Goal: Task Accomplishment & Management: Manage account settings

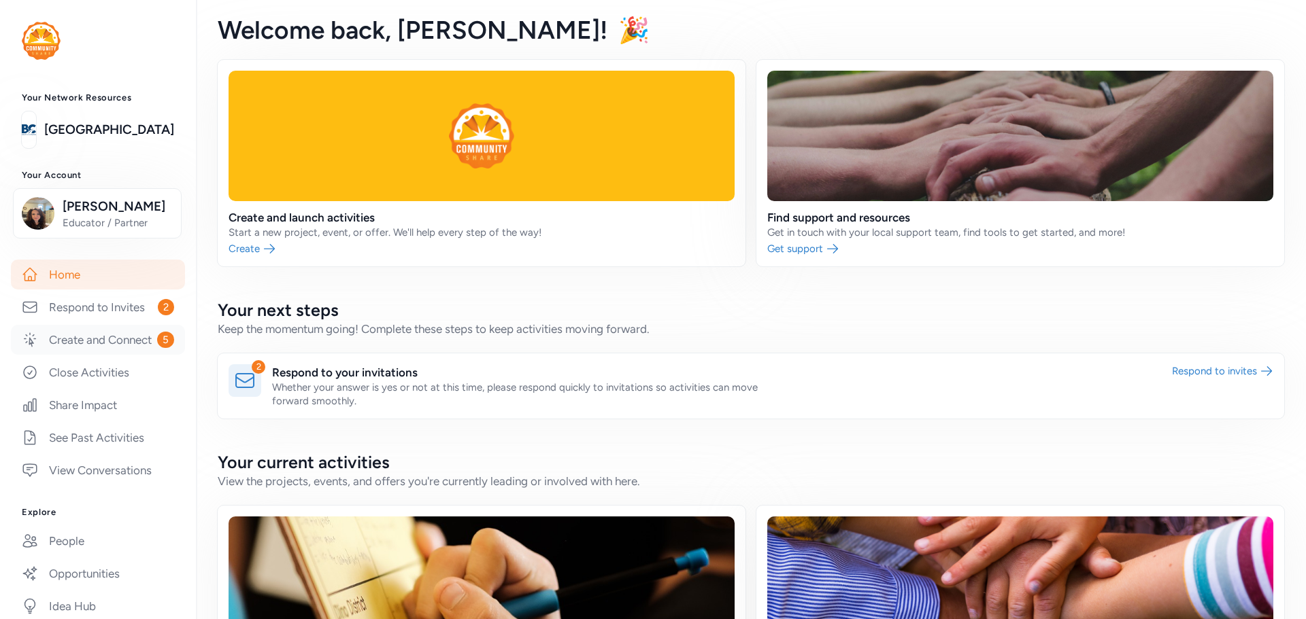
click at [118, 346] on link "Create and Connect 5" at bounding box center [98, 340] width 174 height 30
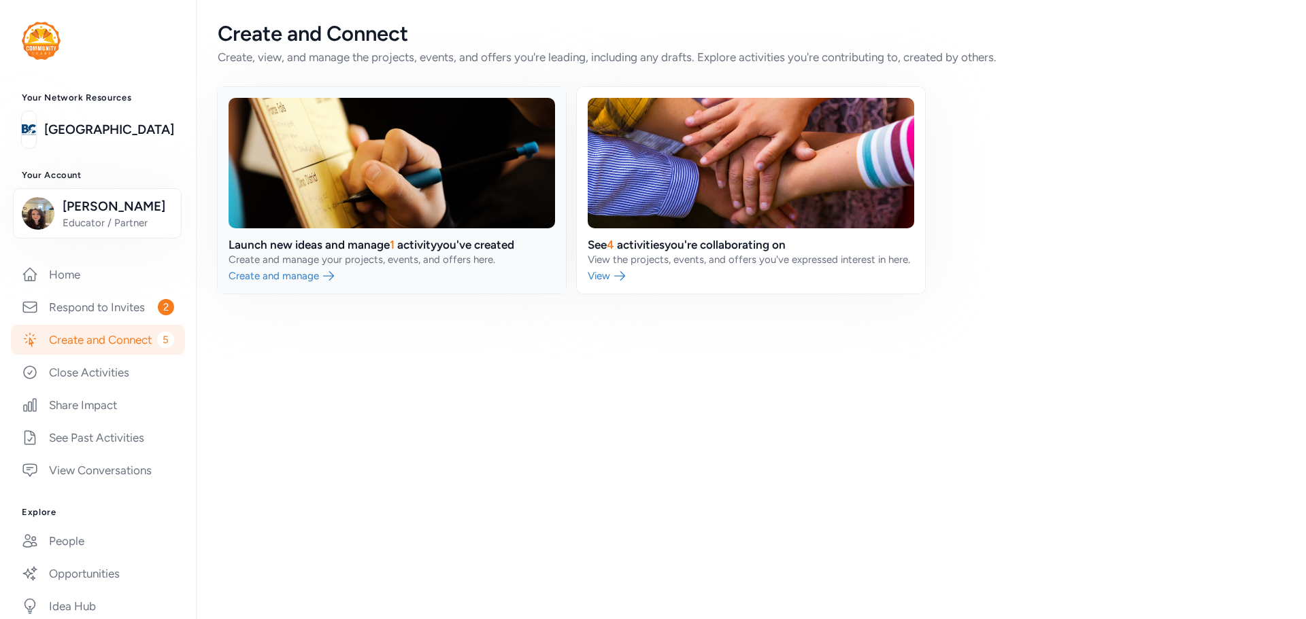
click at [445, 267] on link at bounding box center [392, 190] width 348 height 207
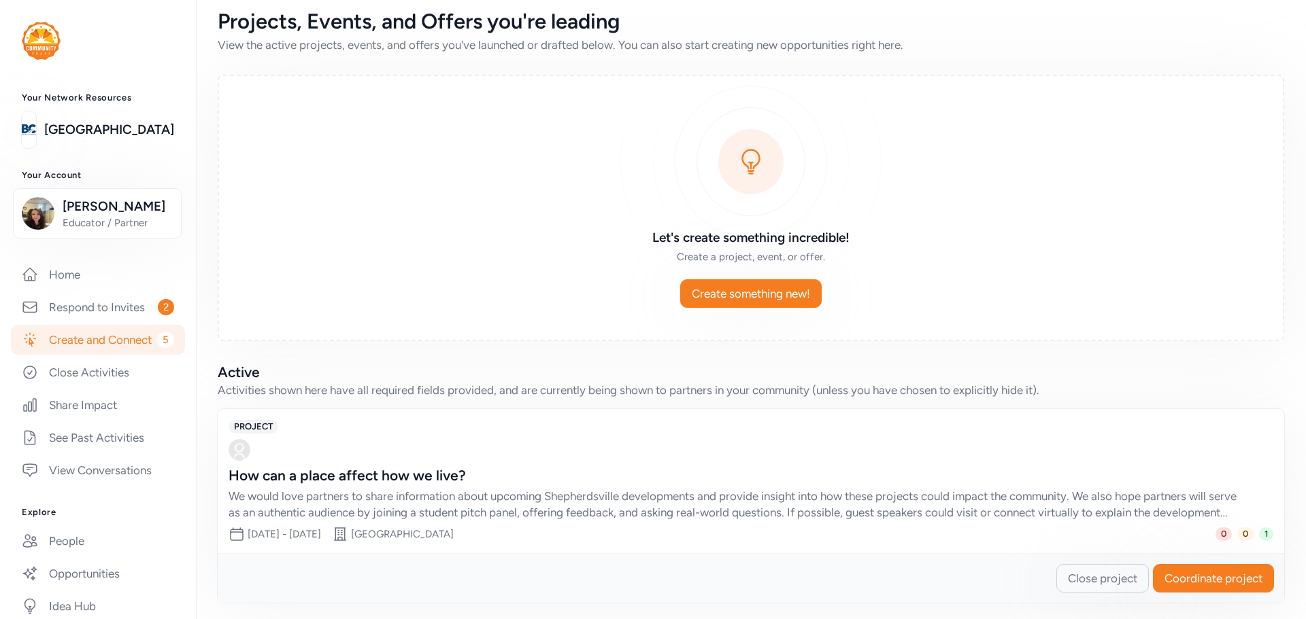
scroll to position [18, 0]
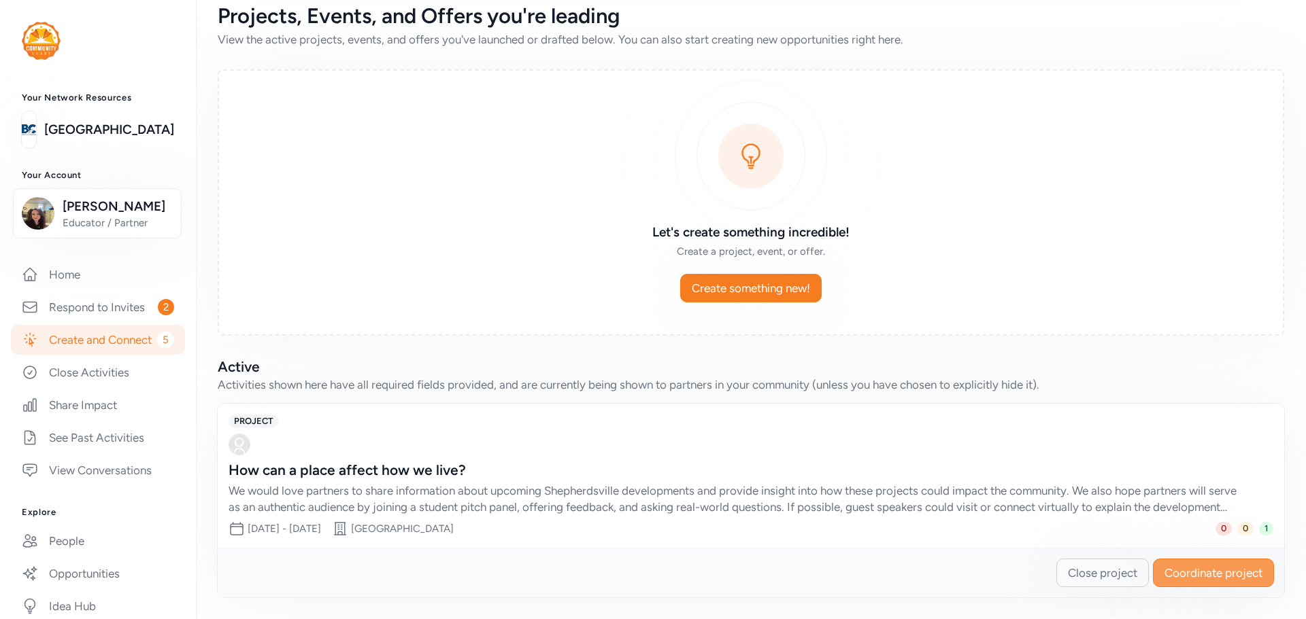
click at [1164, 570] on span "Coordinate project" at bounding box center [1213, 573] width 98 height 16
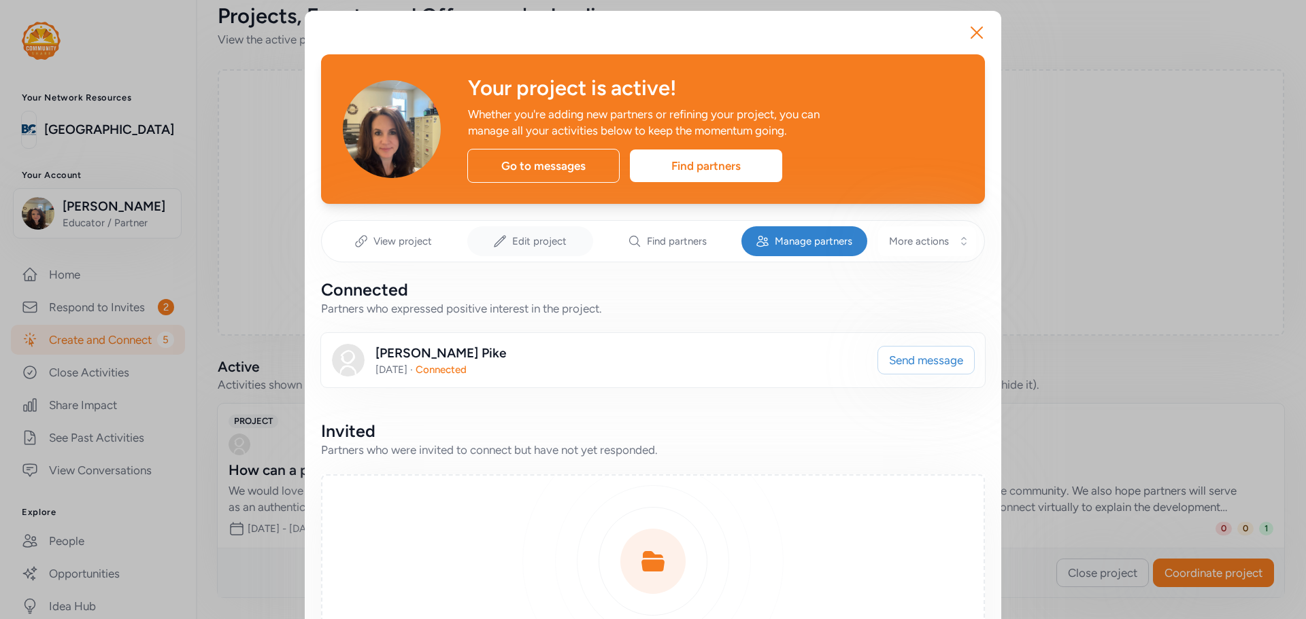
click at [502, 238] on div "Edit project" at bounding box center [530, 241] width 126 height 30
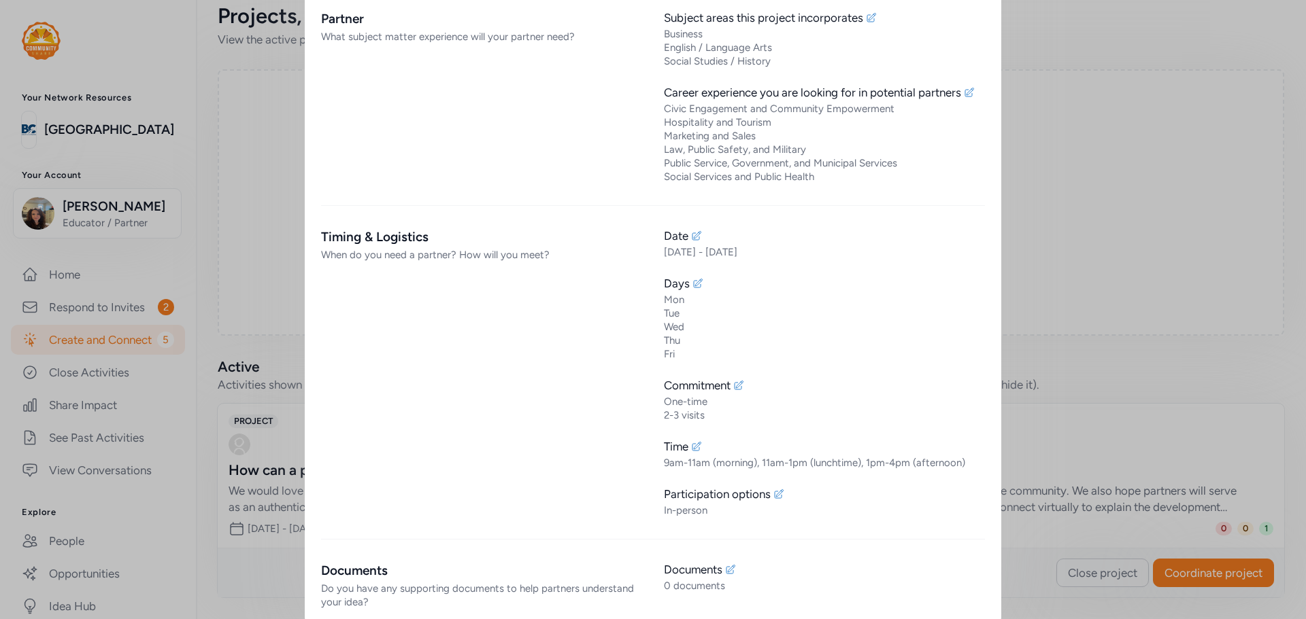
scroll to position [1087, 0]
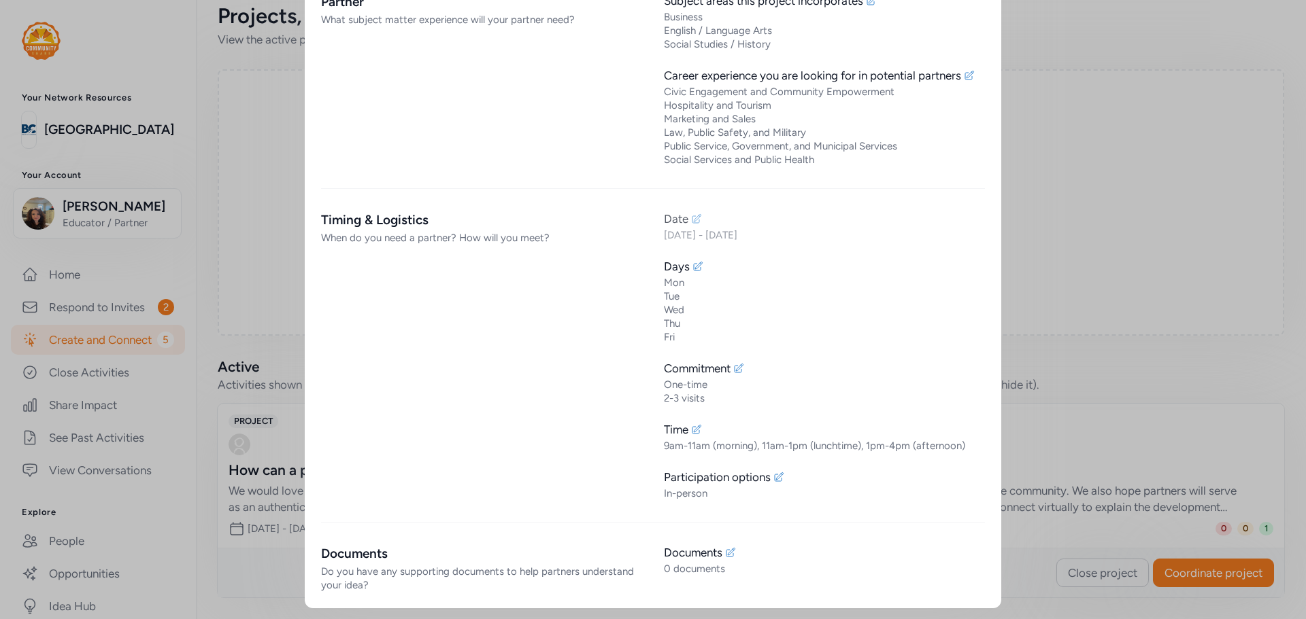
click at [692, 220] on icon at bounding box center [696, 218] width 9 height 9
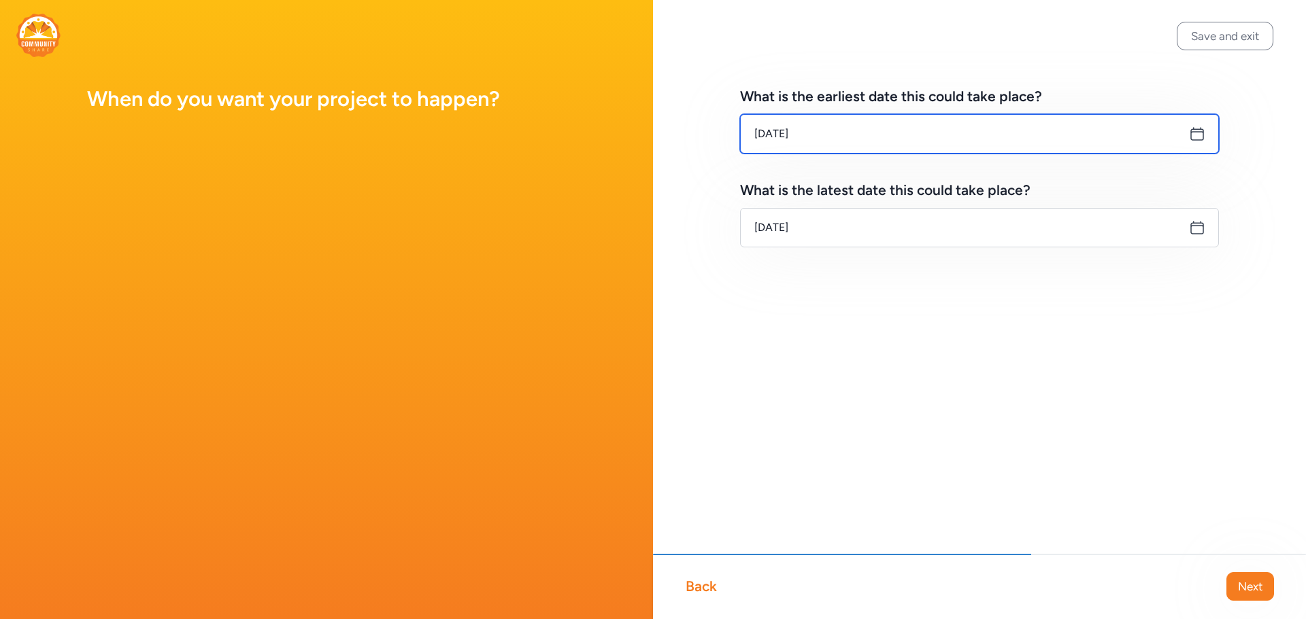
click at [850, 134] on input "[DATE]" at bounding box center [979, 133] width 479 height 39
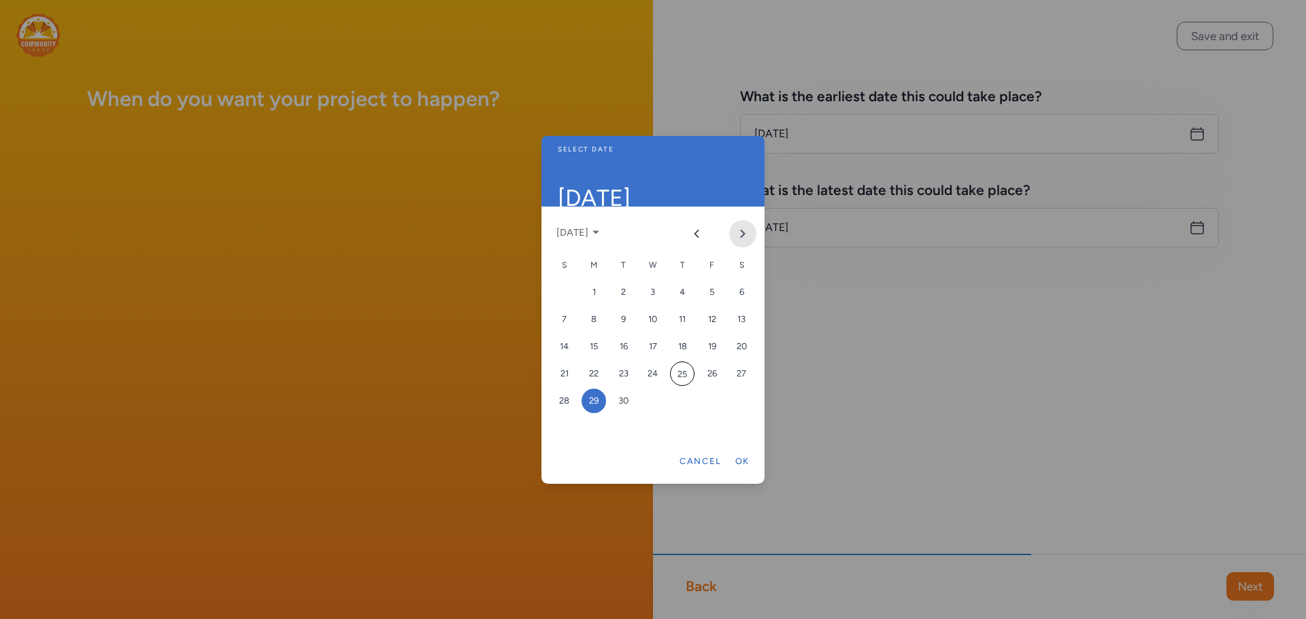
click at [745, 237] on icon "Next month" at bounding box center [742, 233] width 11 height 11
click at [633, 311] on div "7" at bounding box center [623, 319] width 24 height 24
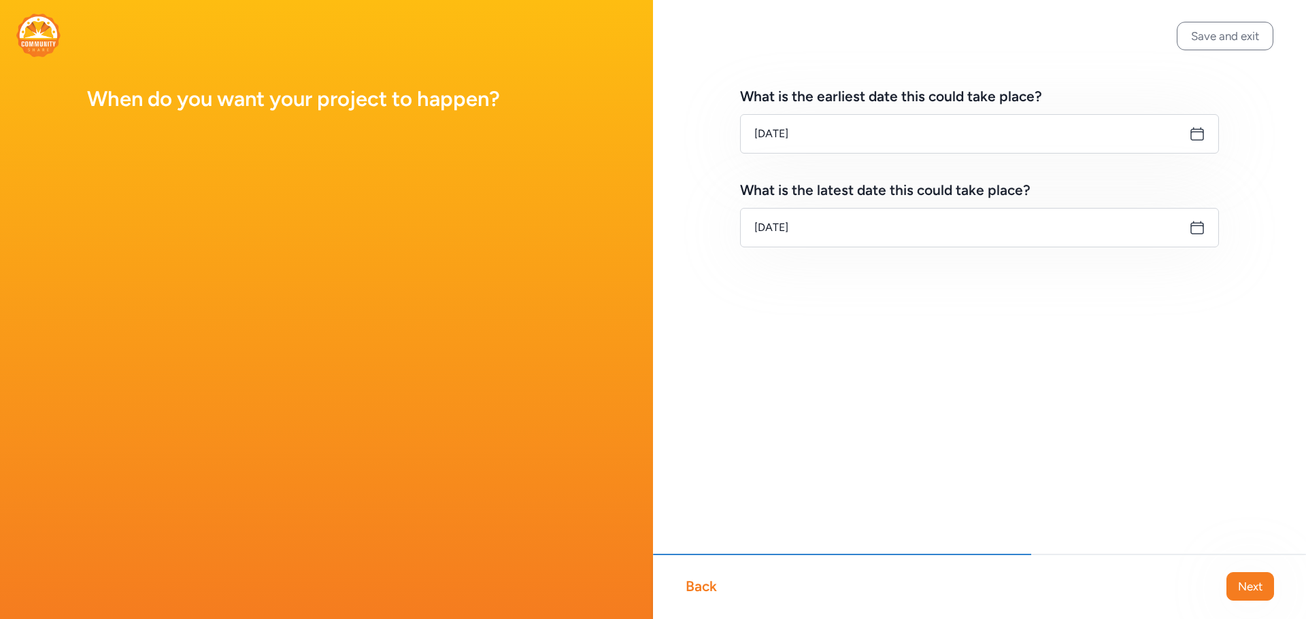
click at [1199, 135] on icon at bounding box center [1197, 134] width 16 height 16
click at [1197, 133] on icon at bounding box center [1197, 134] width 16 height 16
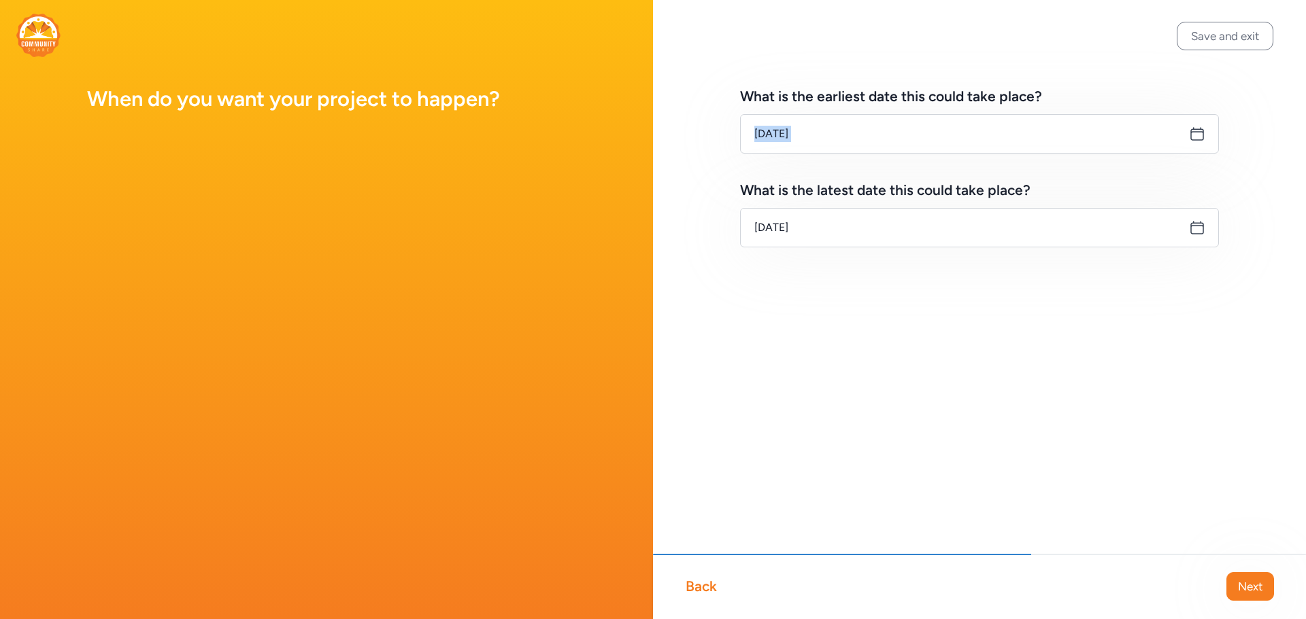
click at [1197, 133] on icon at bounding box center [1197, 134] width 16 height 16
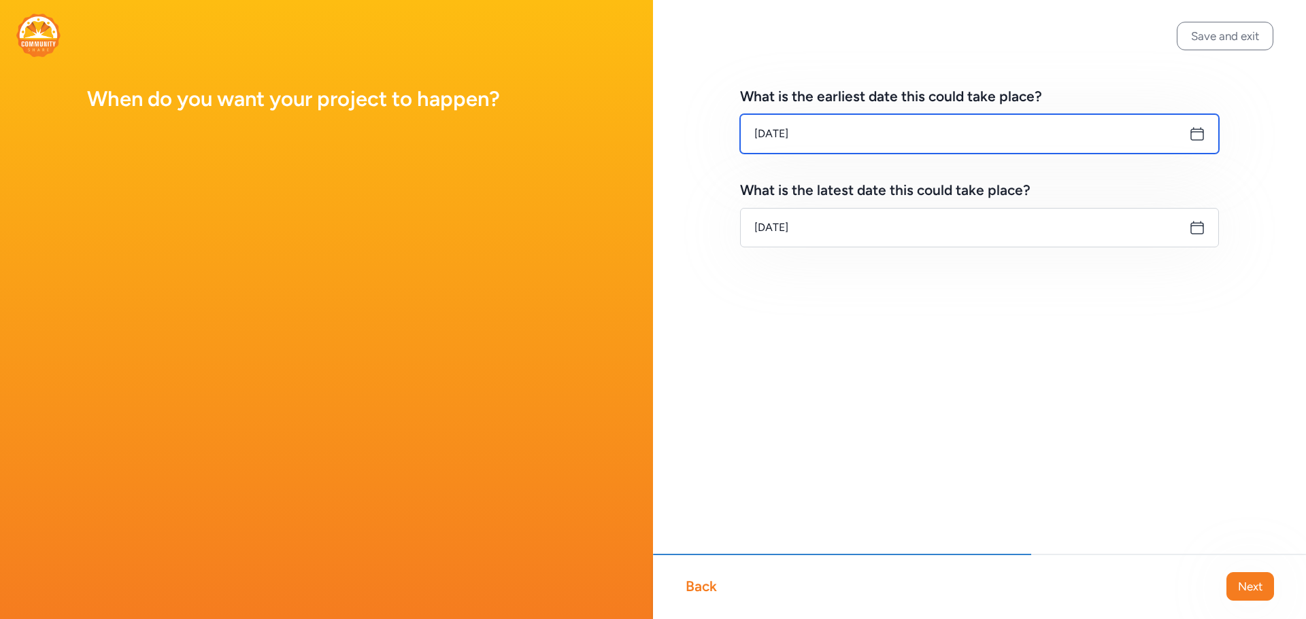
drag, startPoint x: 1080, startPoint y: 137, endPoint x: 1068, endPoint y: 137, distance: 12.3
click at [1068, 137] on input "[DATE]" at bounding box center [979, 133] width 479 height 39
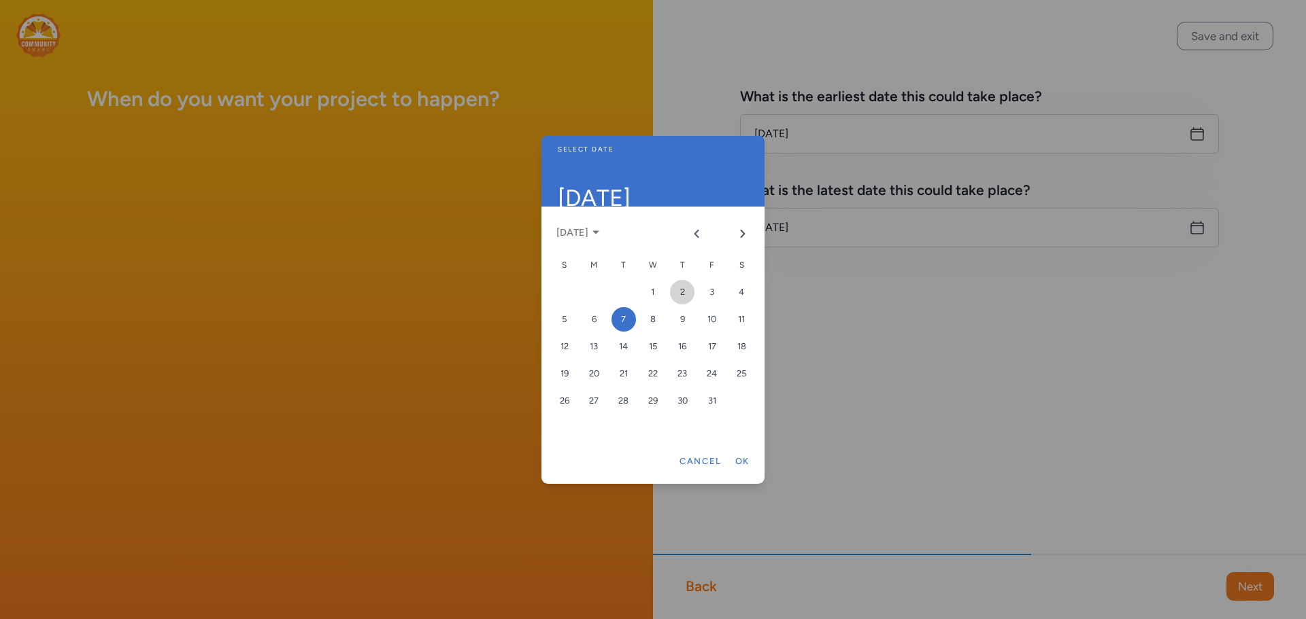
click at [687, 291] on div "2" at bounding box center [682, 292] width 24 height 24
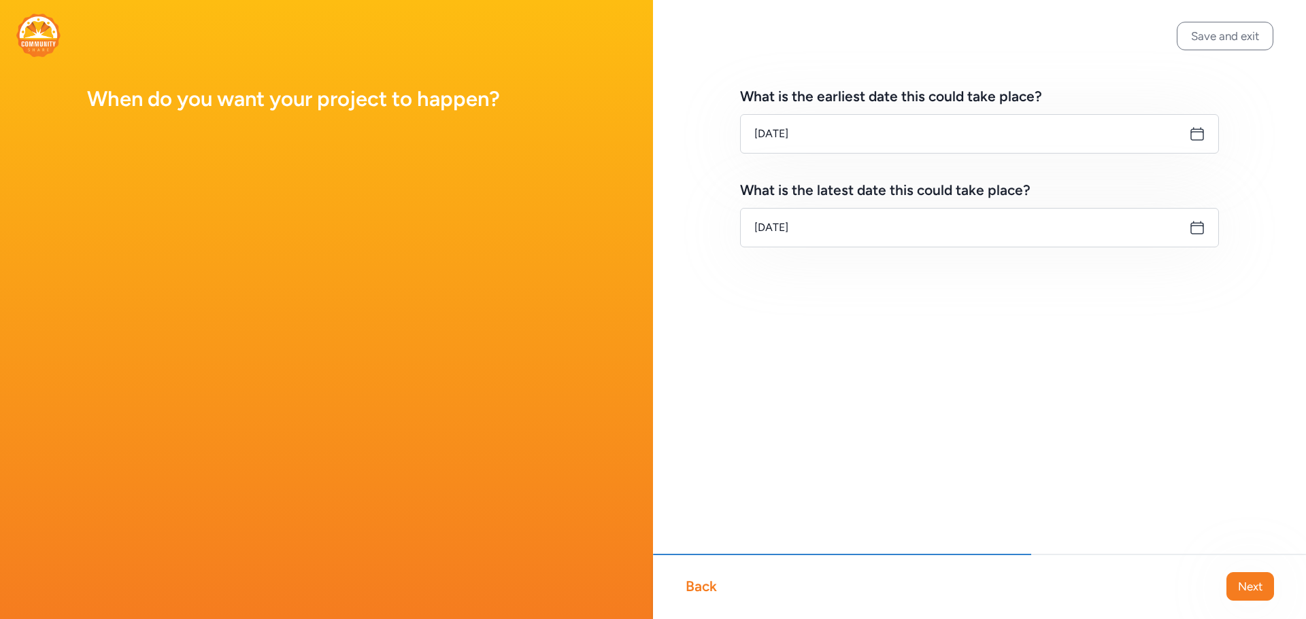
click at [1197, 229] on icon at bounding box center [1197, 228] width 16 height 16
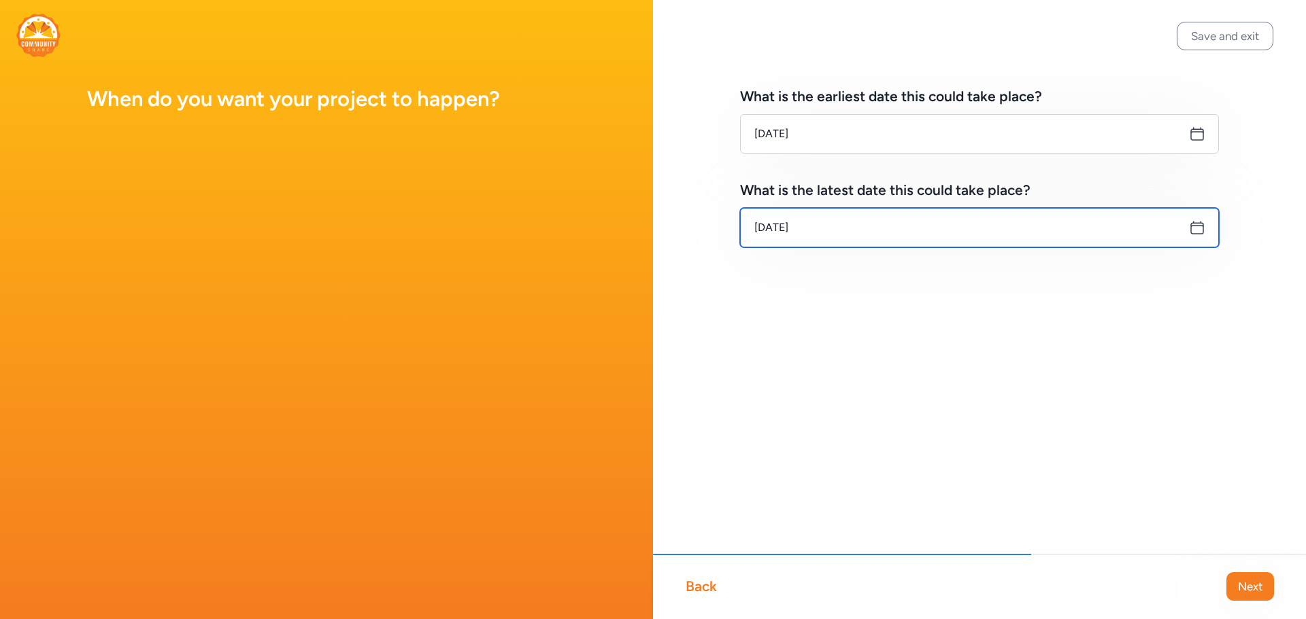
click at [1073, 231] on input "[DATE]" at bounding box center [979, 227] width 479 height 39
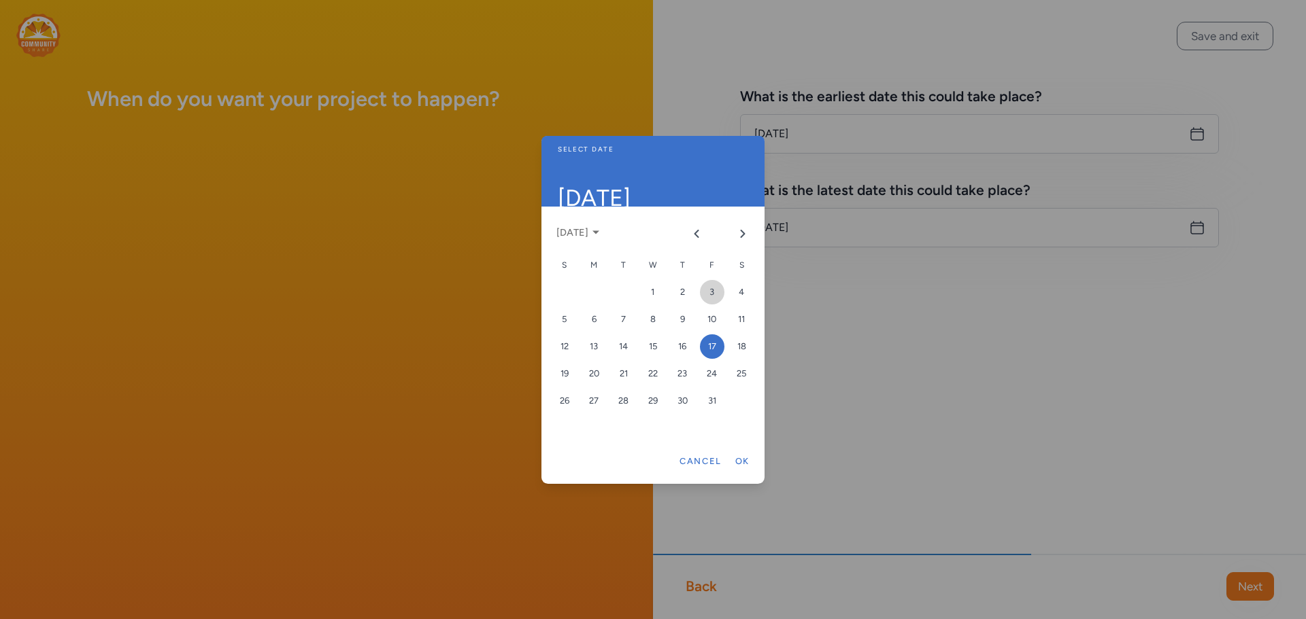
click at [713, 289] on div "3" at bounding box center [712, 292] width 24 height 24
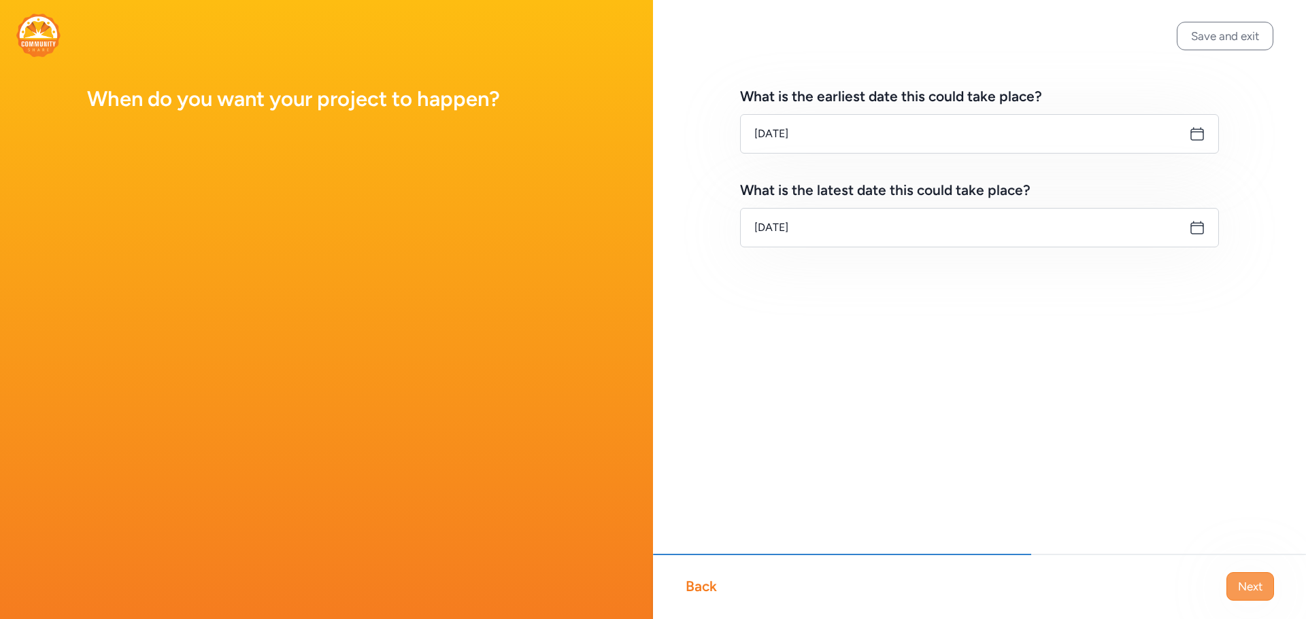
click at [1264, 590] on button "Next" at bounding box center [1250, 587] width 48 height 29
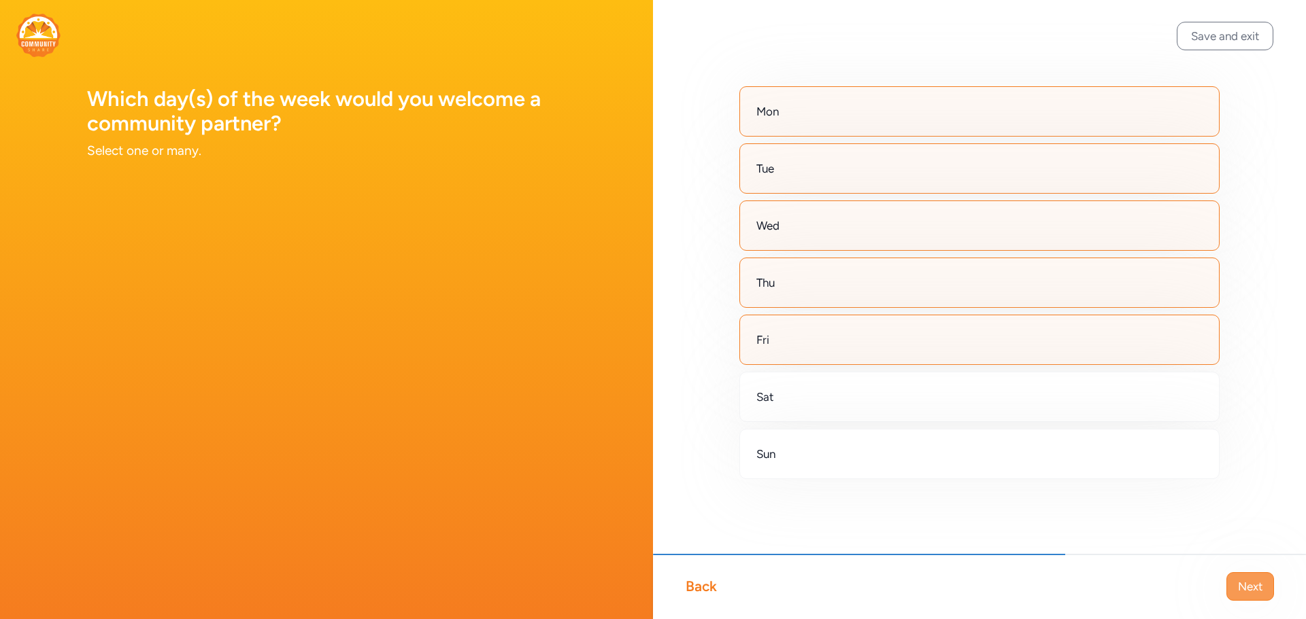
click at [1238, 589] on span "Next" at bounding box center [1250, 587] width 24 height 16
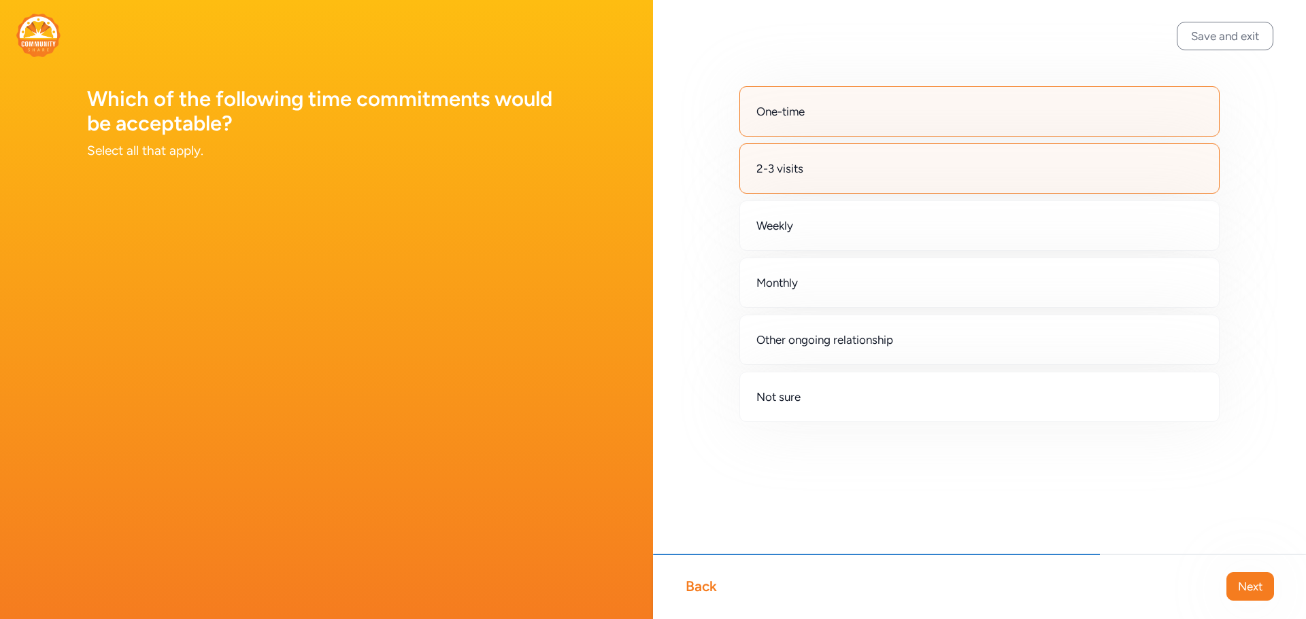
click at [794, 116] on span "One-time" at bounding box center [780, 111] width 48 height 16
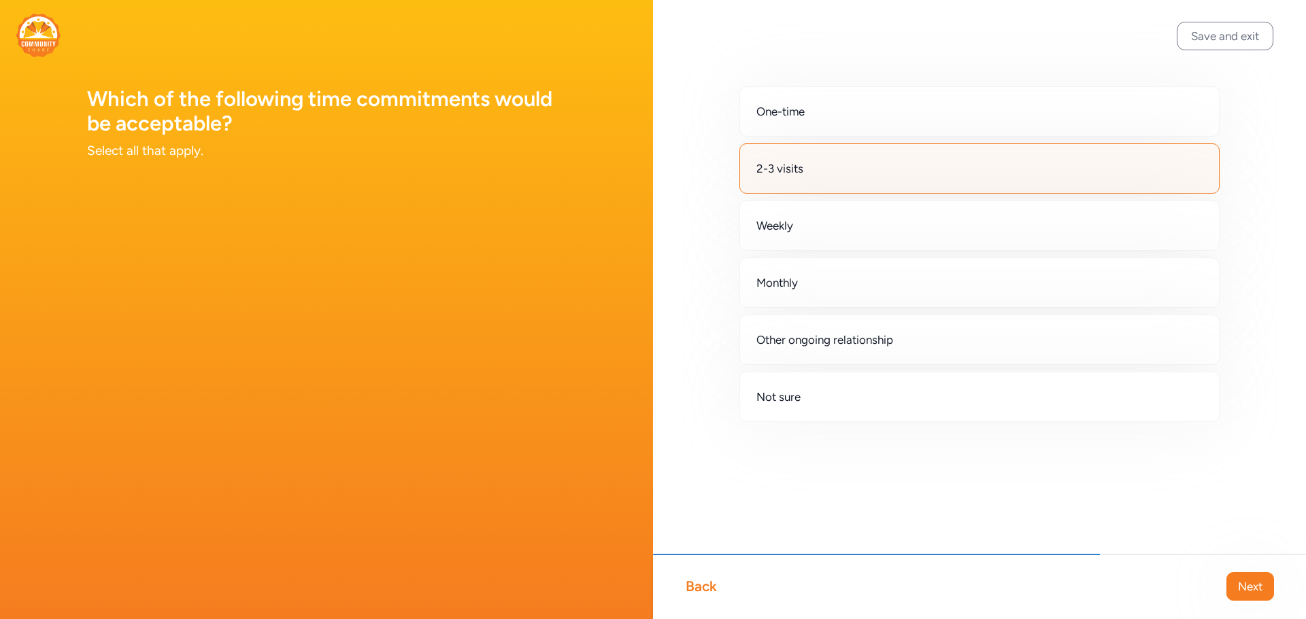
click at [794, 152] on div "2-3 visits" at bounding box center [979, 168] width 480 height 50
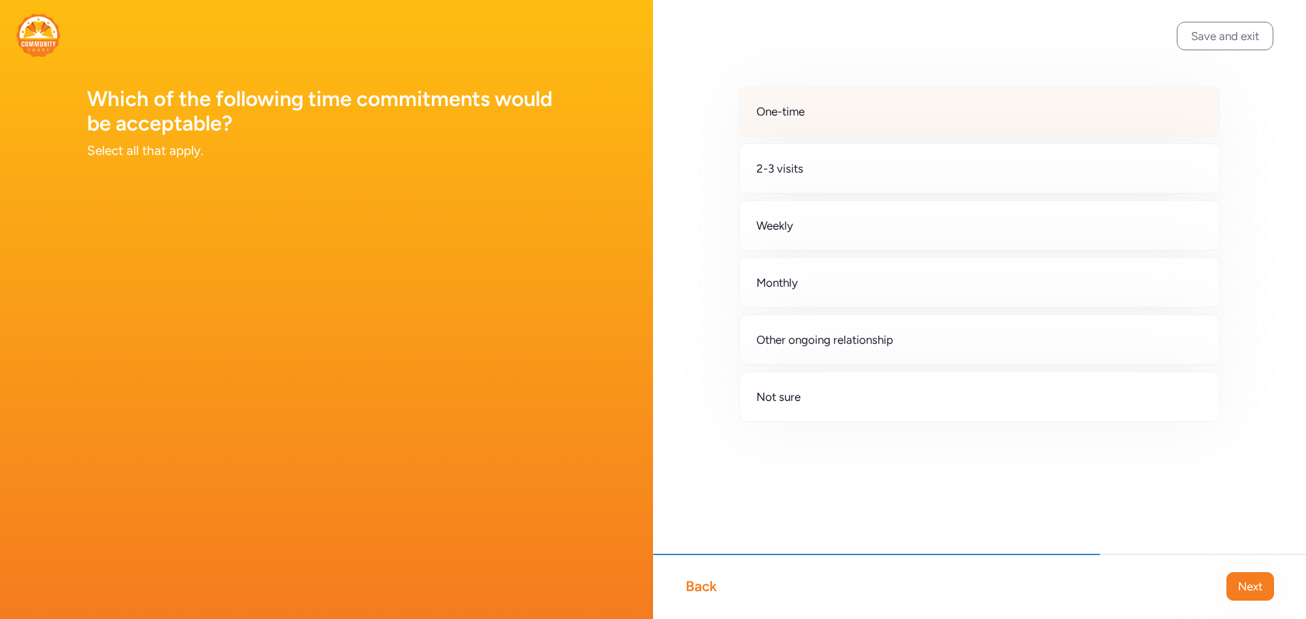
click at [794, 121] on div "One-time" at bounding box center [979, 111] width 480 height 50
click at [702, 594] on div "Back" at bounding box center [700, 586] width 31 height 19
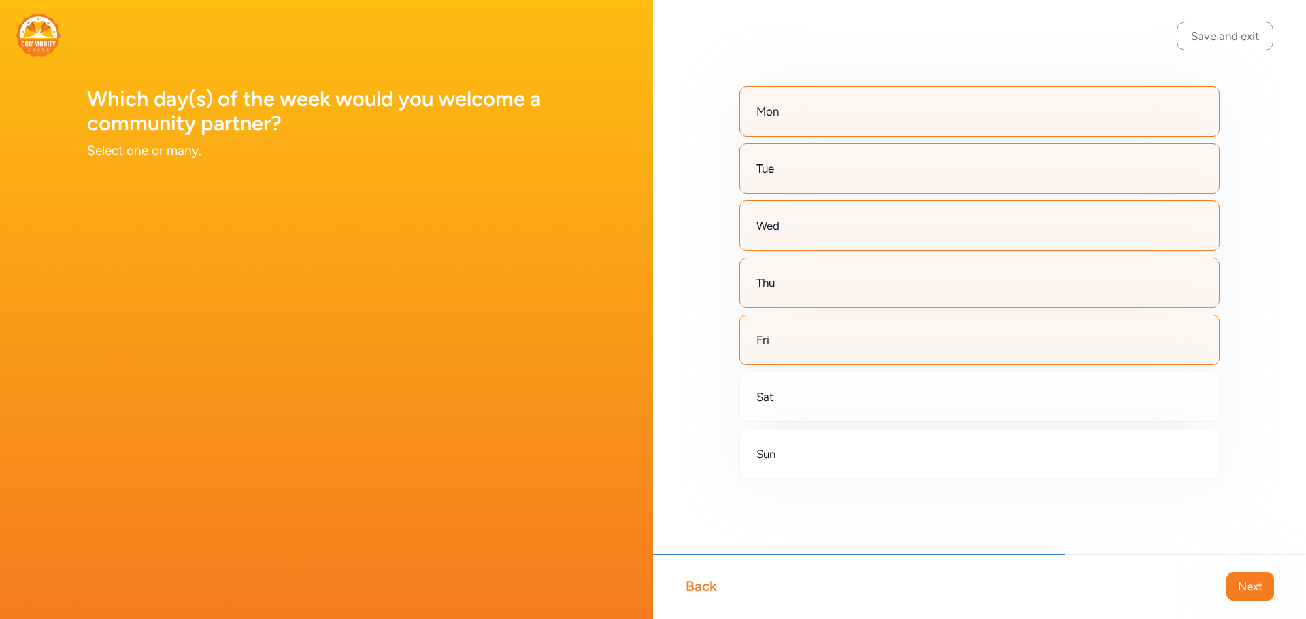
click at [782, 233] on div "Wed" at bounding box center [979, 226] width 480 height 50
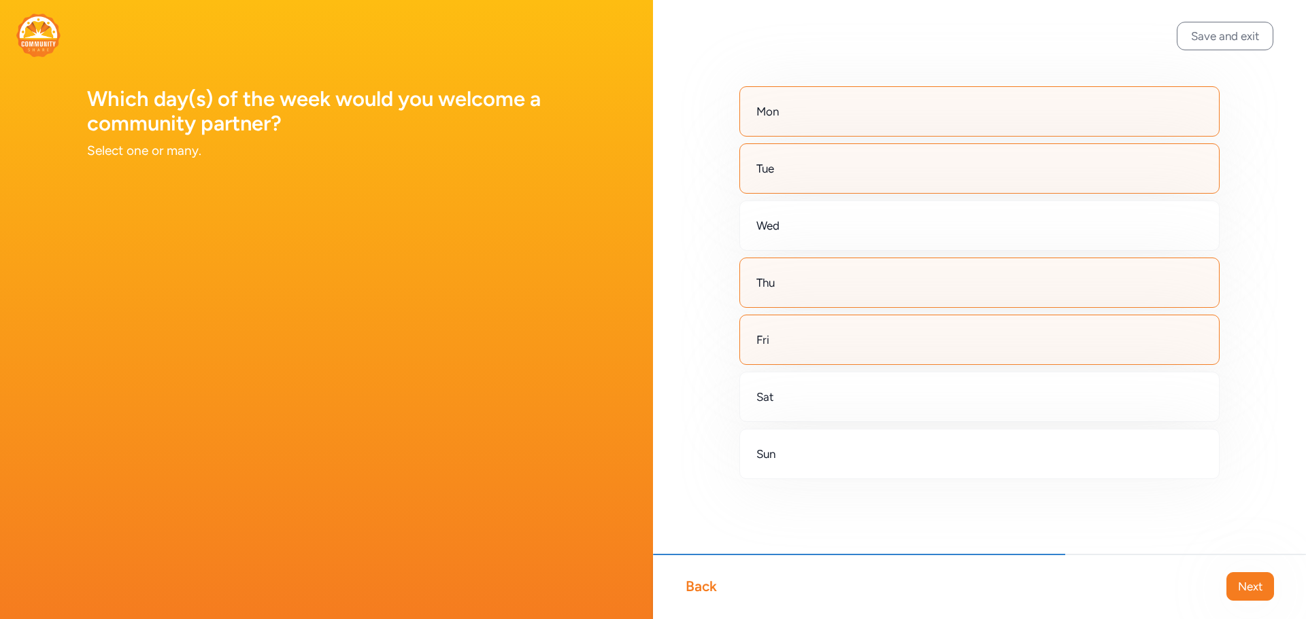
click at [788, 162] on div "Tue" at bounding box center [979, 168] width 480 height 50
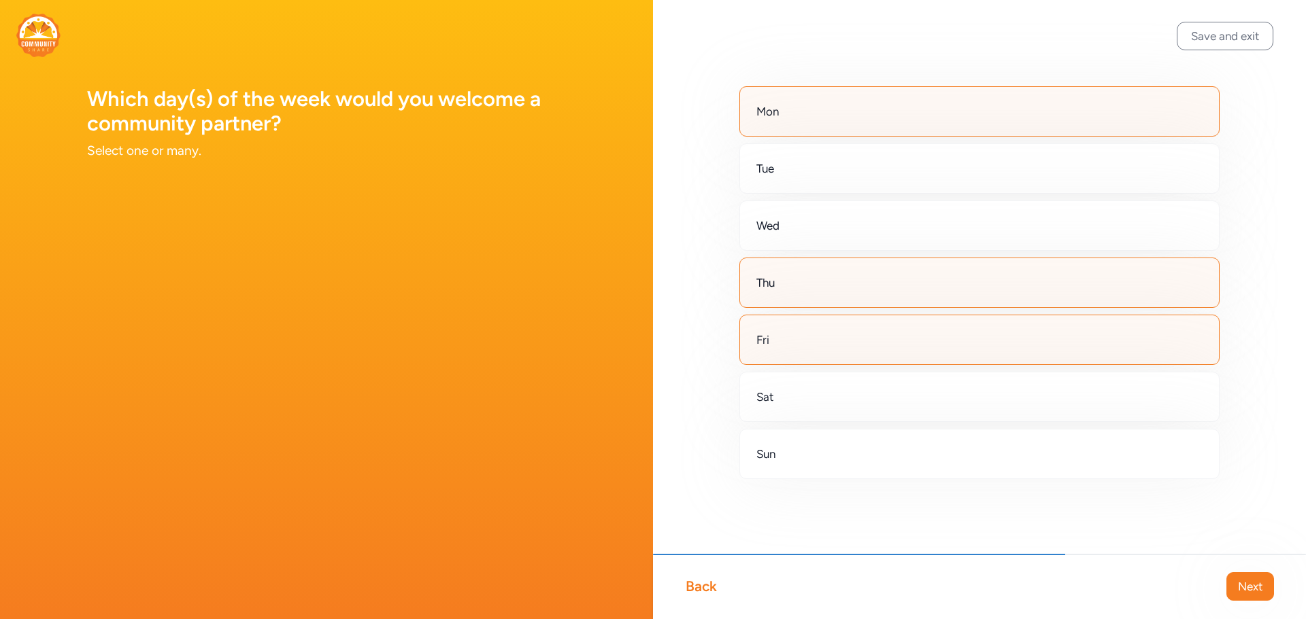
click at [783, 119] on div "Mon" at bounding box center [979, 111] width 480 height 50
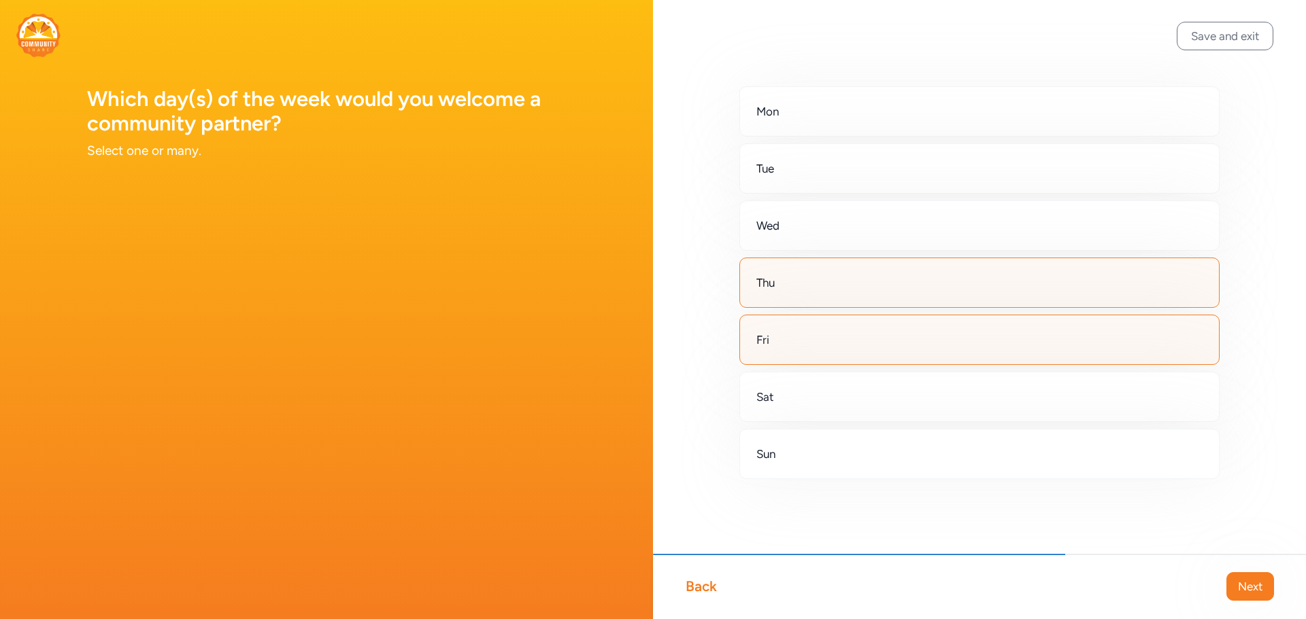
click at [791, 335] on div "Fri" at bounding box center [979, 340] width 480 height 50
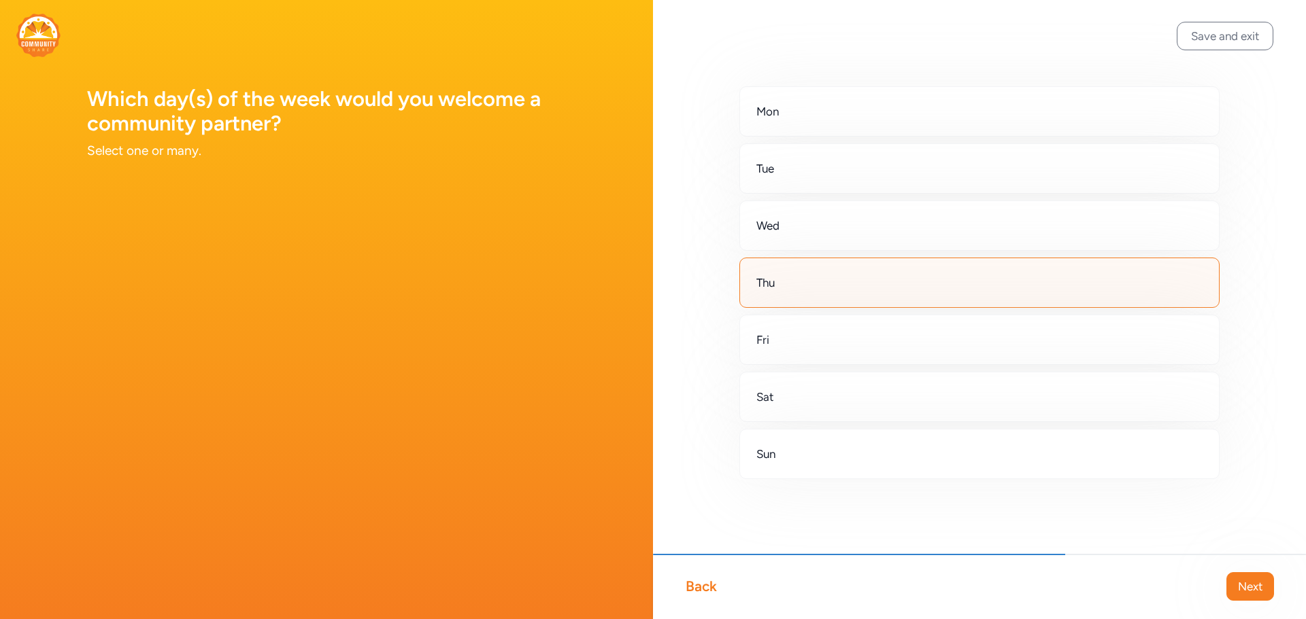
click at [702, 590] on div "Back" at bounding box center [700, 586] width 31 height 19
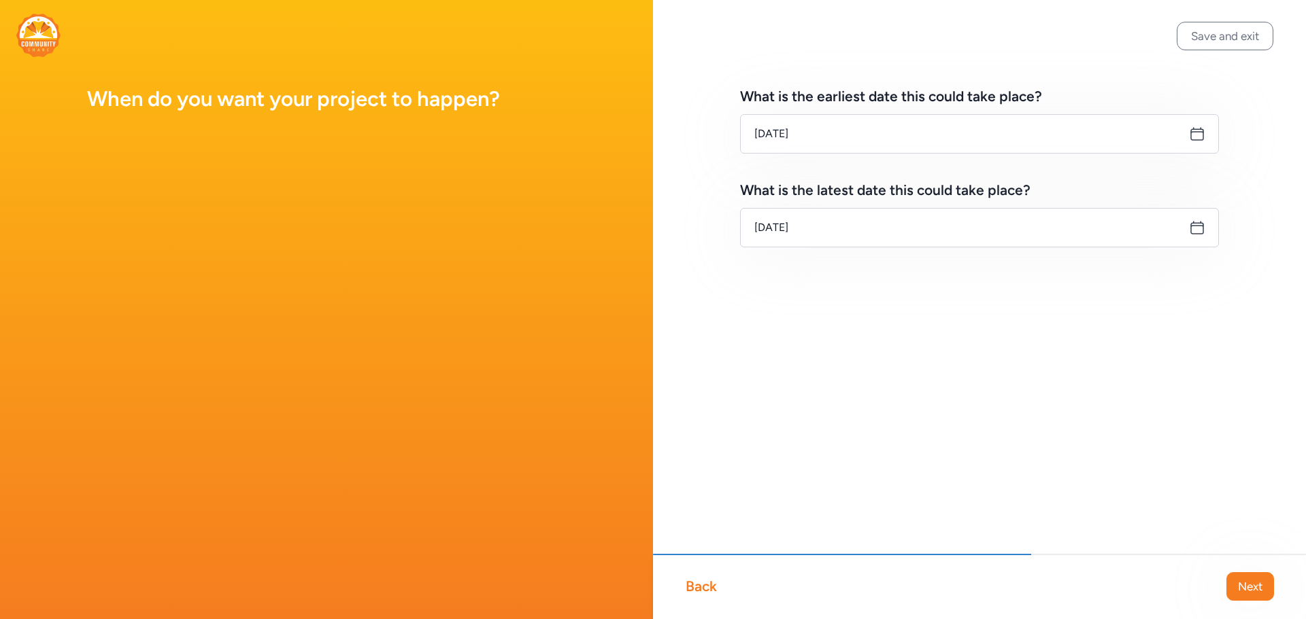
click at [1197, 235] on icon at bounding box center [1197, 228] width 16 height 16
click at [1194, 225] on icon at bounding box center [1197, 228] width 16 height 16
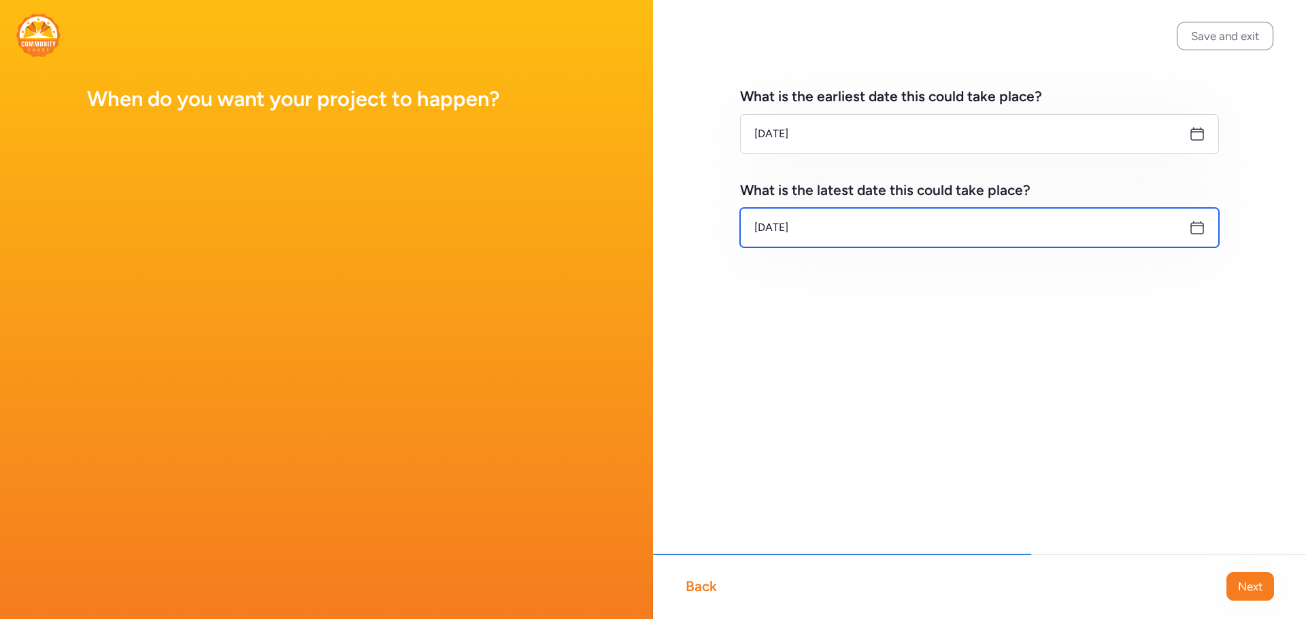
click at [903, 225] on input "[DATE]" at bounding box center [979, 227] width 479 height 39
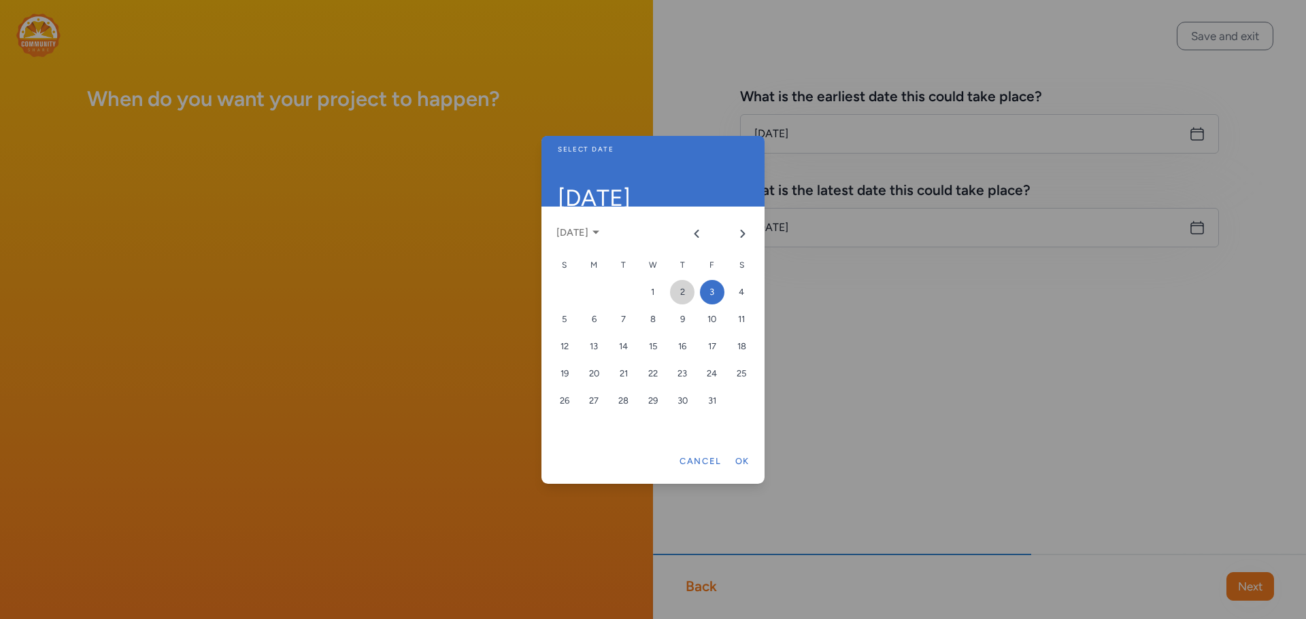
click at [688, 288] on div "2" at bounding box center [682, 292] width 24 height 24
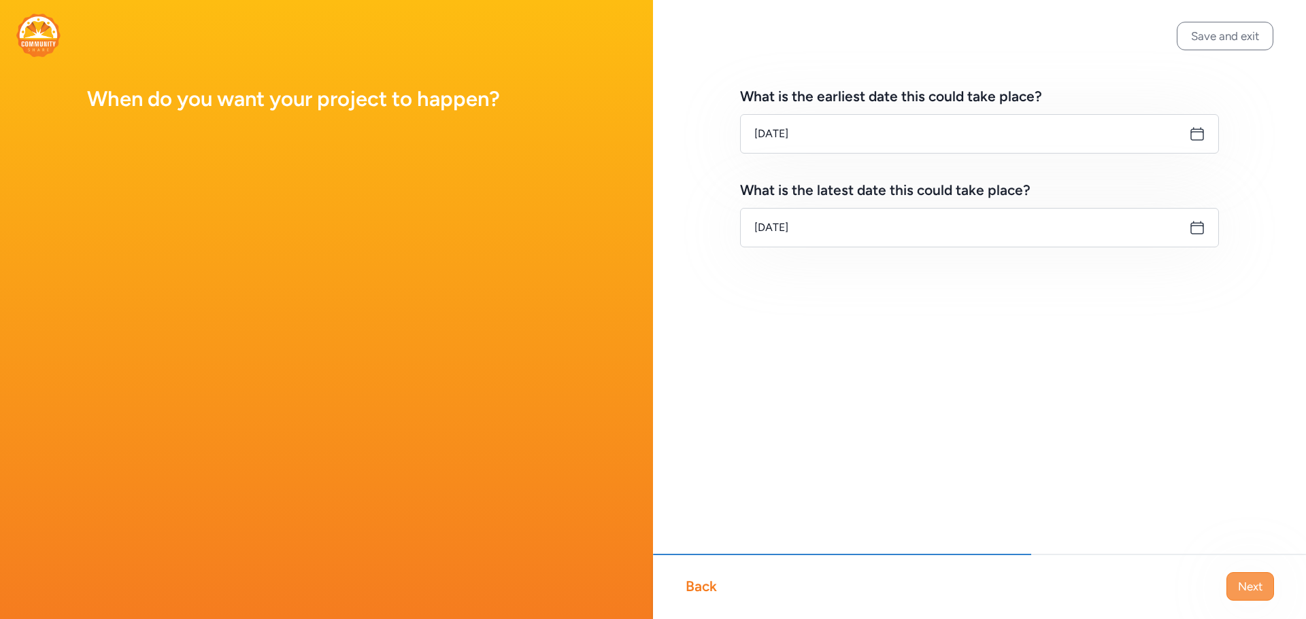
click at [1239, 585] on span "Next" at bounding box center [1250, 587] width 24 height 16
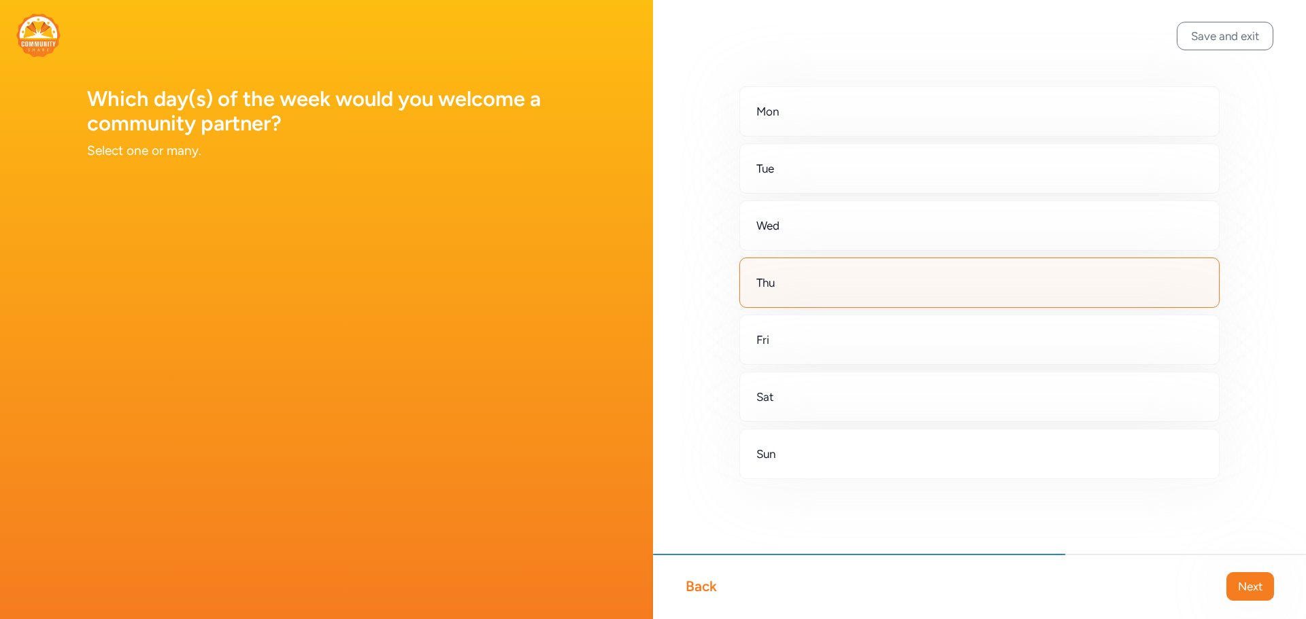
click at [1239, 585] on span "Next" at bounding box center [1250, 587] width 24 height 16
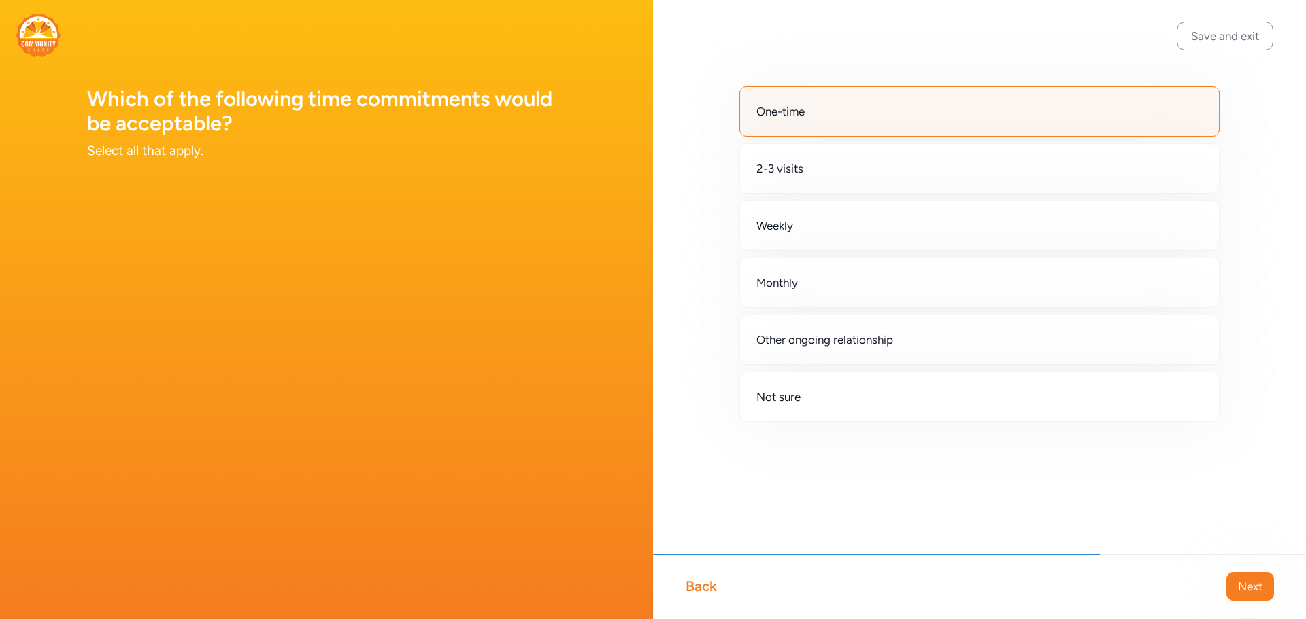
click at [1239, 585] on span "Next" at bounding box center [1250, 587] width 24 height 16
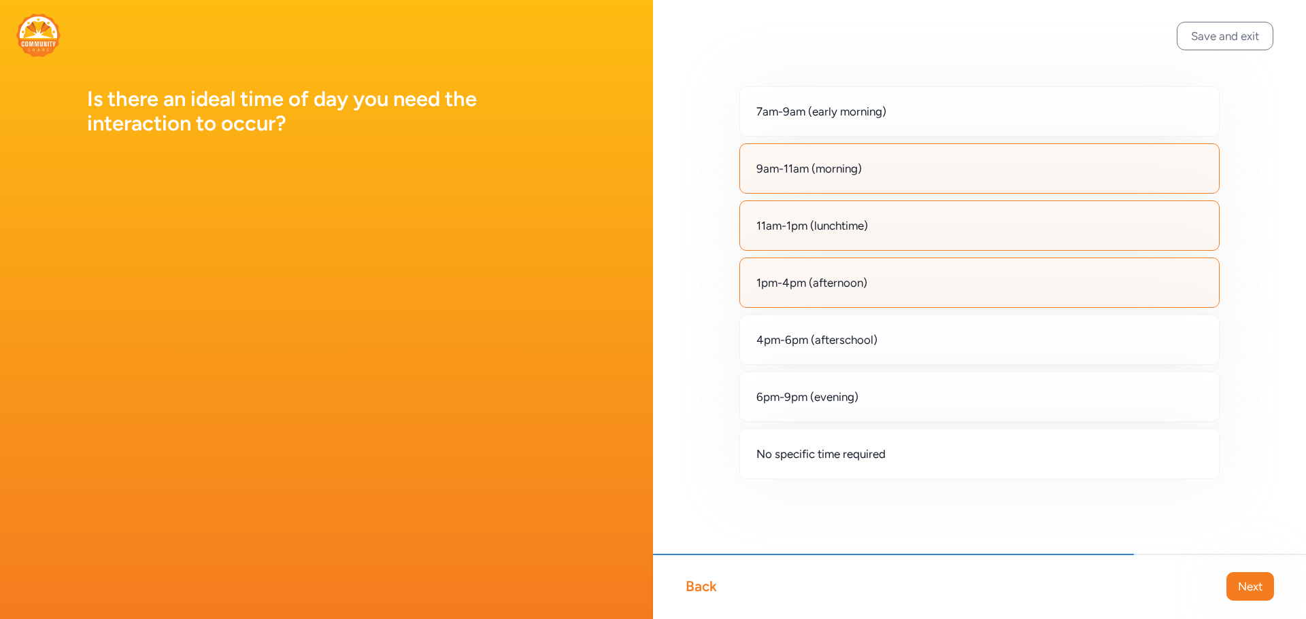
click at [857, 218] on span "11am-1pm (lunchtime)" at bounding box center [812, 226] width 112 height 16
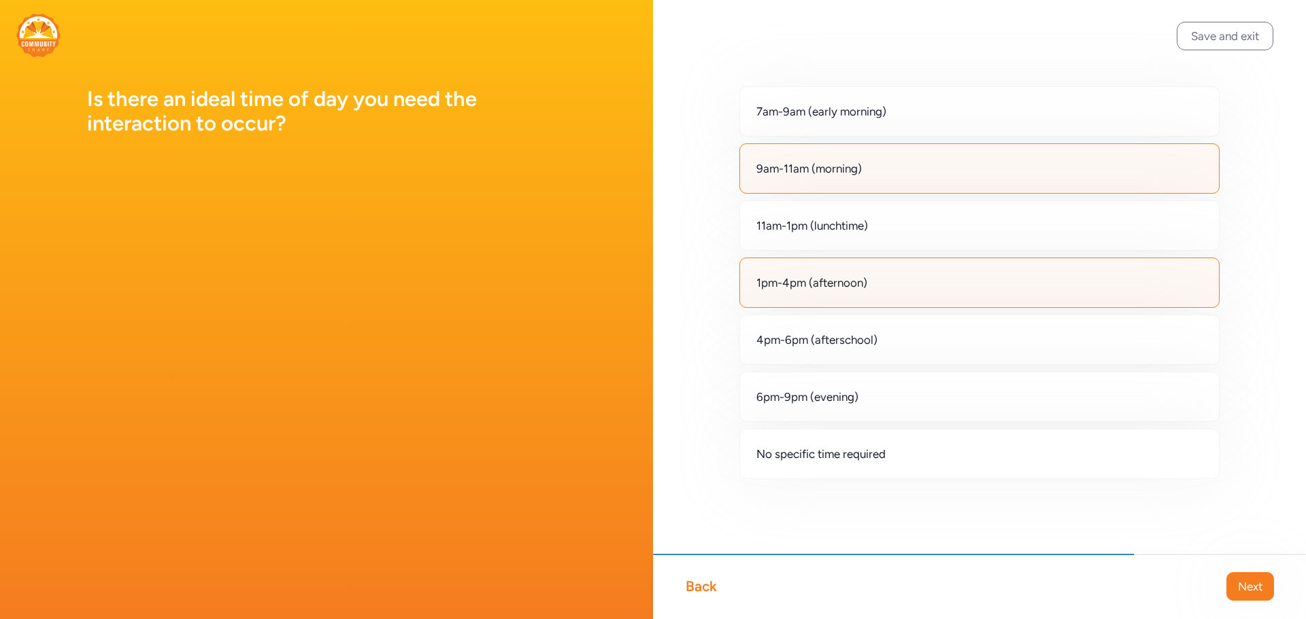
click at [866, 267] on div "1pm-4pm (afternoon)" at bounding box center [979, 283] width 480 height 50
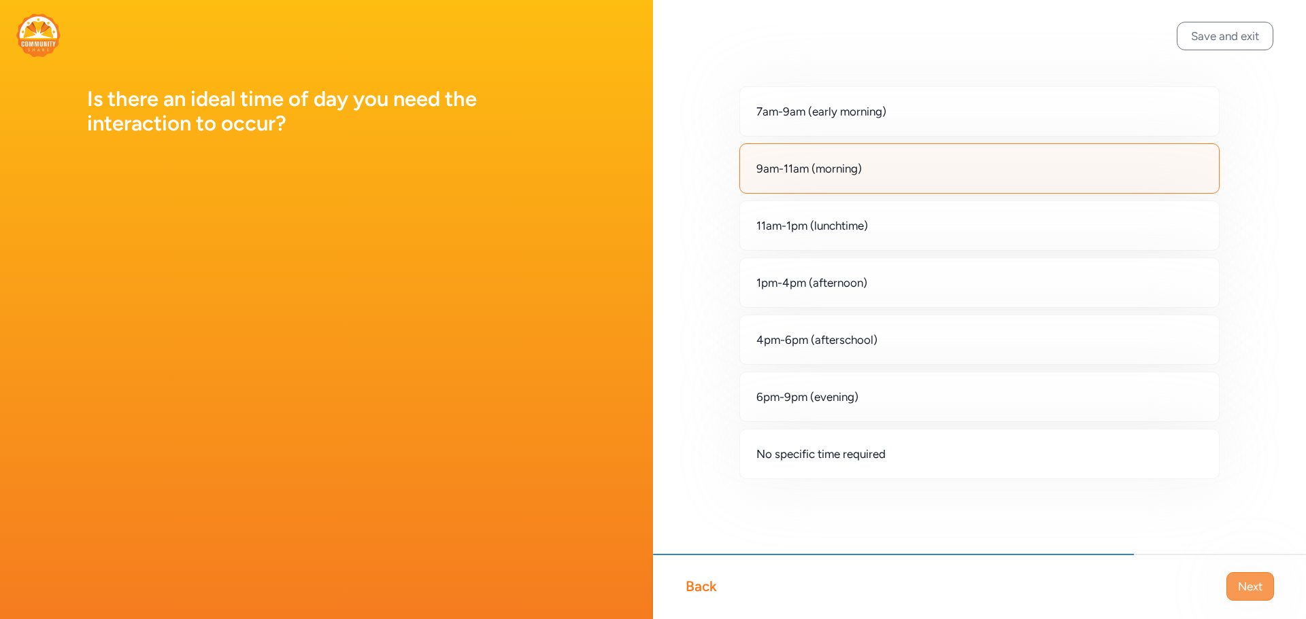
click at [1251, 581] on span "Next" at bounding box center [1250, 587] width 24 height 16
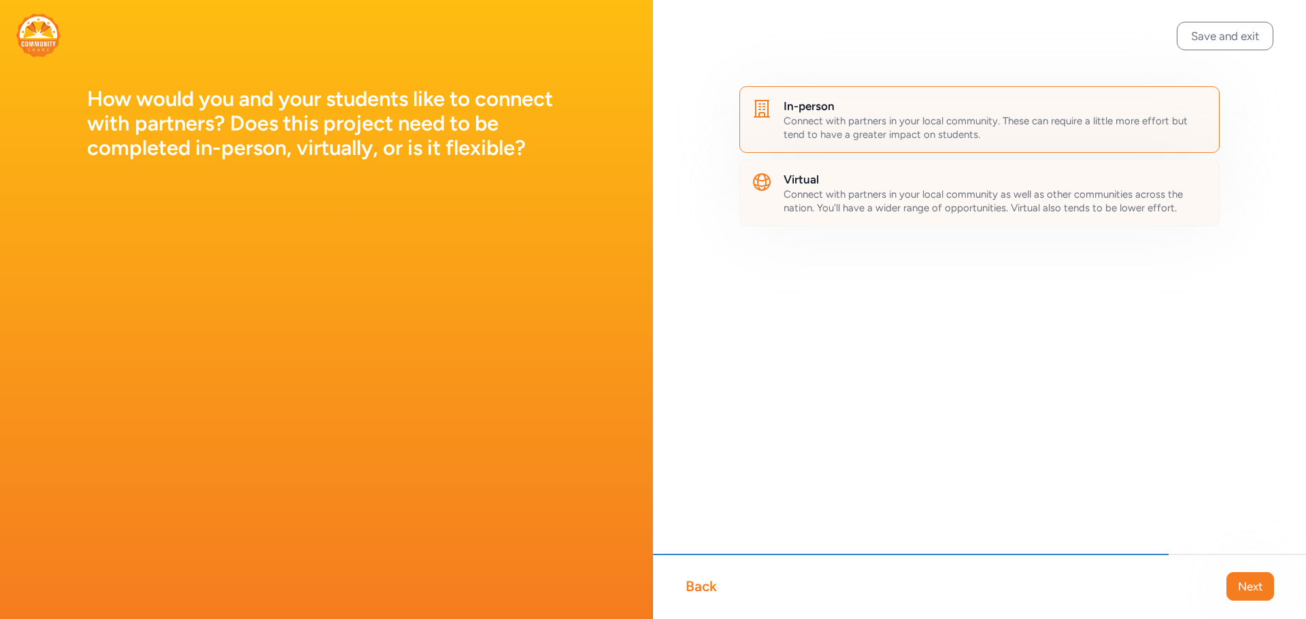
click at [910, 191] on span "Connect with partners in your local community as well as other communities acro…" at bounding box center [982, 201] width 399 height 26
click at [1247, 583] on span "Next" at bounding box center [1250, 587] width 24 height 16
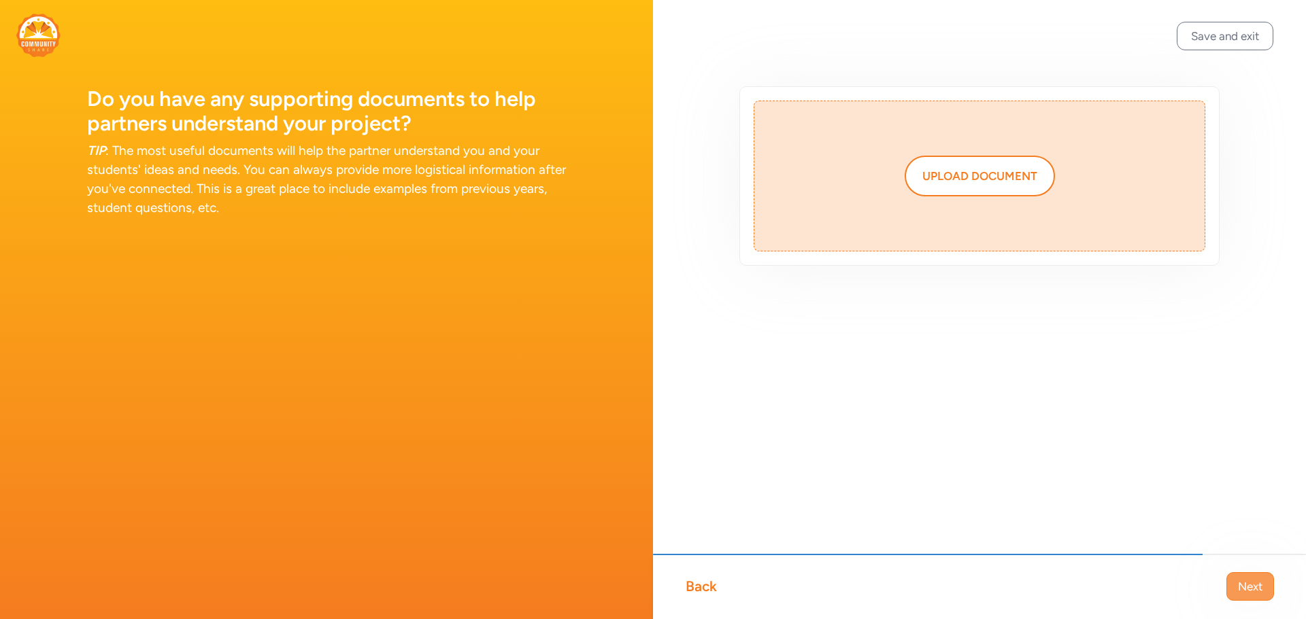
click at [1243, 594] on span "Next" at bounding box center [1250, 587] width 24 height 16
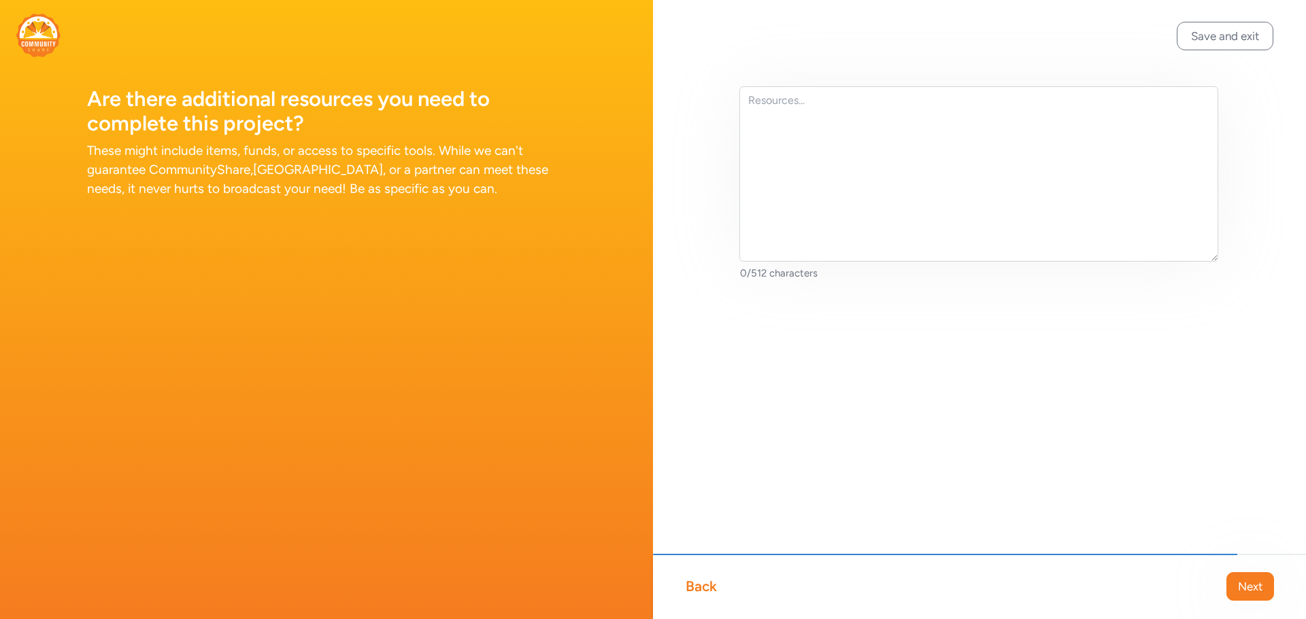
click at [1243, 594] on span "Next" at bounding box center [1250, 587] width 24 height 16
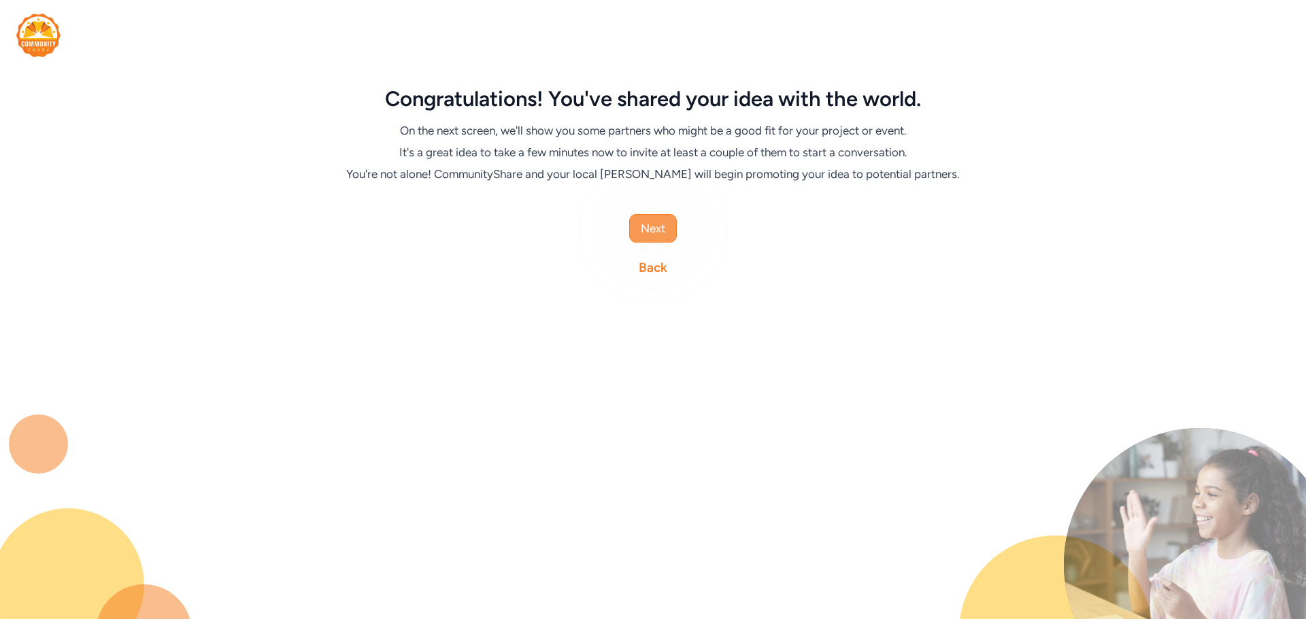
click at [653, 233] on span "Next" at bounding box center [653, 228] width 24 height 16
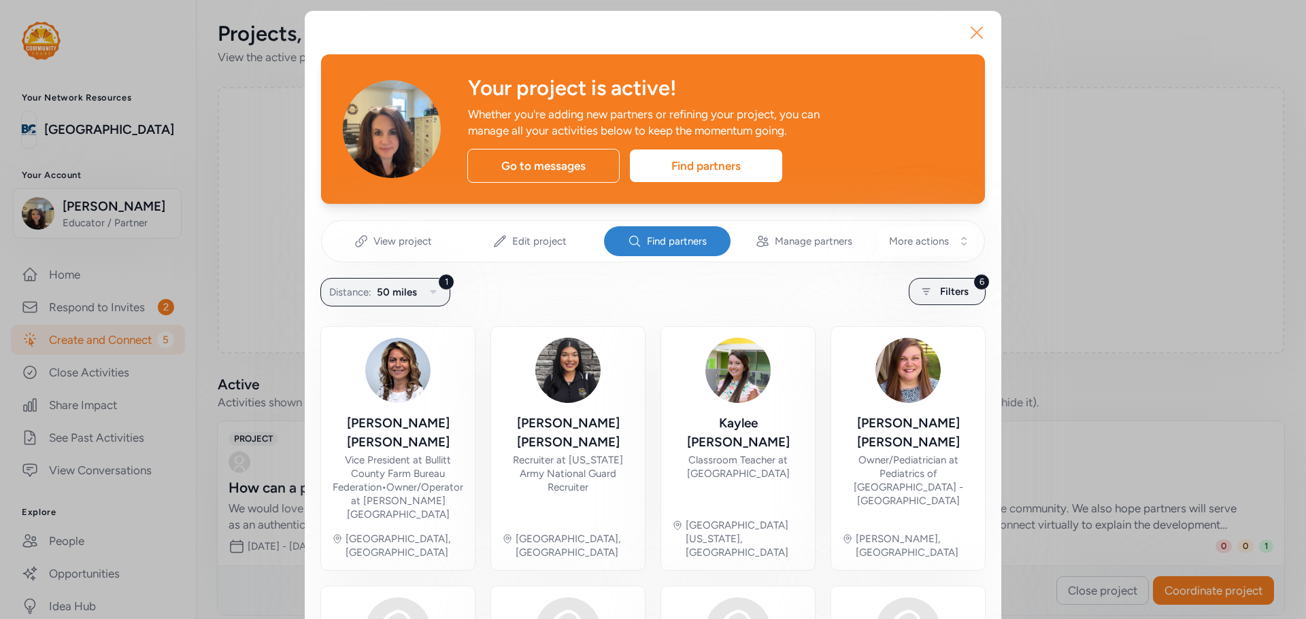
click at [971, 34] on icon "button" at bounding box center [977, 33] width 22 height 22
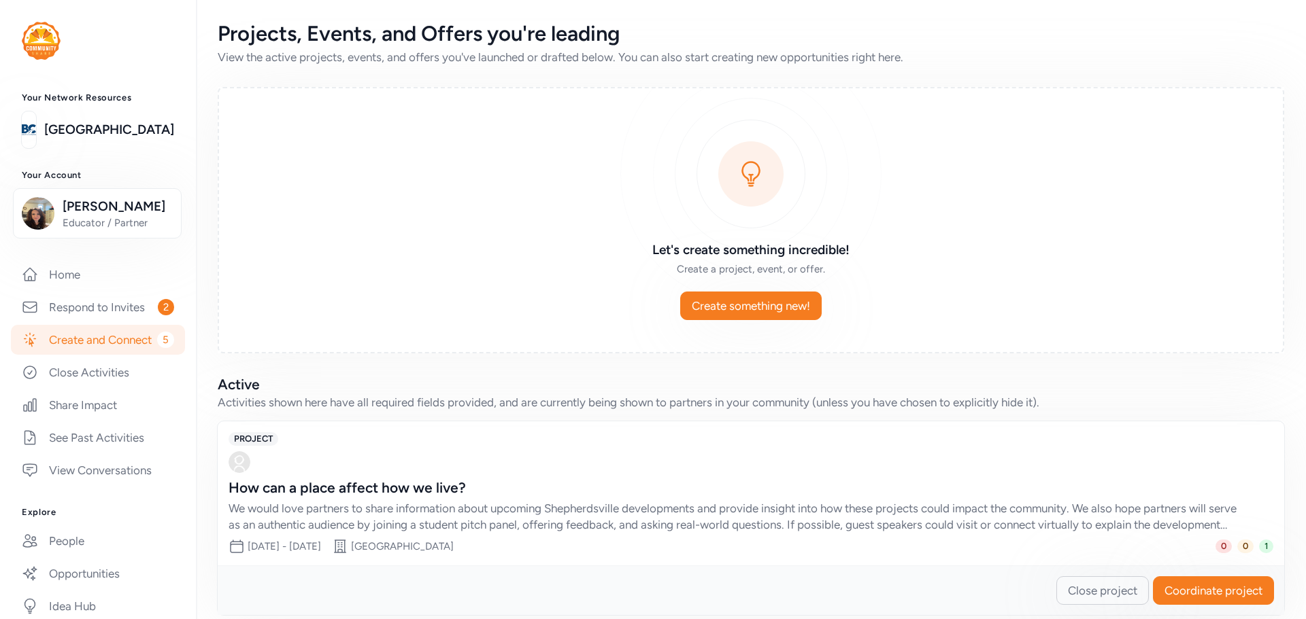
scroll to position [18, 0]
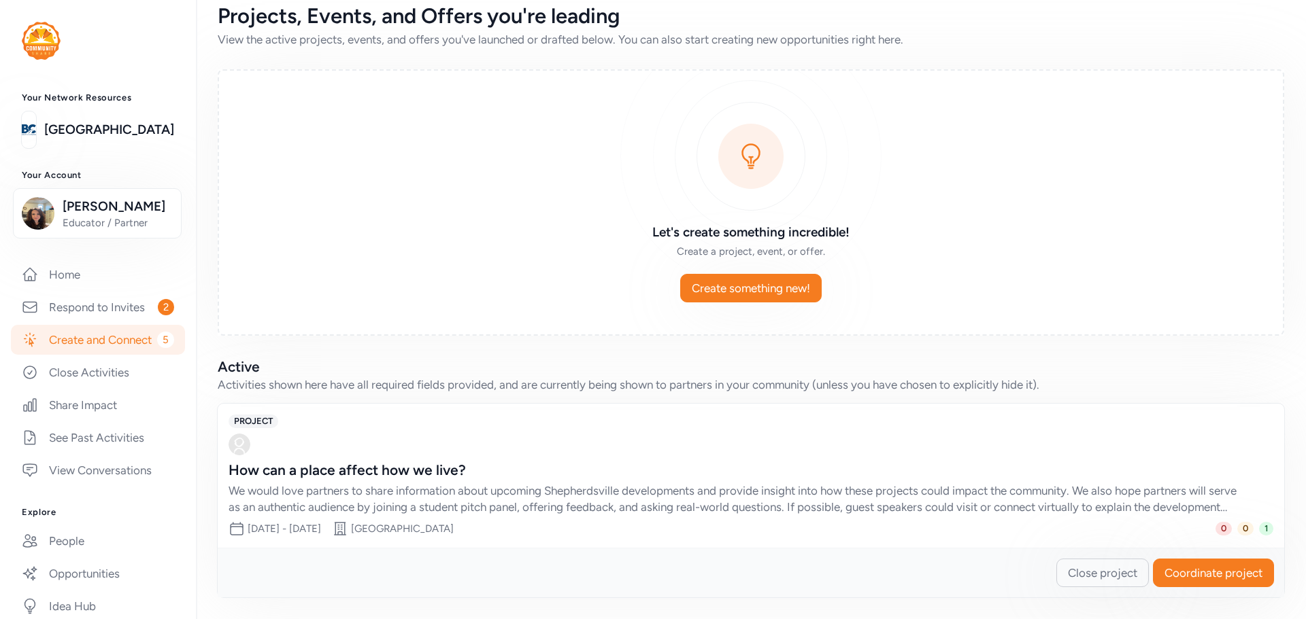
click at [411, 484] on div "We would love partners to share information about upcoming Shepherdsville devel…" at bounding box center [736, 499] width 1017 height 33
click at [1164, 578] on span "Coordinate project" at bounding box center [1213, 573] width 98 height 16
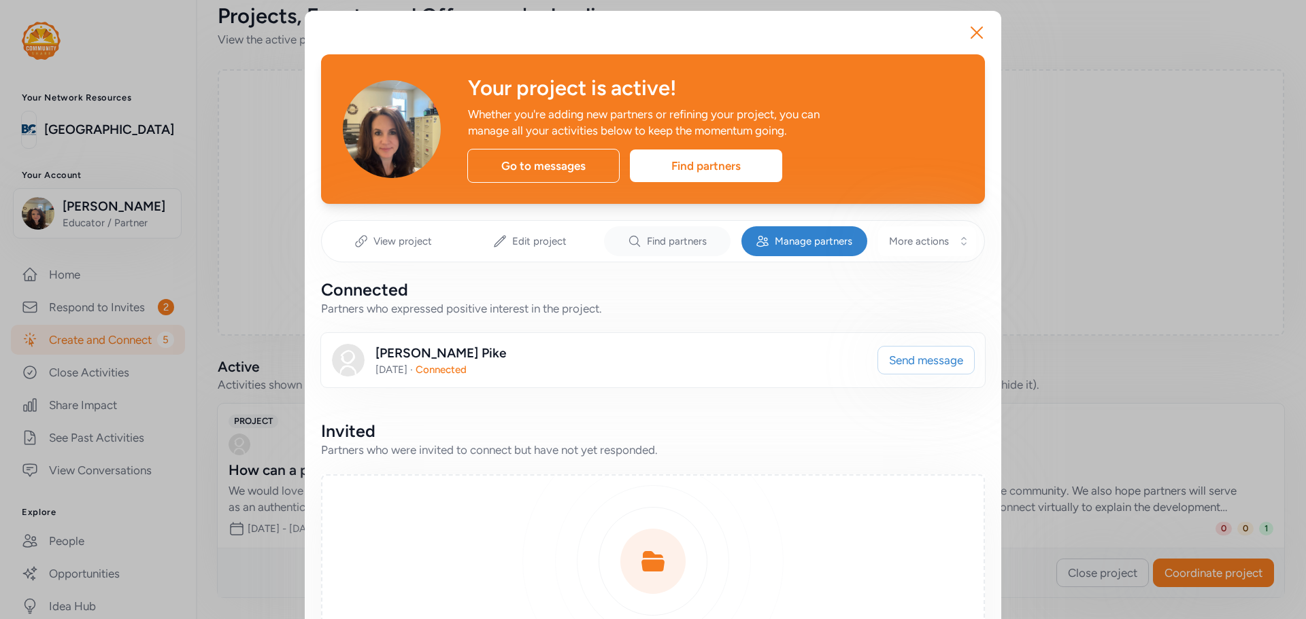
click at [670, 243] on span "Find partners" at bounding box center [677, 242] width 60 height 14
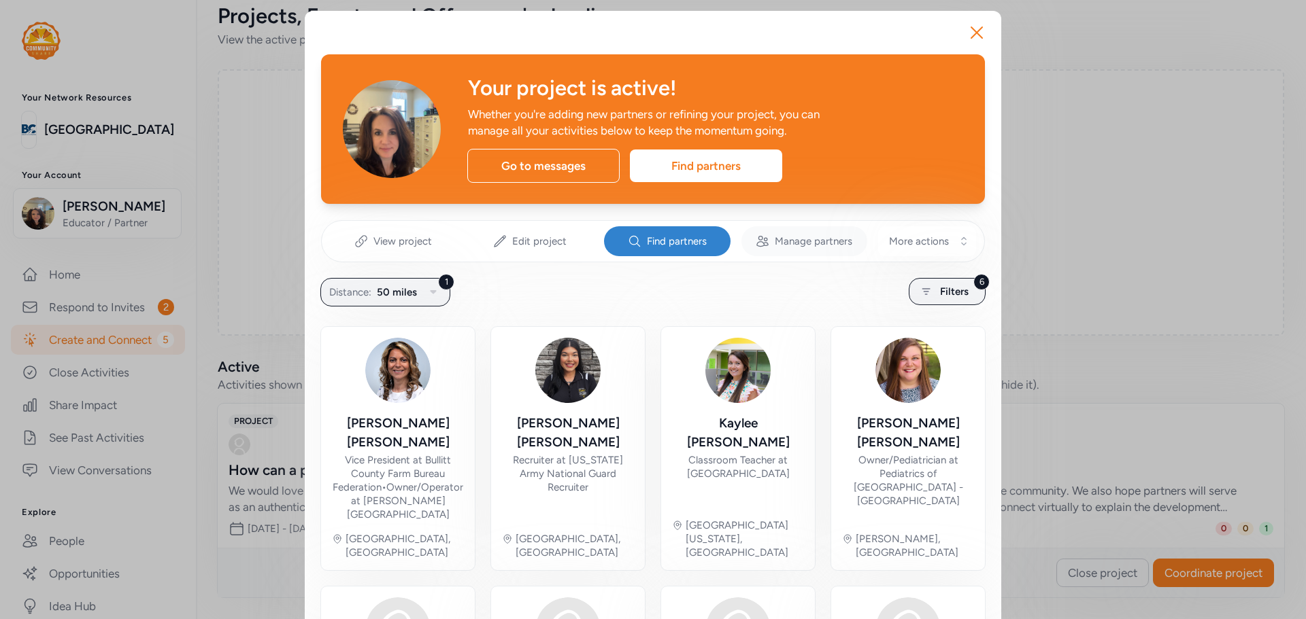
click at [828, 241] on span "Manage partners" at bounding box center [813, 242] width 78 height 14
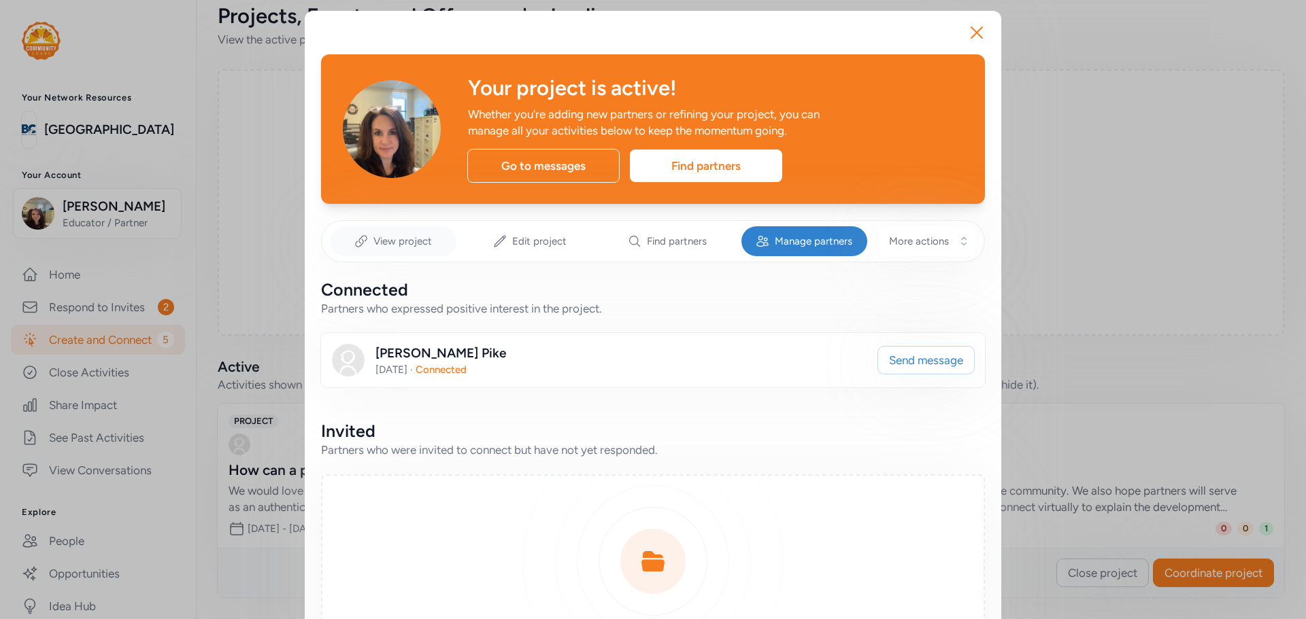
click at [403, 248] on span "View project" at bounding box center [402, 242] width 58 height 14
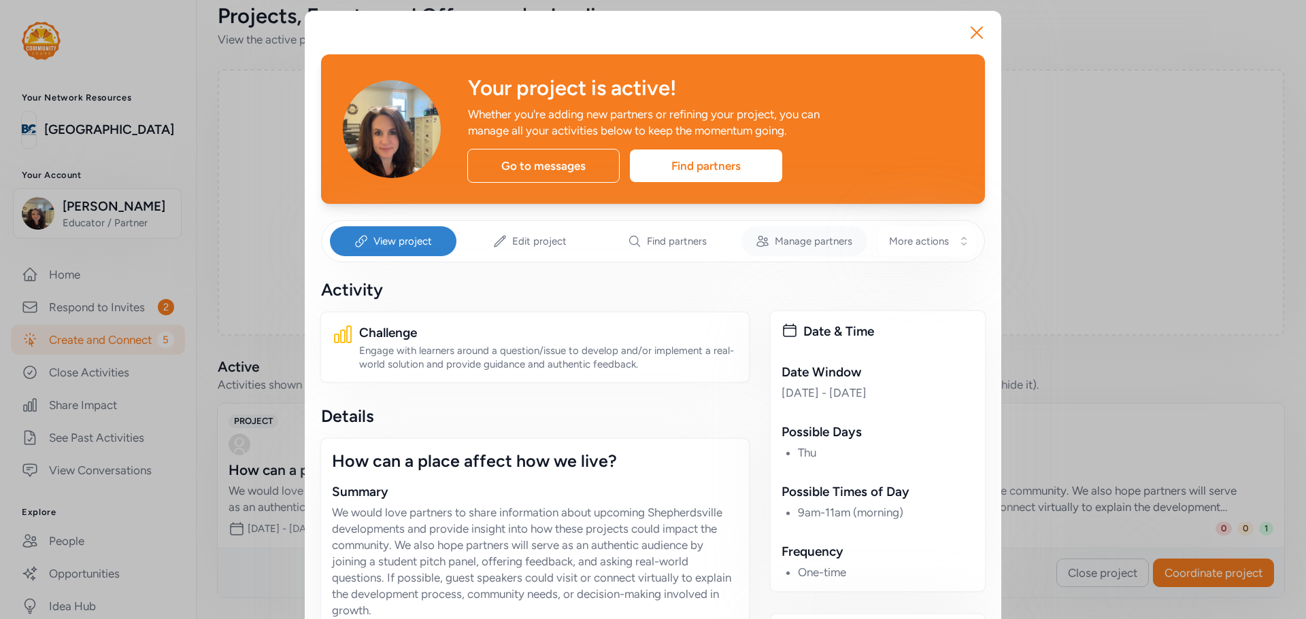
click at [796, 245] on span "Manage partners" at bounding box center [813, 242] width 78 height 14
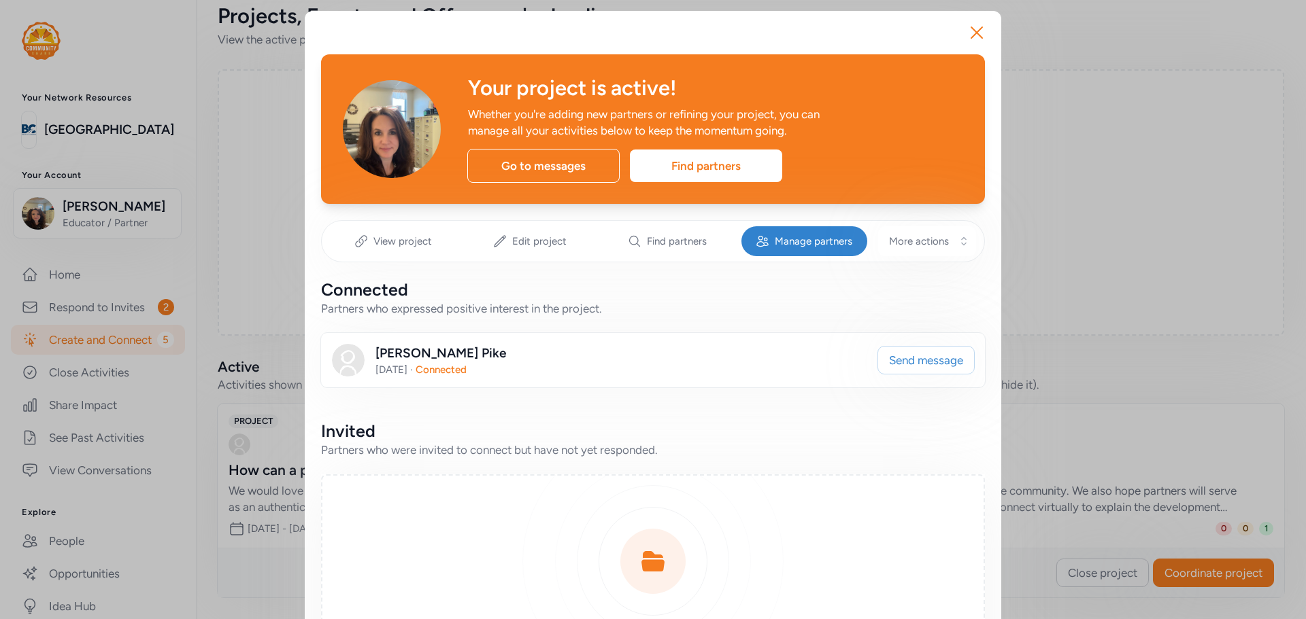
click at [672, 366] on div "[PERSON_NAME] [DATE] · Connected" at bounding box center [599, 360] width 535 height 33
click at [576, 320] on div "Connected Partners who expressed positive interest in the project. [PERSON_NAME…" at bounding box center [653, 333] width 664 height 109
click at [500, 347] on div "[PERSON_NAME] [DATE] · Connected" at bounding box center [599, 360] width 535 height 33
click at [498, 327] on div "Connected Partners who expressed positive interest in the project. [PERSON_NAME…" at bounding box center [653, 333] width 664 height 109
click at [932, 244] on span "More actions" at bounding box center [919, 242] width 60 height 14
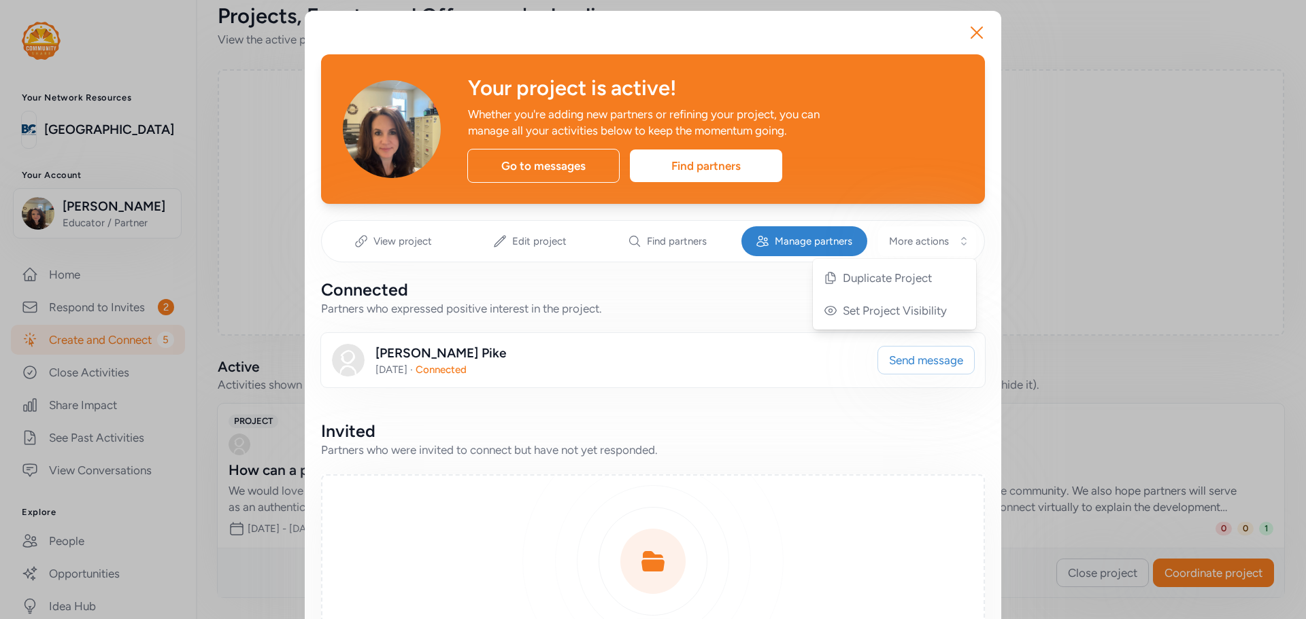
click at [774, 289] on div "Connected" at bounding box center [653, 290] width 664 height 22
click at [673, 250] on div "Find partners" at bounding box center [667, 241] width 126 height 30
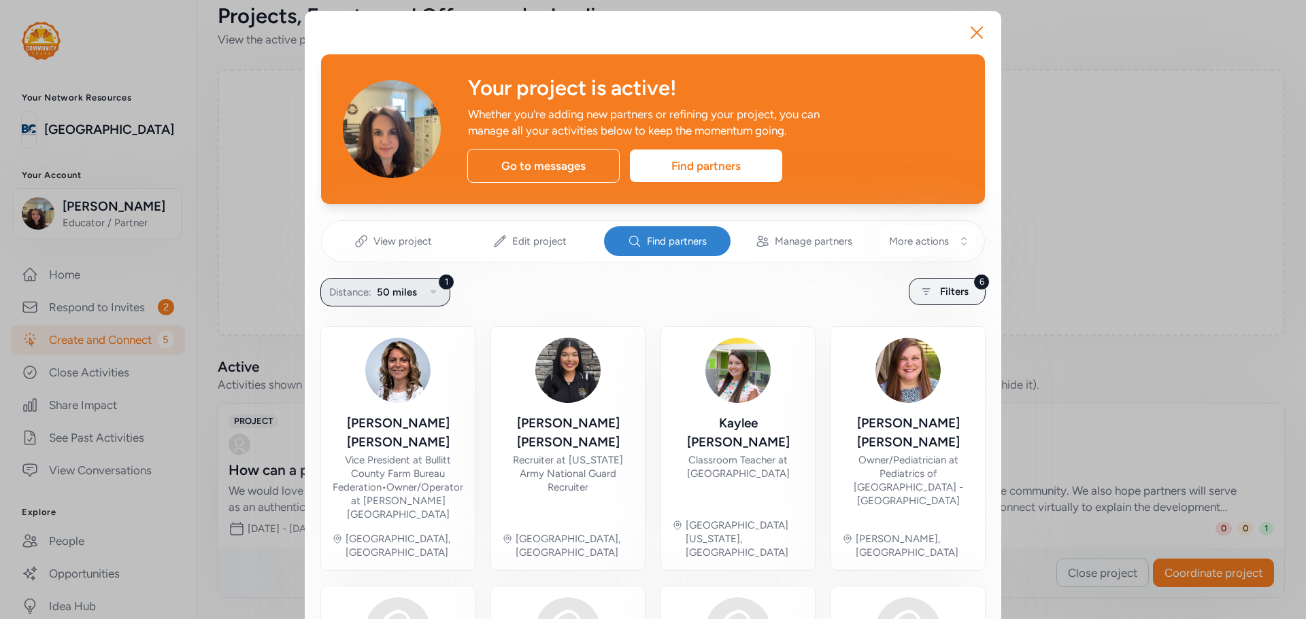
click at [425, 295] on icon "button" at bounding box center [433, 292] width 16 height 16
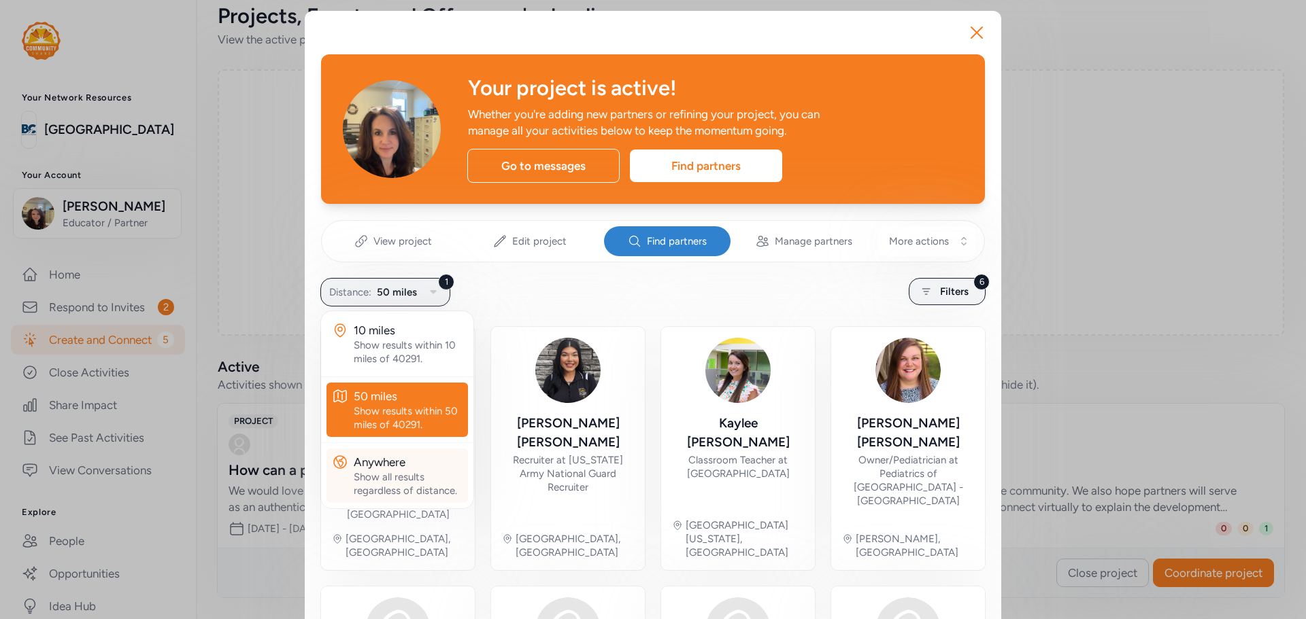
click at [376, 472] on div "Show all results regardless of distance." at bounding box center [408, 484] width 109 height 27
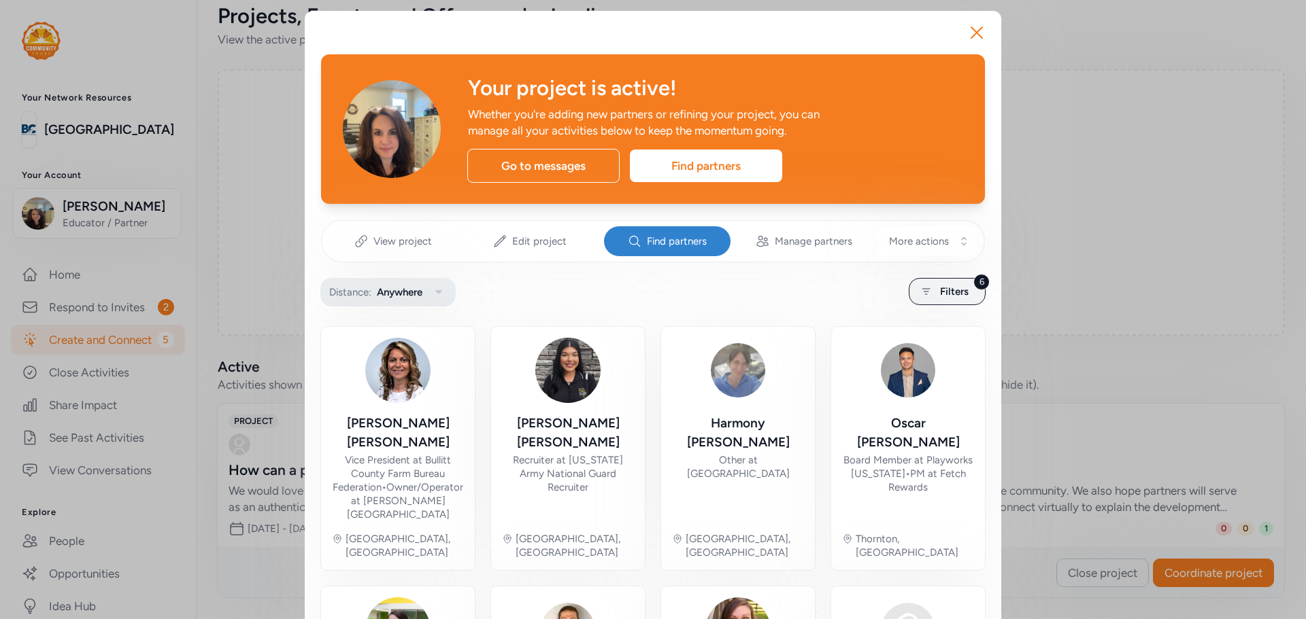
click at [440, 287] on icon "button" at bounding box center [438, 292] width 16 height 16
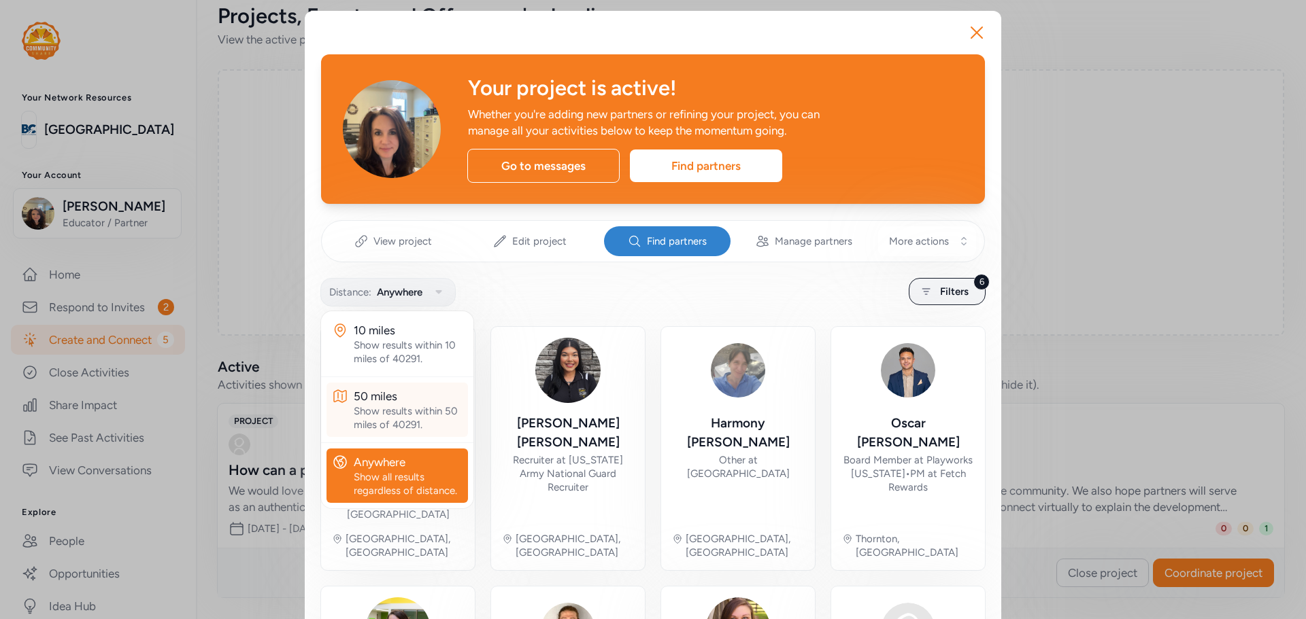
click at [397, 420] on div "Show results within 50 miles of 40291." at bounding box center [408, 418] width 109 height 27
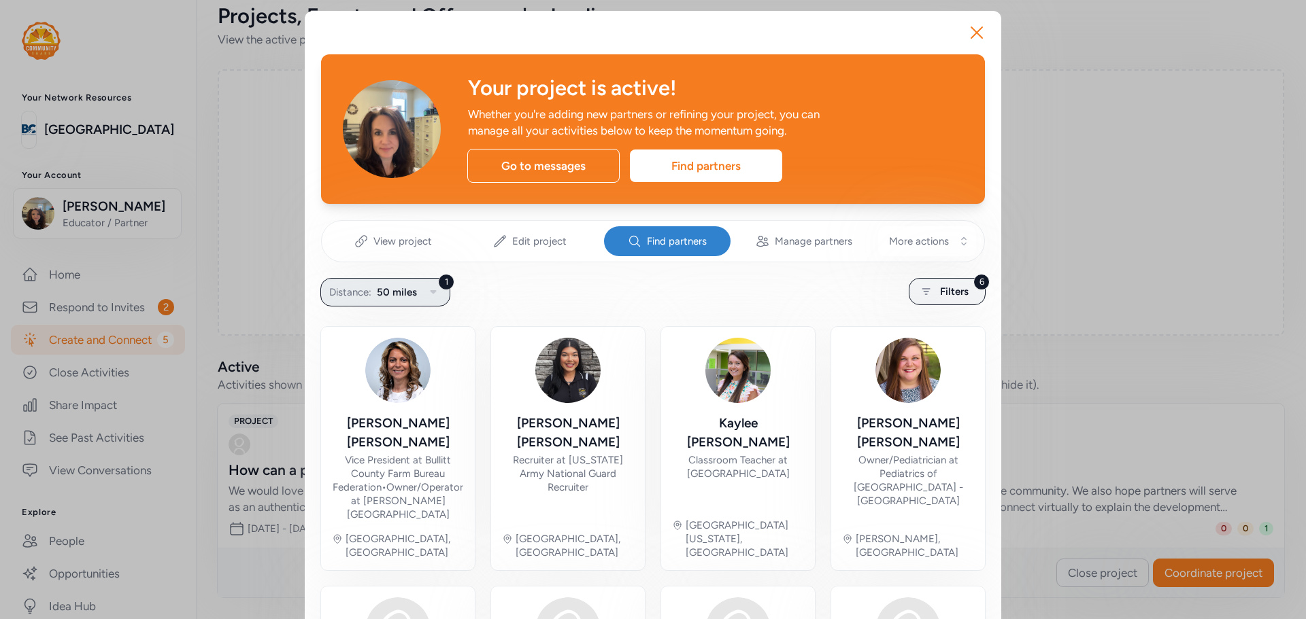
click at [438, 279] on div "1" at bounding box center [446, 282] width 16 height 16
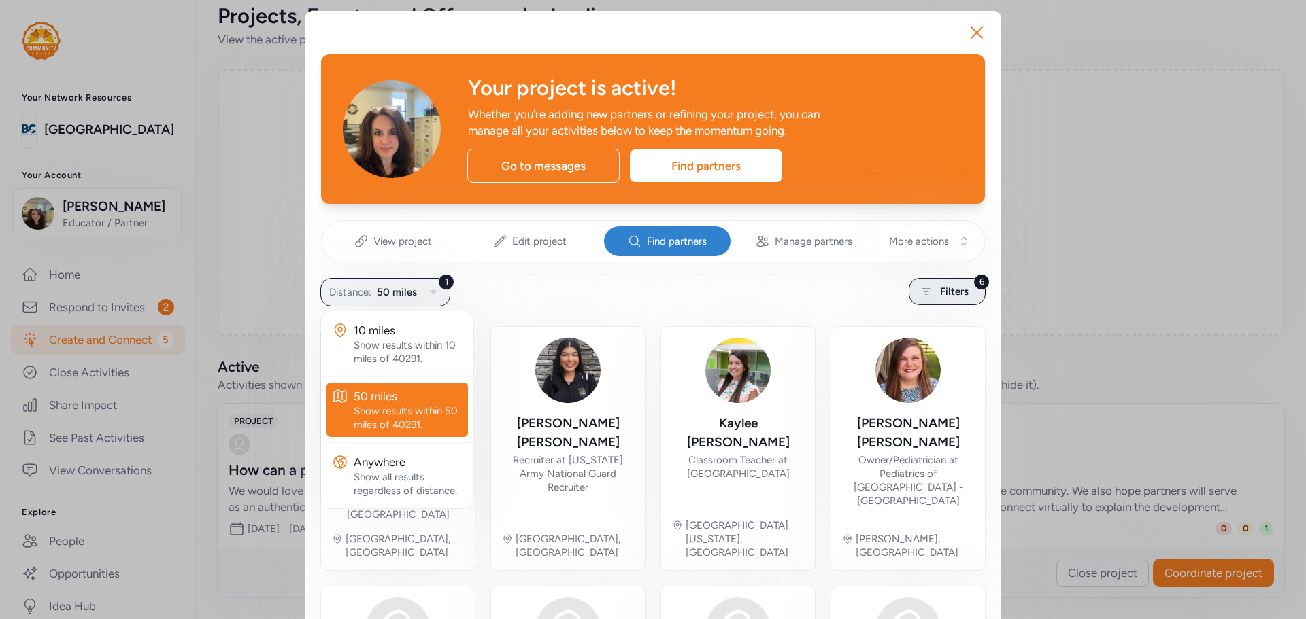
click at [943, 294] on span "Filters" at bounding box center [954, 292] width 29 height 16
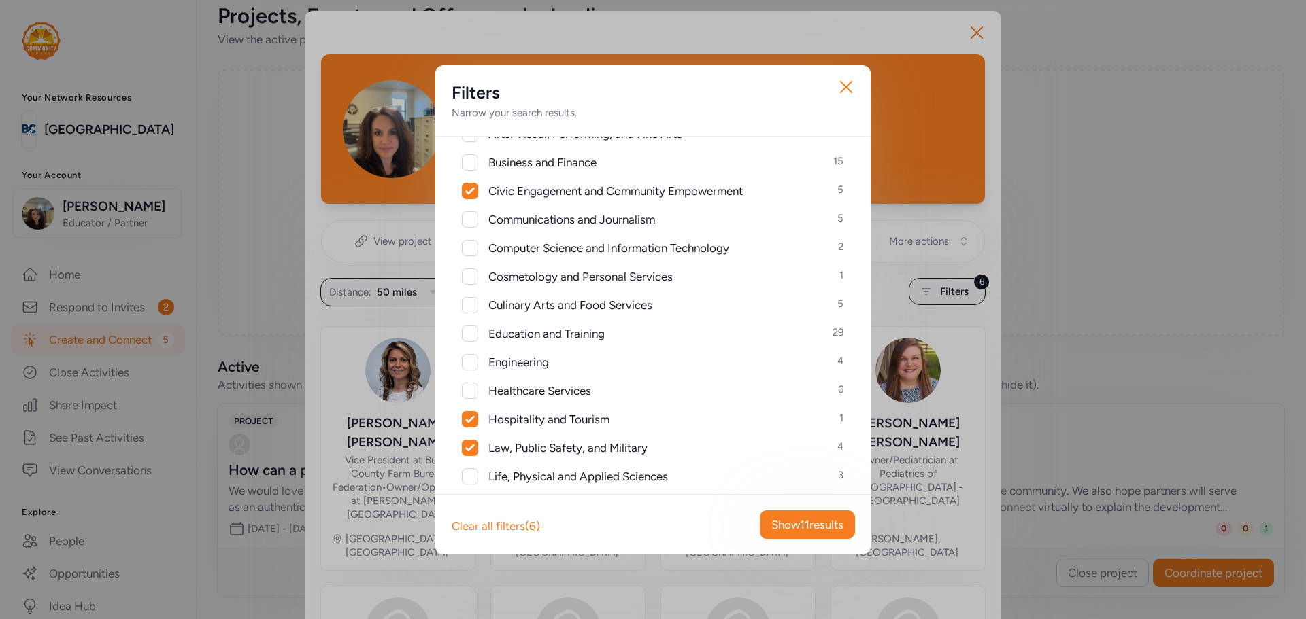
scroll to position [204, 0]
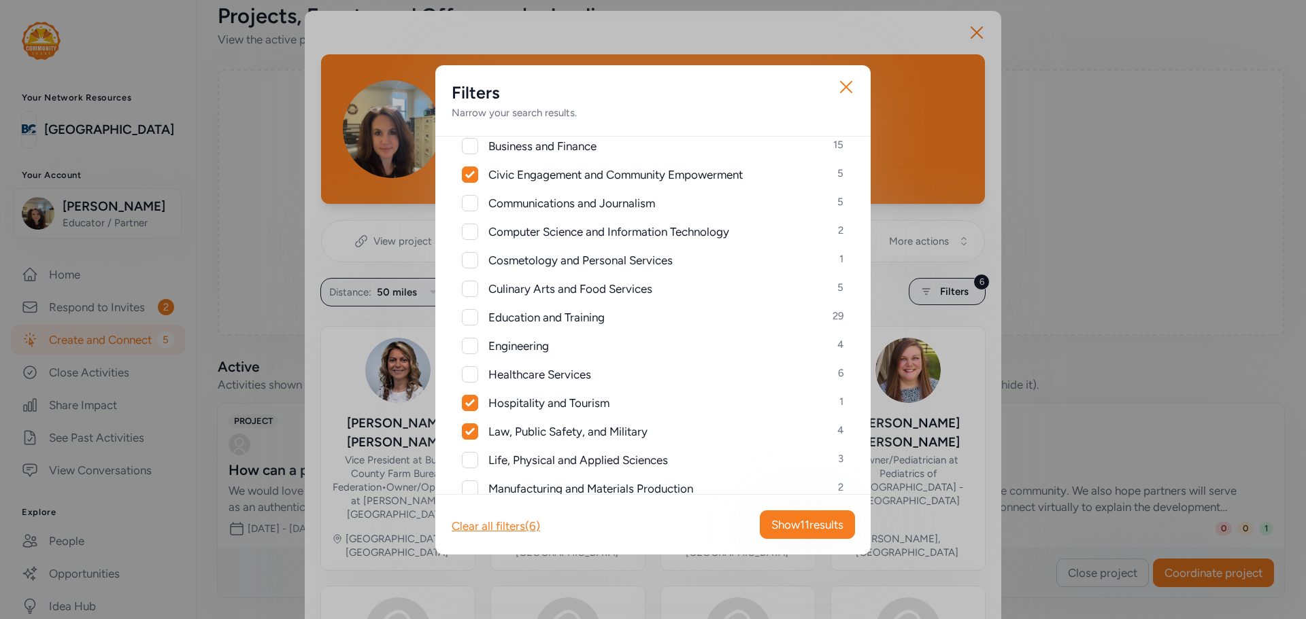
click at [464, 319] on div at bounding box center [470, 317] width 16 height 16
checkbox input "true"
click at [768, 520] on span "Show 36 results" at bounding box center [805, 525] width 75 height 16
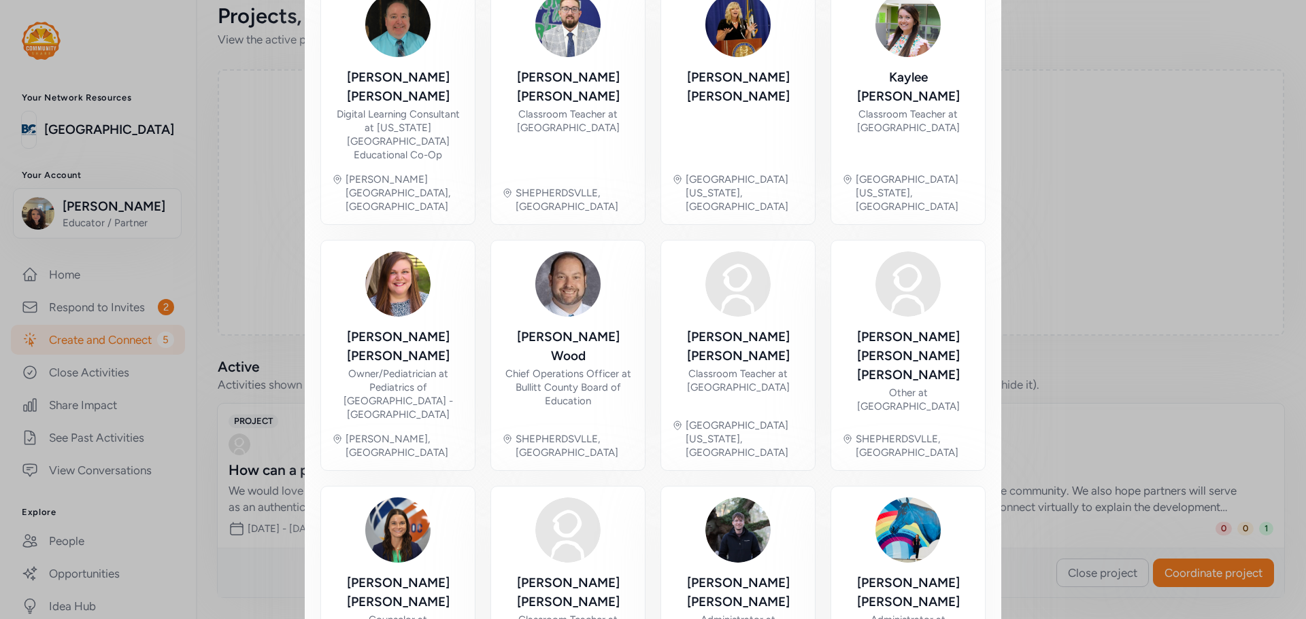
scroll to position [607, 0]
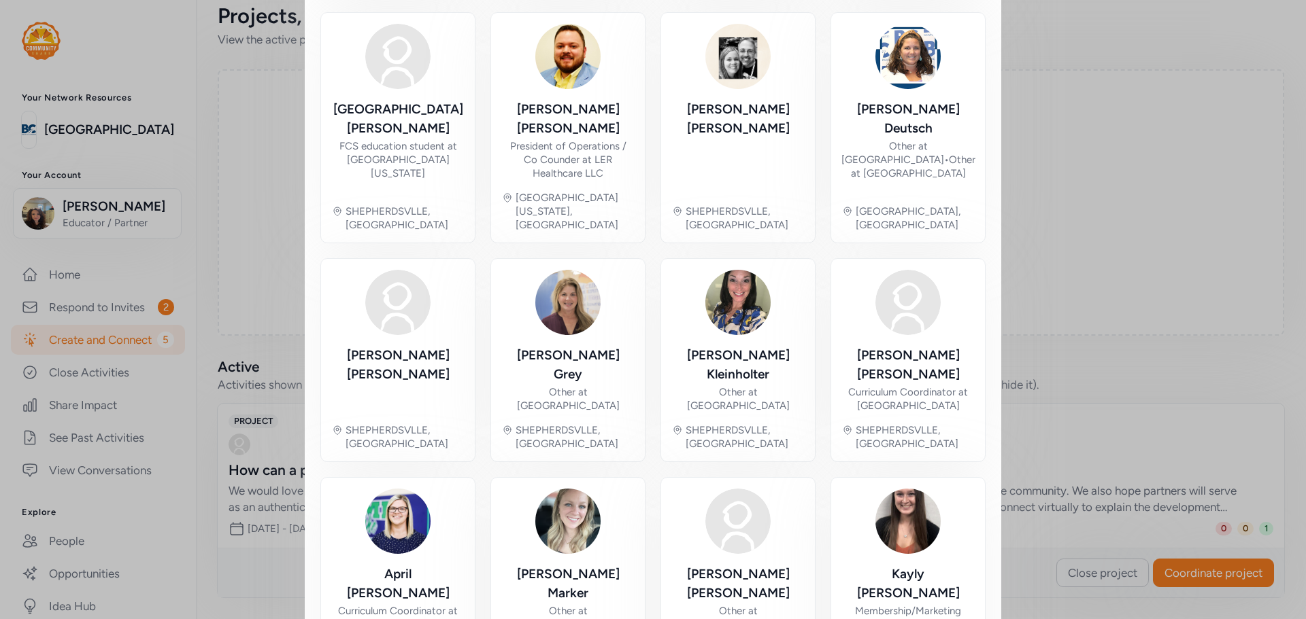
scroll to position [566, 0]
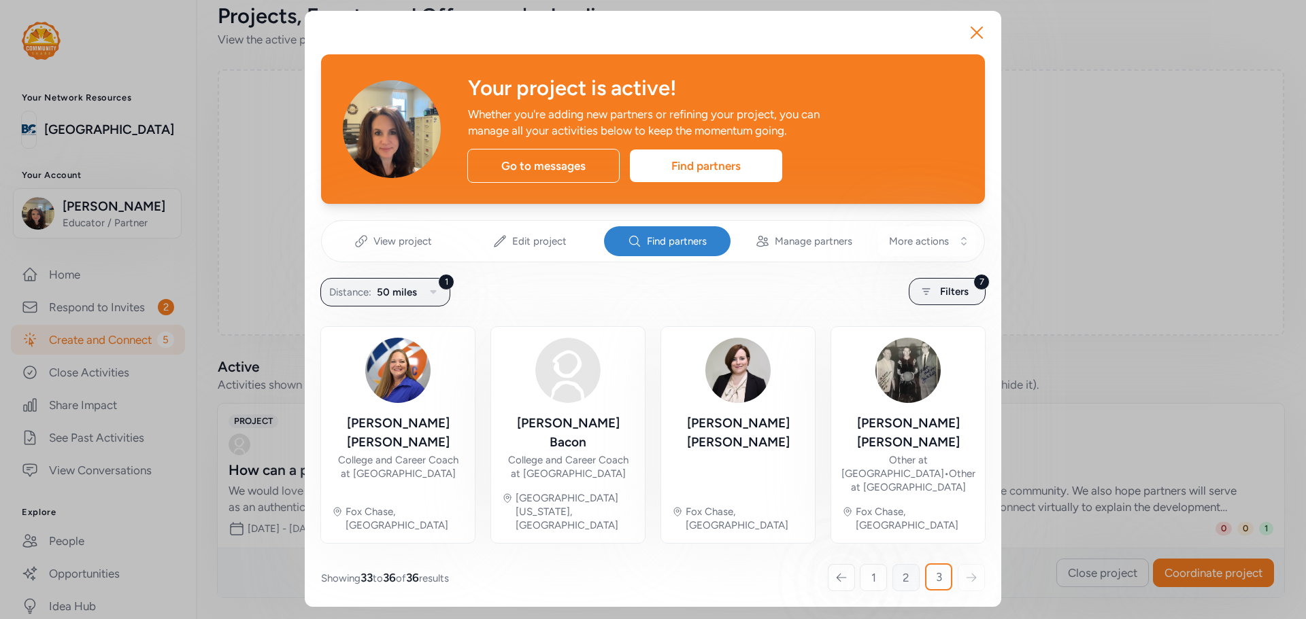
click at [894, 564] on link "2" at bounding box center [905, 577] width 27 height 27
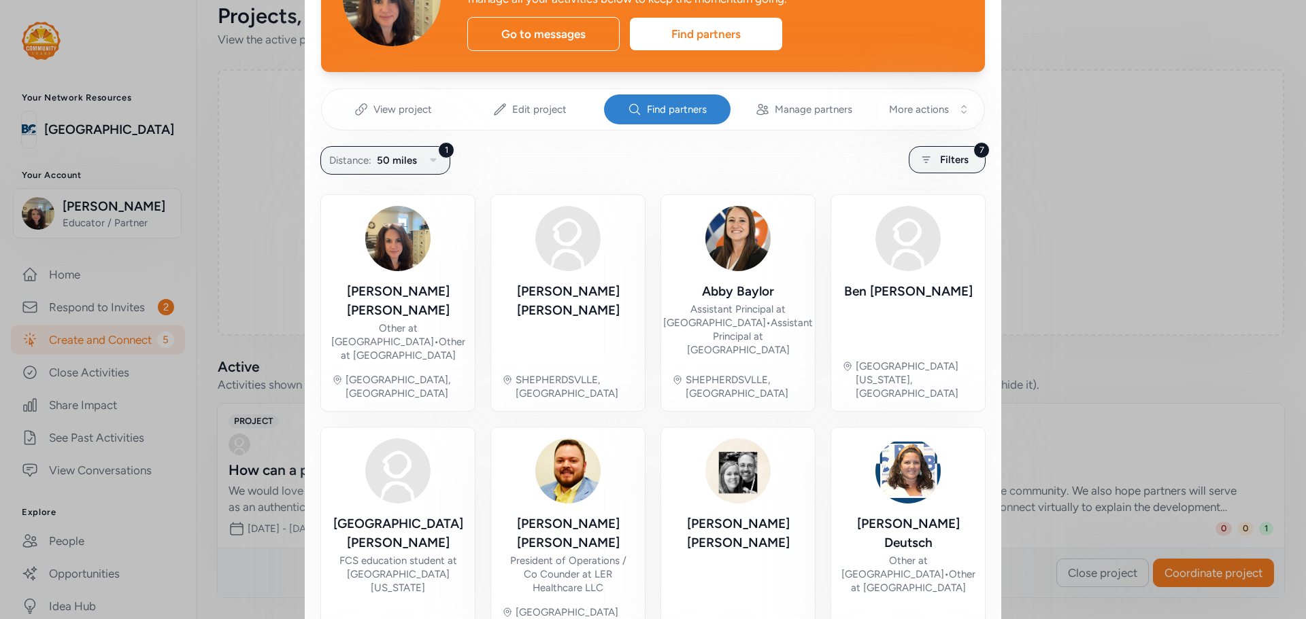
scroll to position [68, 0]
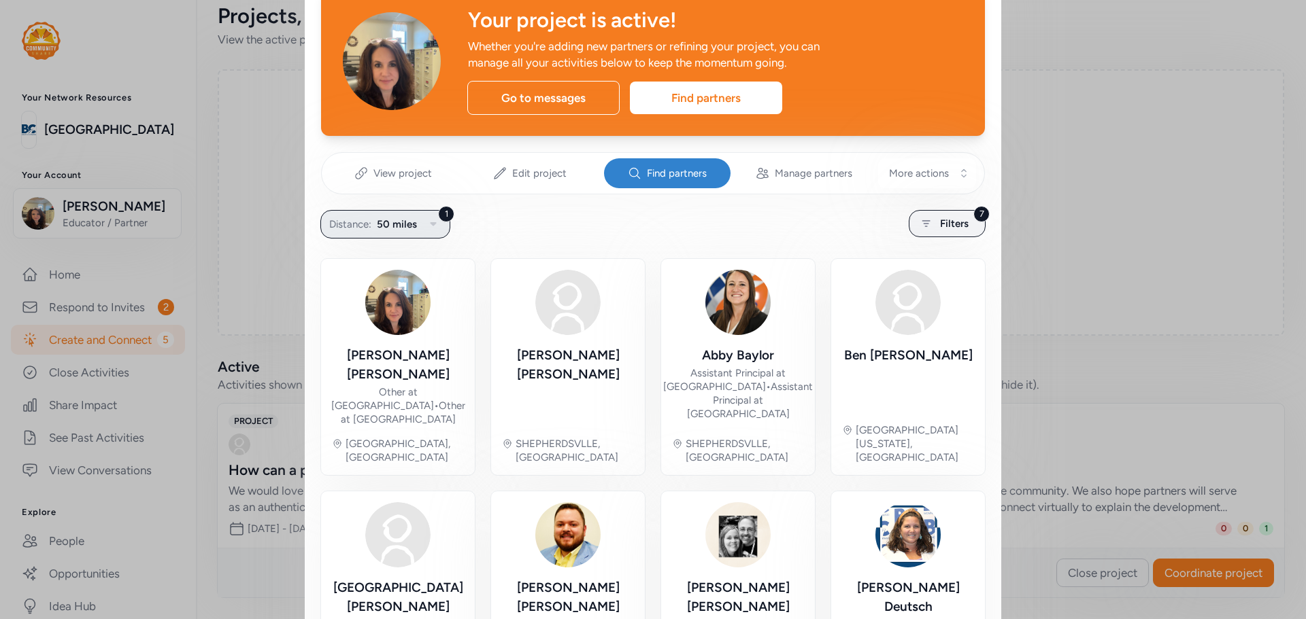
click at [425, 220] on icon "button" at bounding box center [433, 224] width 16 height 16
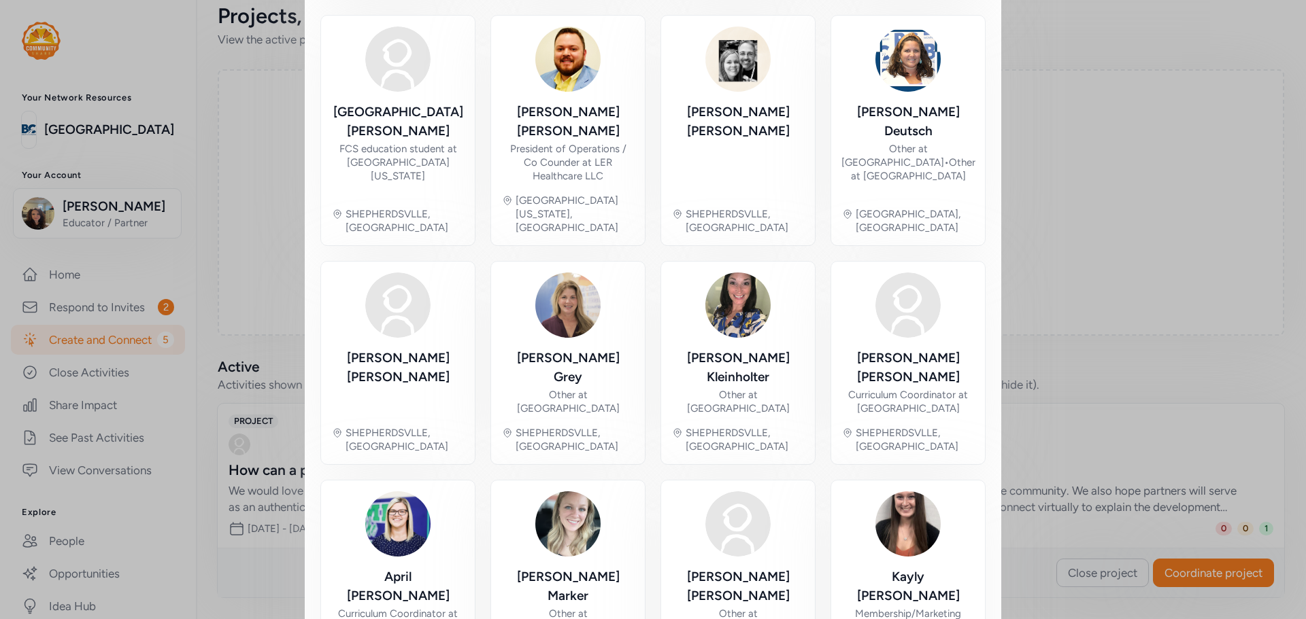
scroll to position [566, 0]
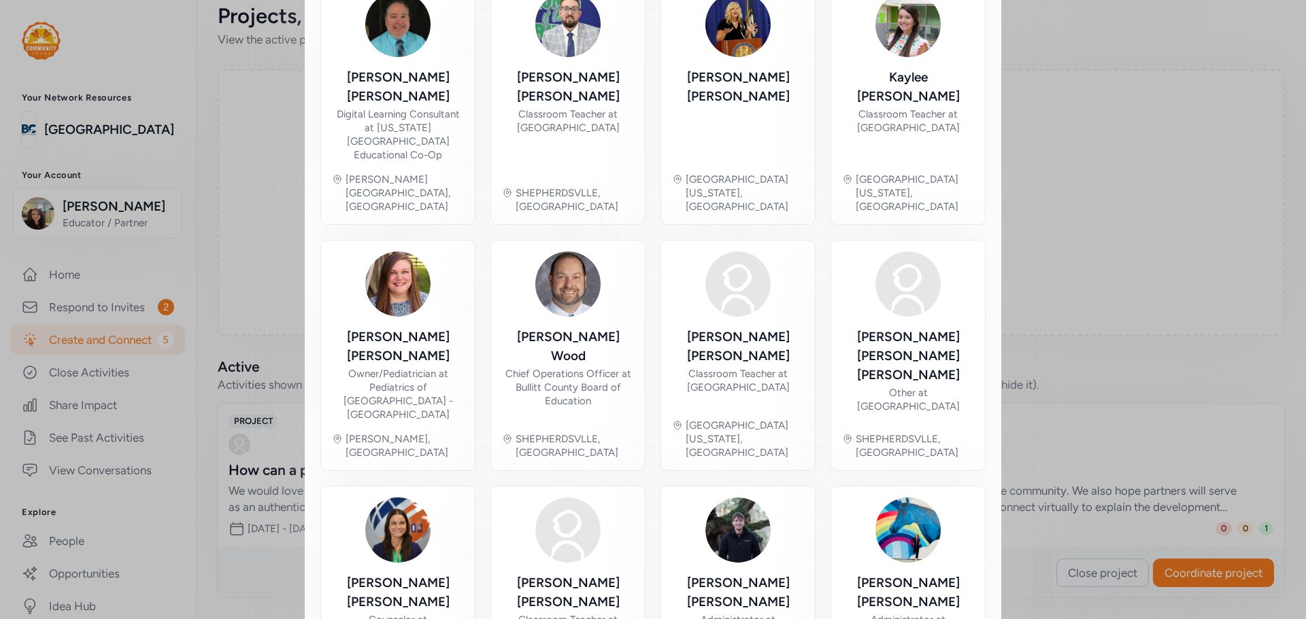
scroll to position [607, 0]
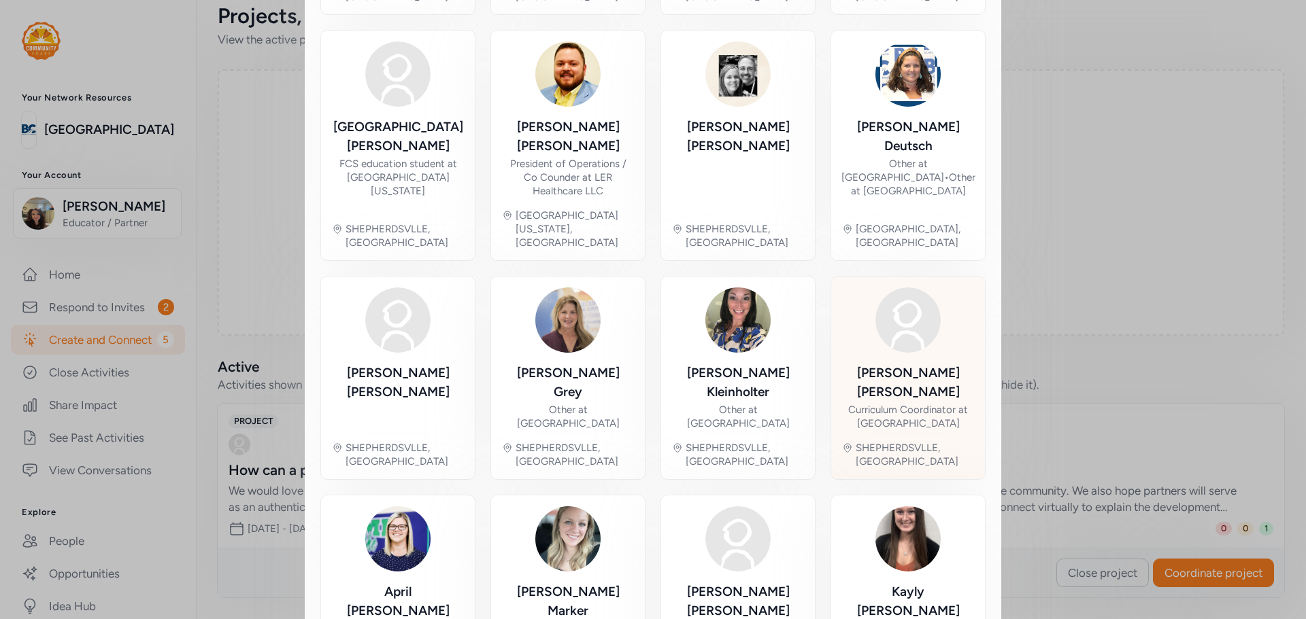
scroll to position [566, 0]
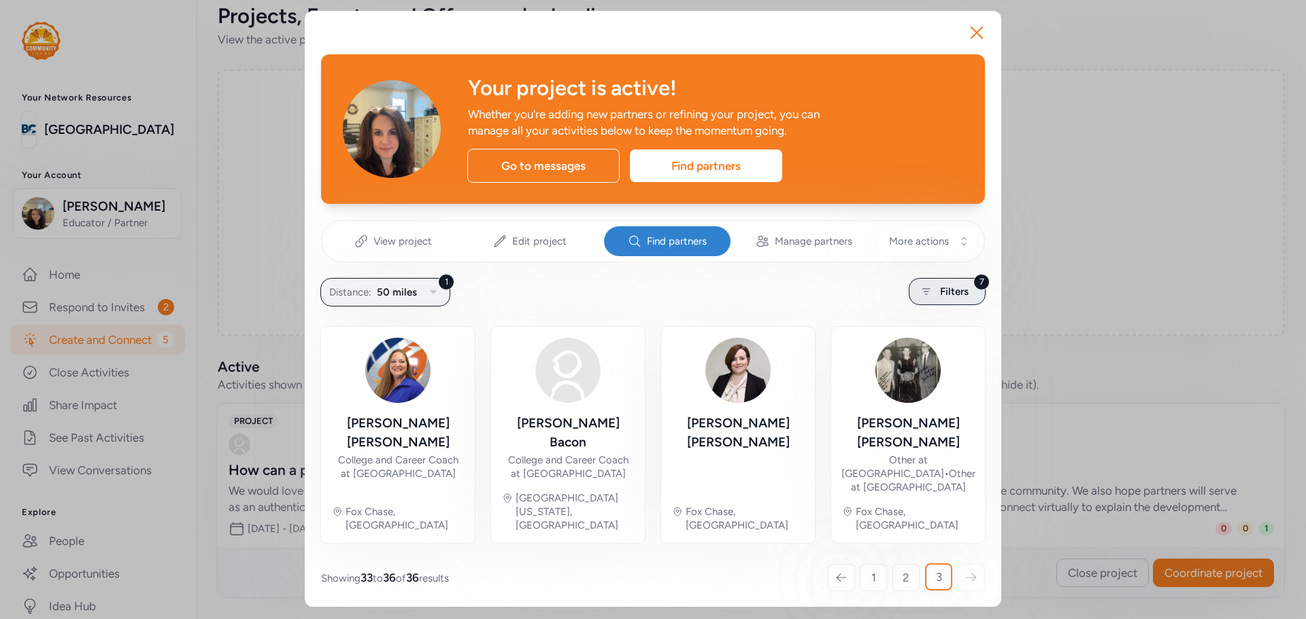
click at [971, 292] on div "7 Filters" at bounding box center [946, 291] width 77 height 27
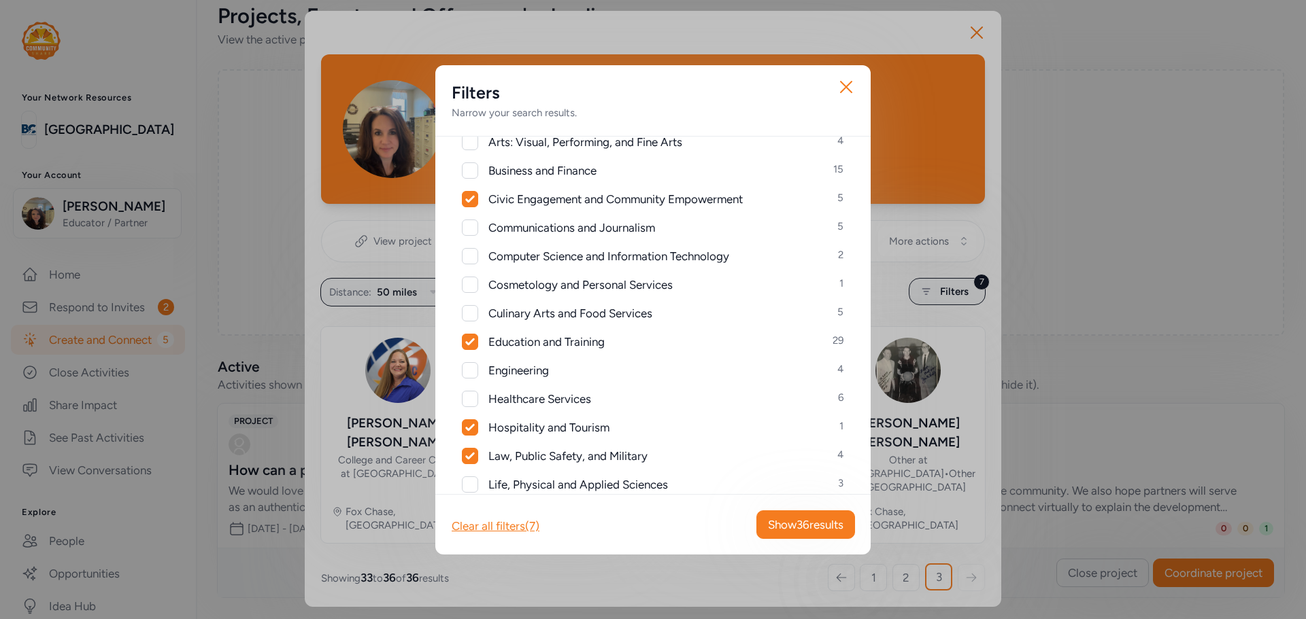
scroll to position [204, 0]
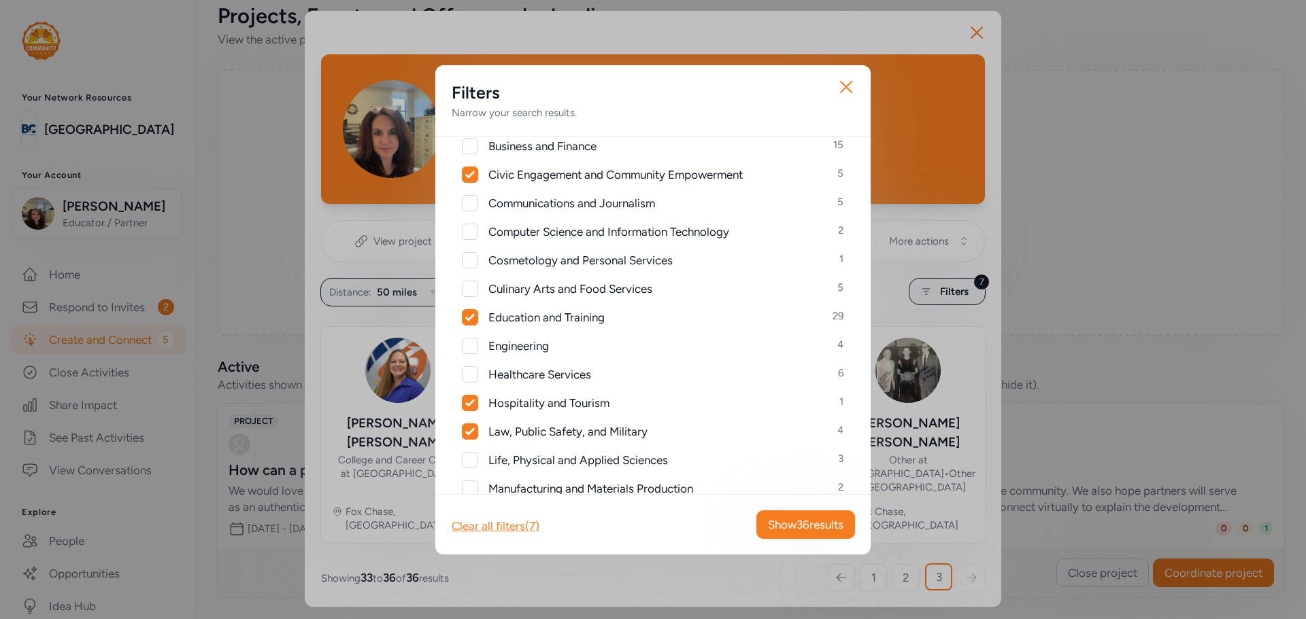
click at [469, 318] on icon at bounding box center [469, 316] width 9 height 7
checkbox input "false"
click at [842, 92] on icon "button" at bounding box center [846, 87] width 22 height 22
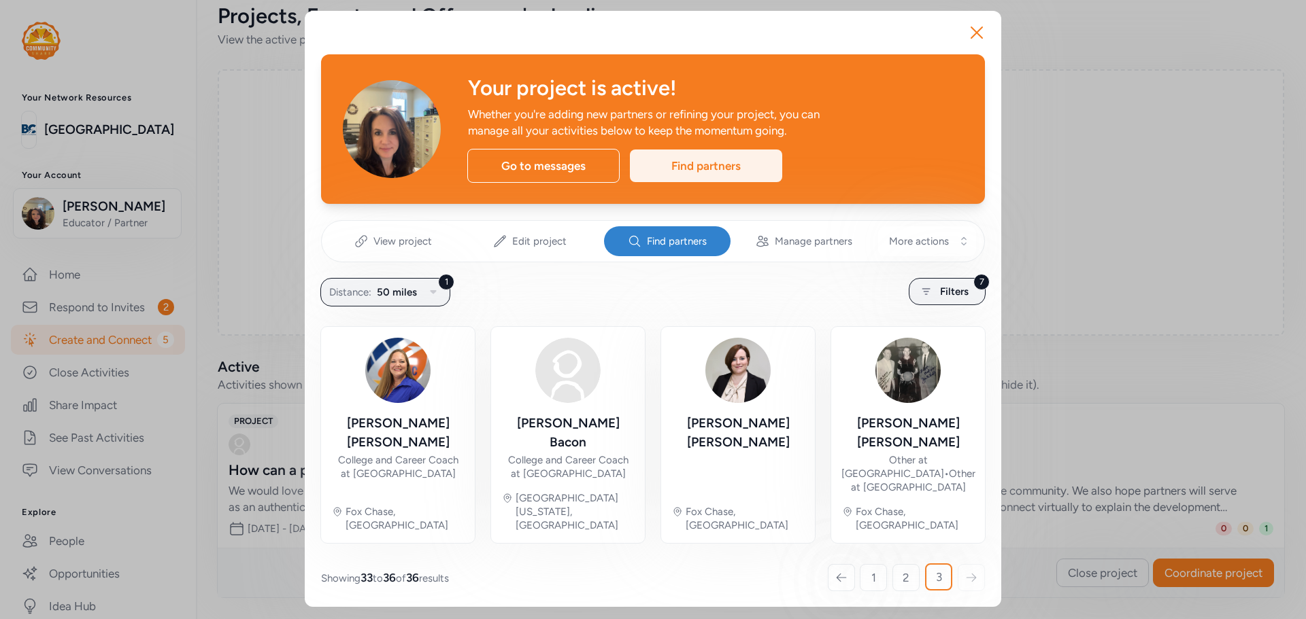
click at [713, 173] on div "Find partners" at bounding box center [706, 166] width 152 height 33
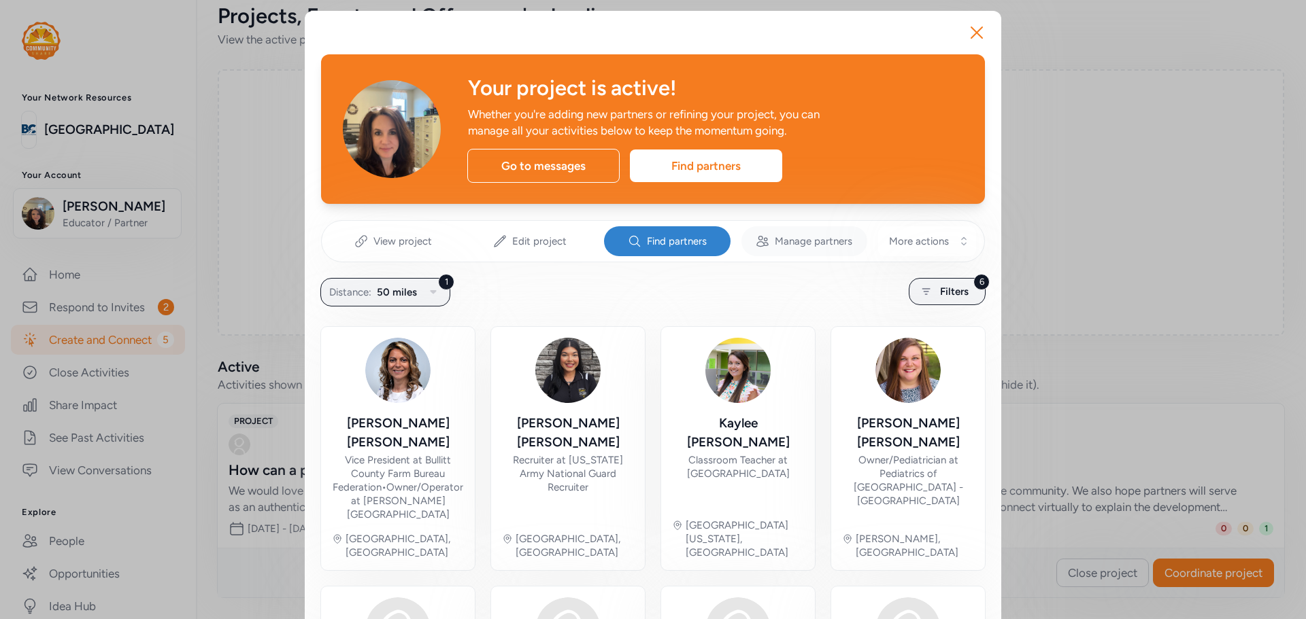
click at [781, 248] on div "Manage partners" at bounding box center [804, 241] width 126 height 30
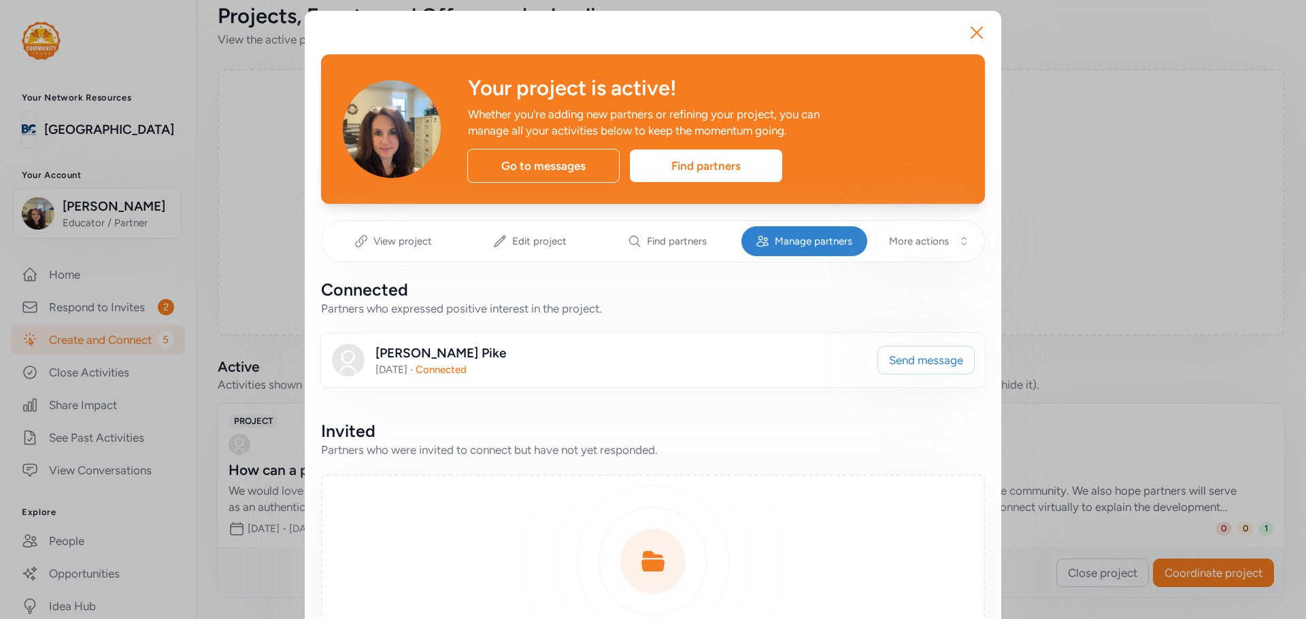
click at [469, 319] on div "Connected Partners who expressed positive interest in the project. [PERSON_NAME…" at bounding box center [653, 333] width 664 height 109
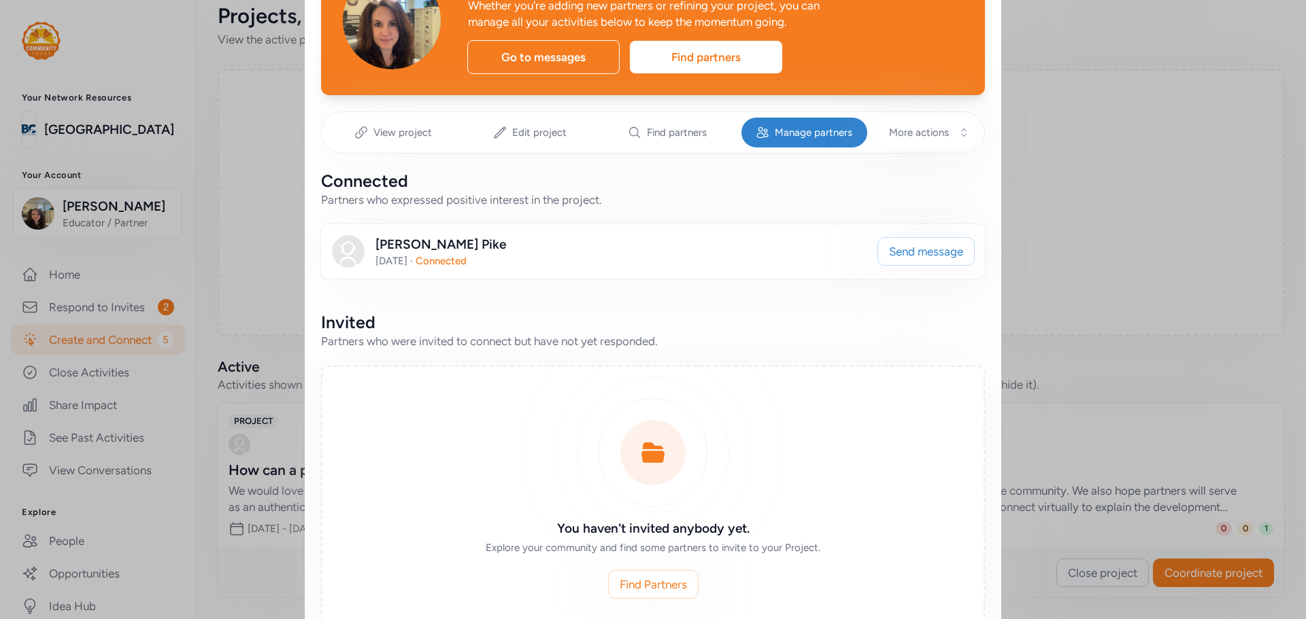
scroll to position [136, 0]
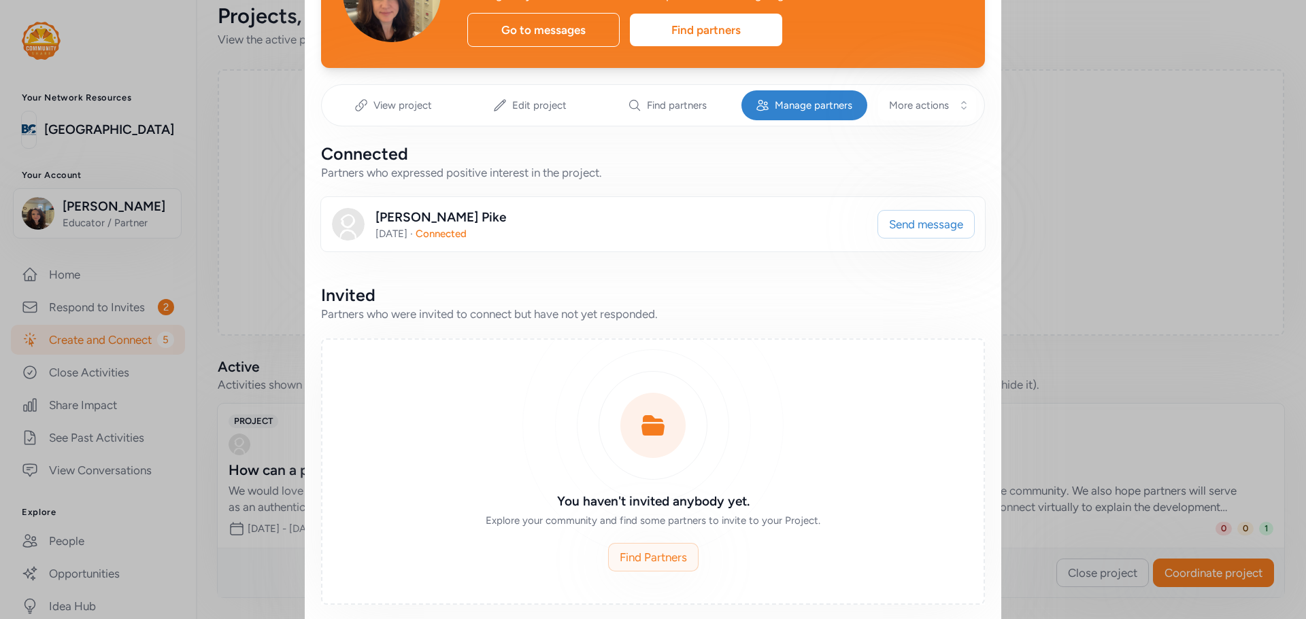
click at [630, 556] on span "Find Partners" at bounding box center [652, 557] width 67 height 16
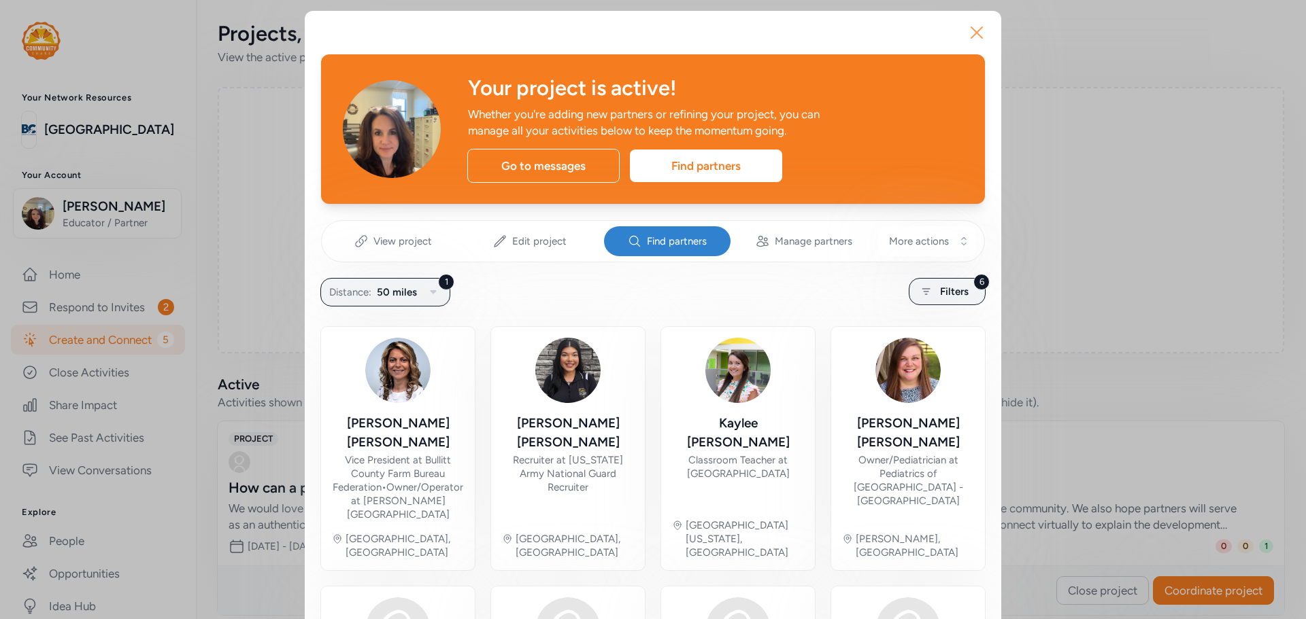
click at [971, 27] on icon "button" at bounding box center [977, 33] width 22 height 22
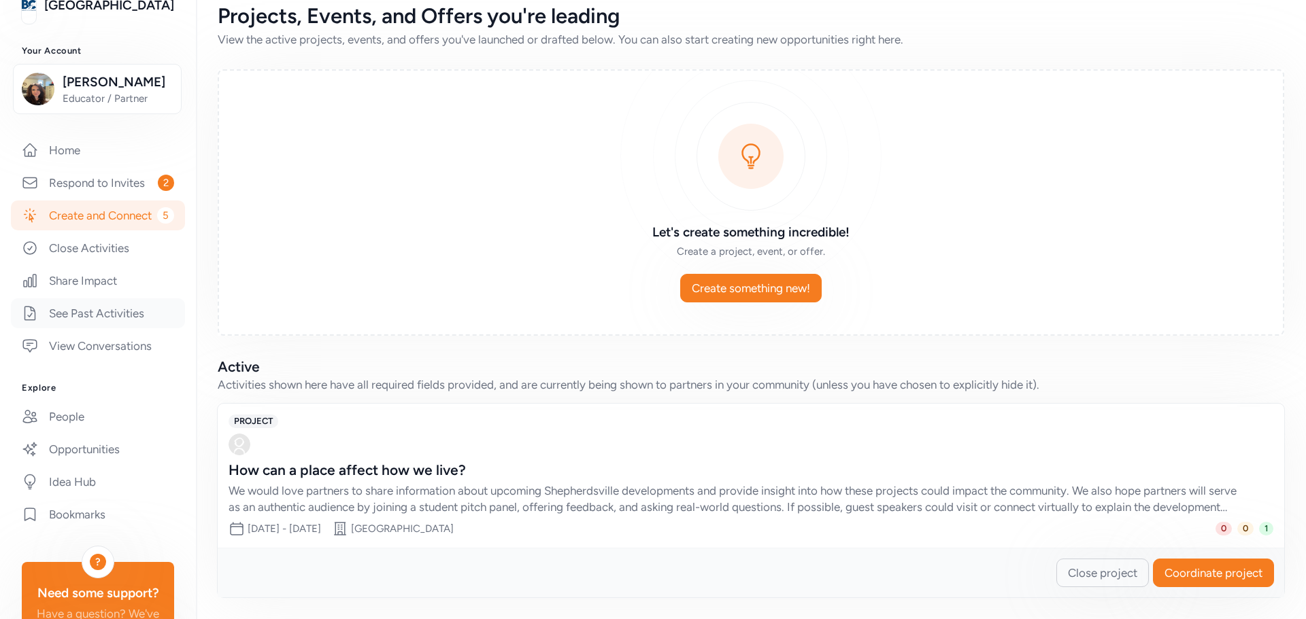
scroll to position [136, 0]
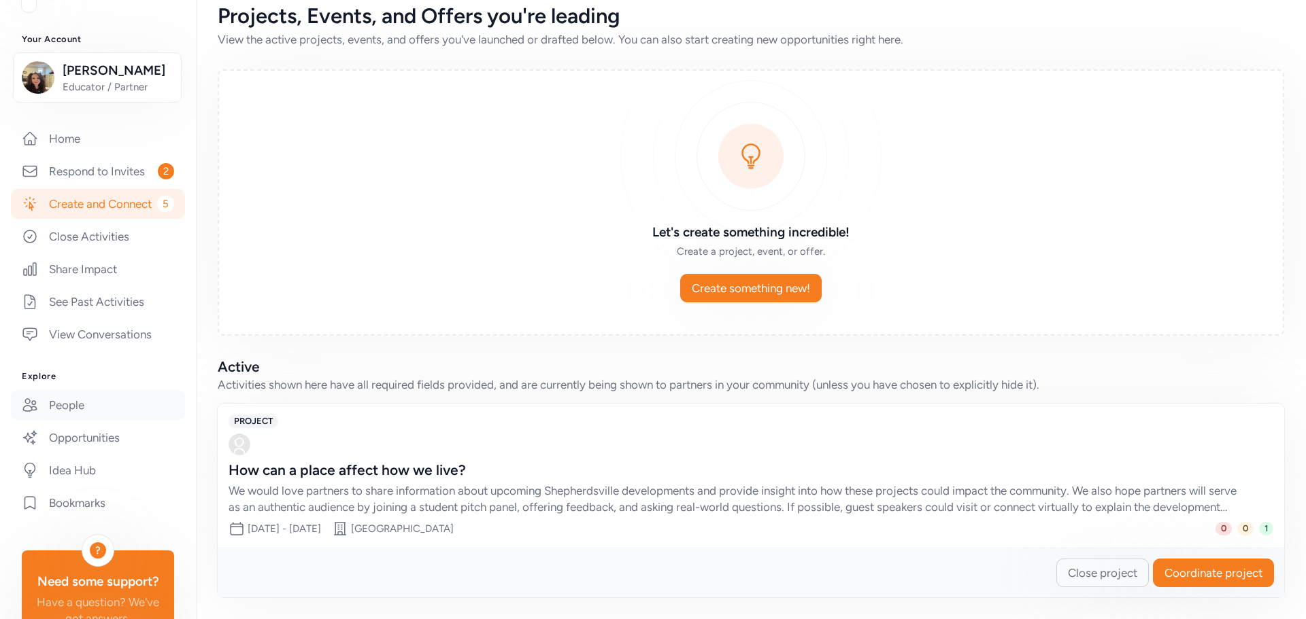
click at [60, 420] on link "People" at bounding box center [98, 405] width 174 height 30
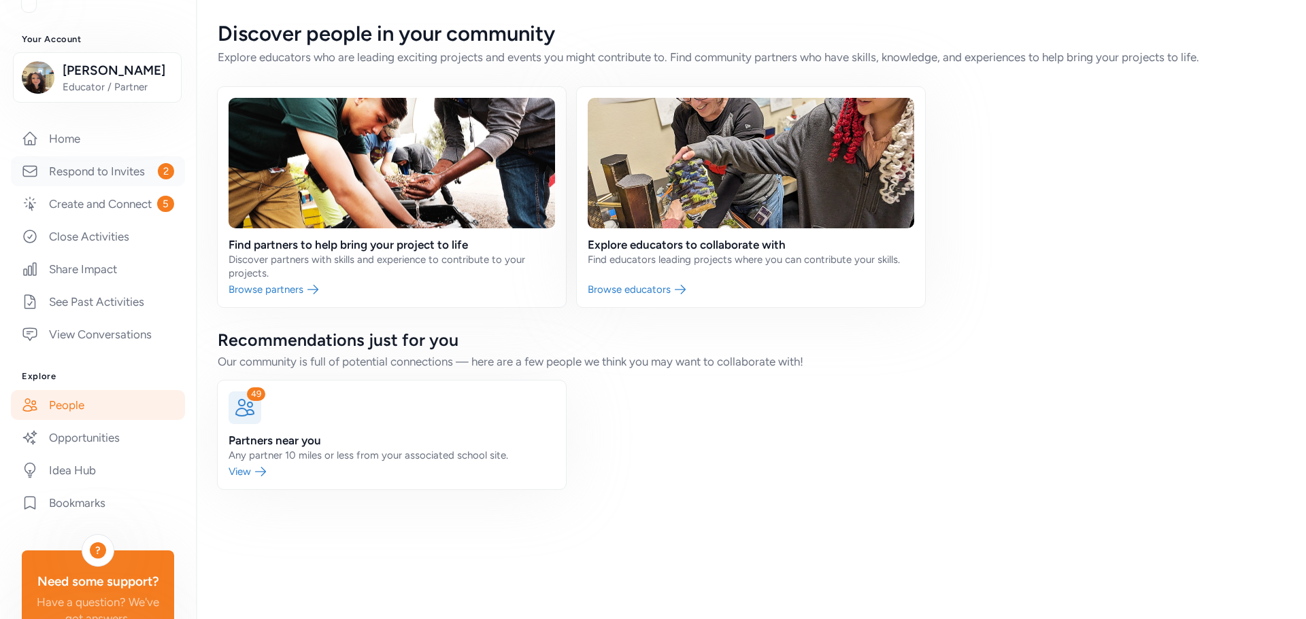
click at [124, 173] on link "Respond to Invites 2" at bounding box center [98, 171] width 174 height 30
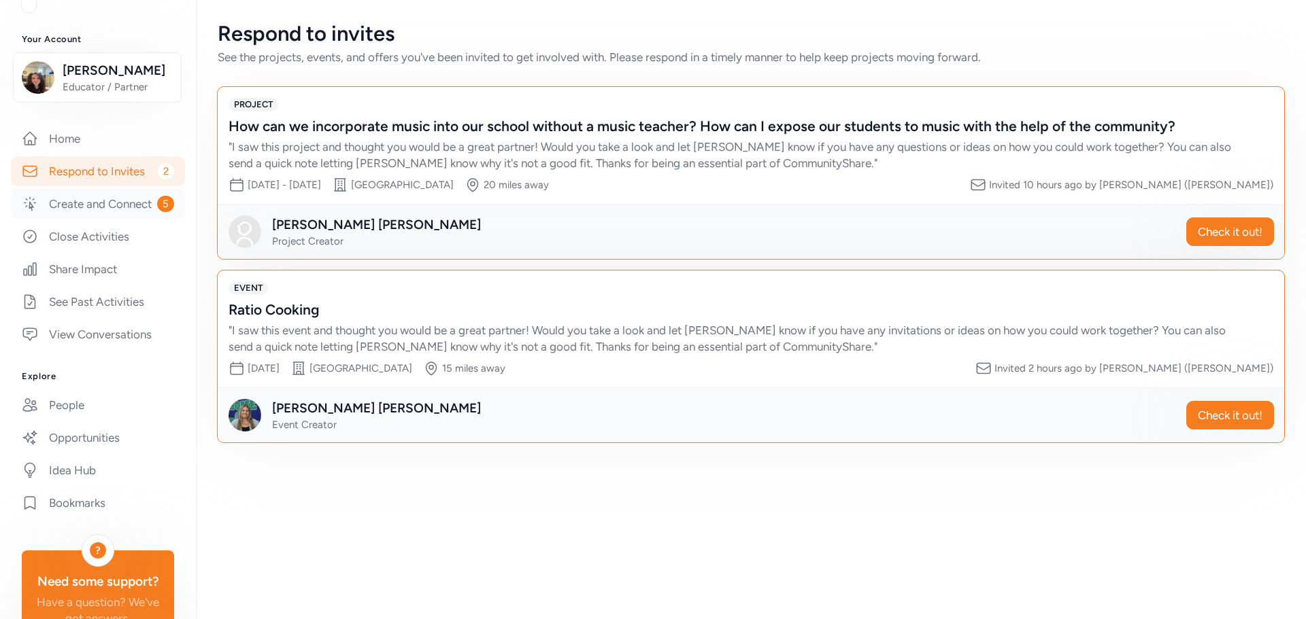
click at [85, 219] on link "Create and Connect 5" at bounding box center [98, 204] width 174 height 30
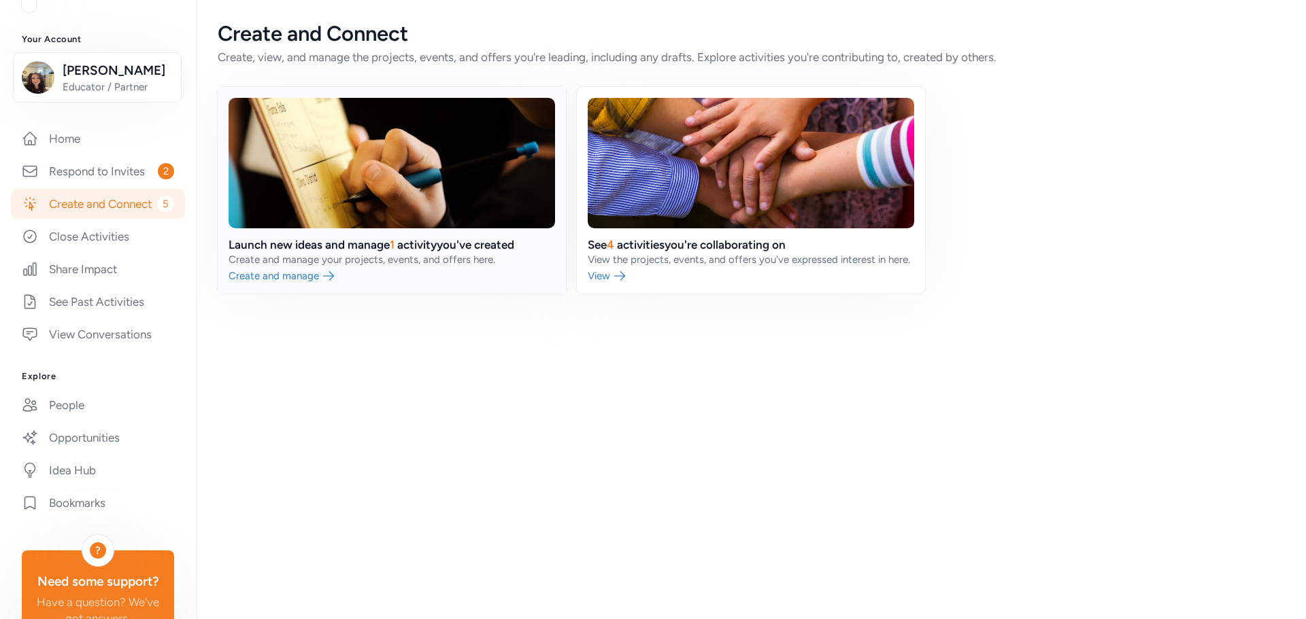
click at [298, 277] on link at bounding box center [392, 190] width 348 height 207
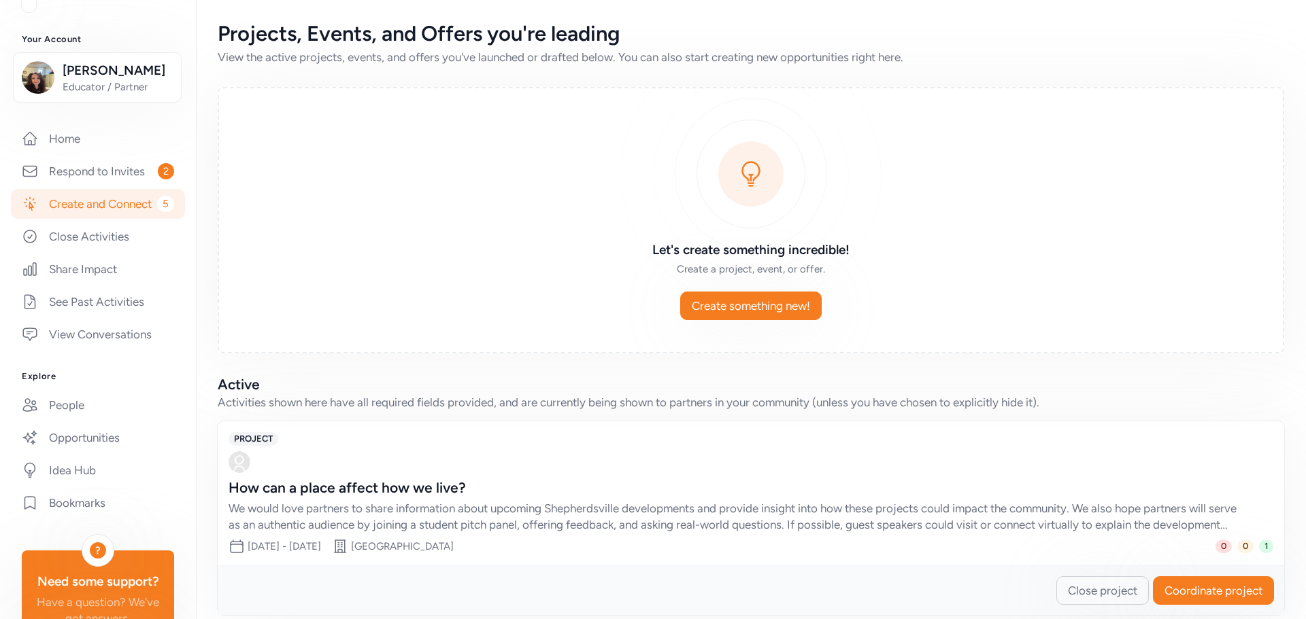
scroll to position [18, 0]
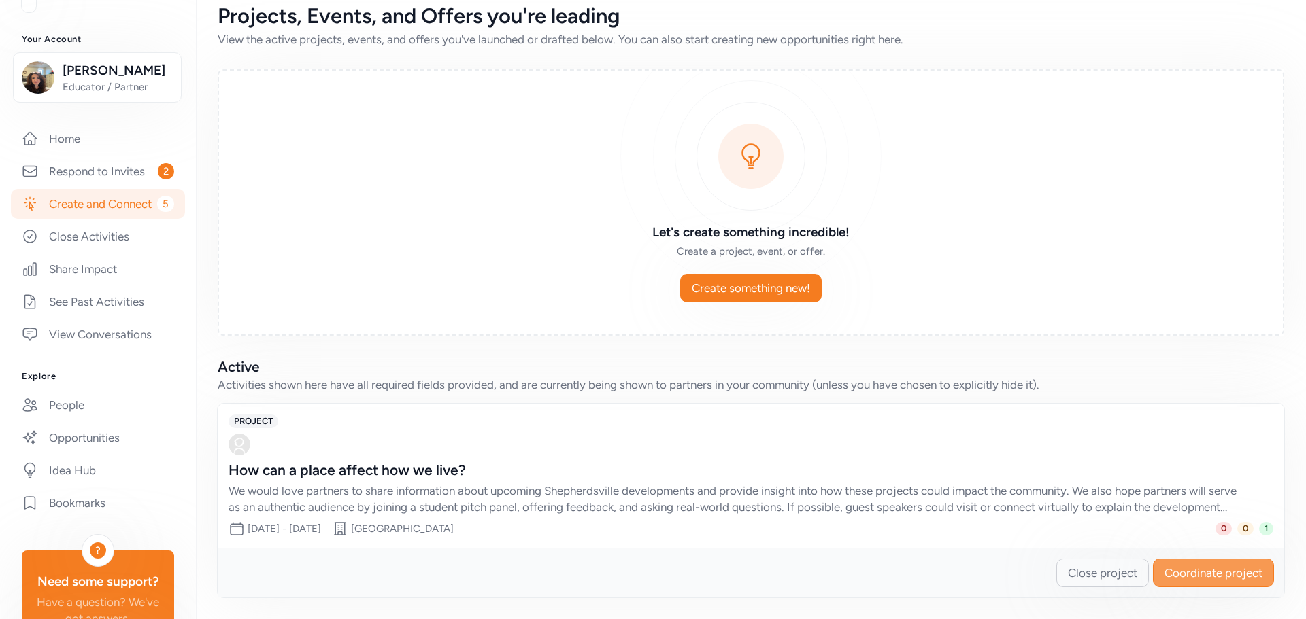
click at [1164, 570] on span "Coordinate project" at bounding box center [1213, 573] width 98 height 16
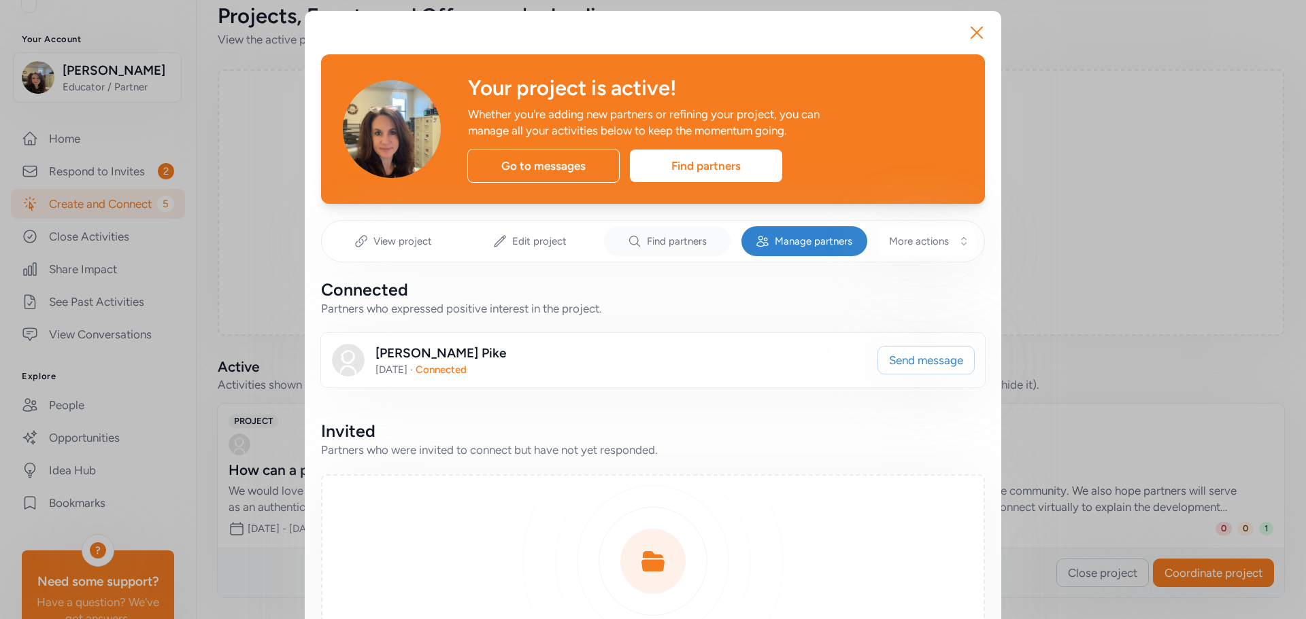
click at [680, 246] on span "Find partners" at bounding box center [677, 242] width 60 height 14
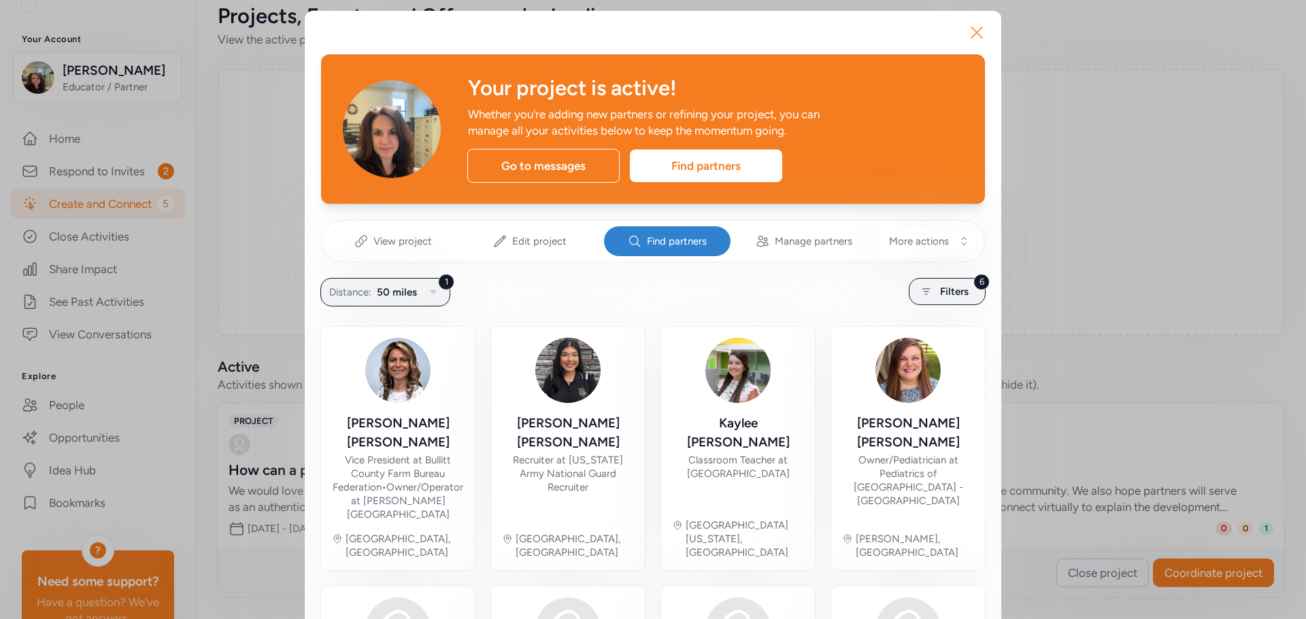
click at [972, 29] on icon "button" at bounding box center [977, 33] width 22 height 22
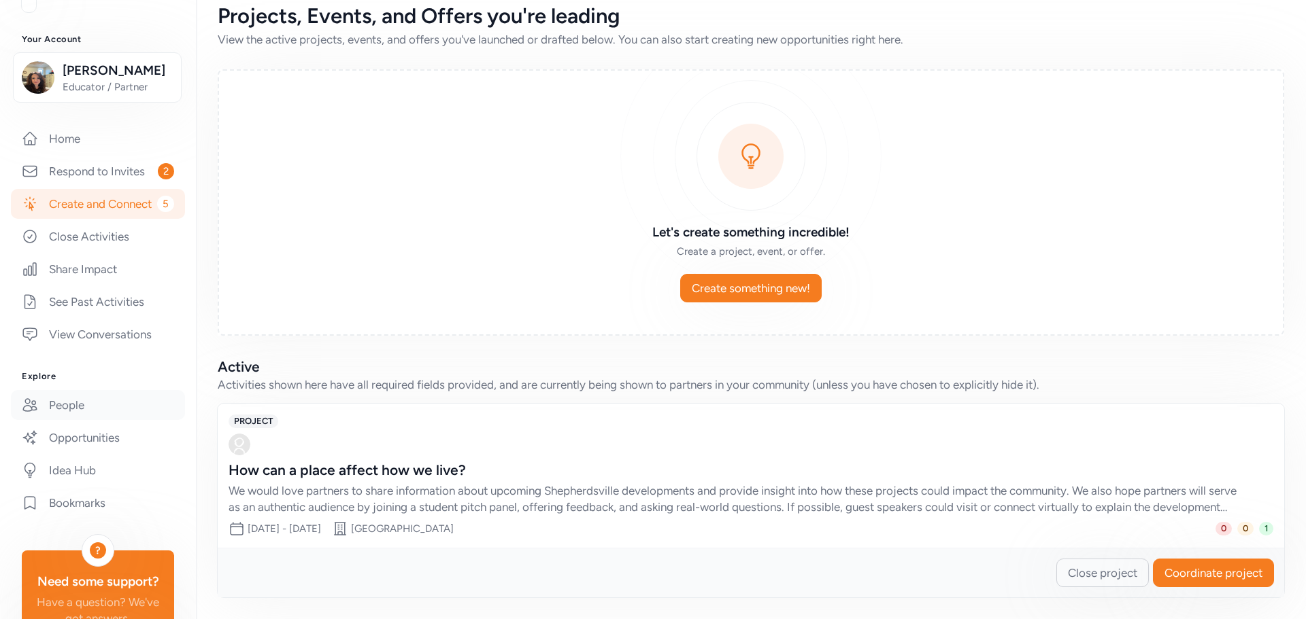
click at [85, 417] on link "People" at bounding box center [98, 405] width 174 height 30
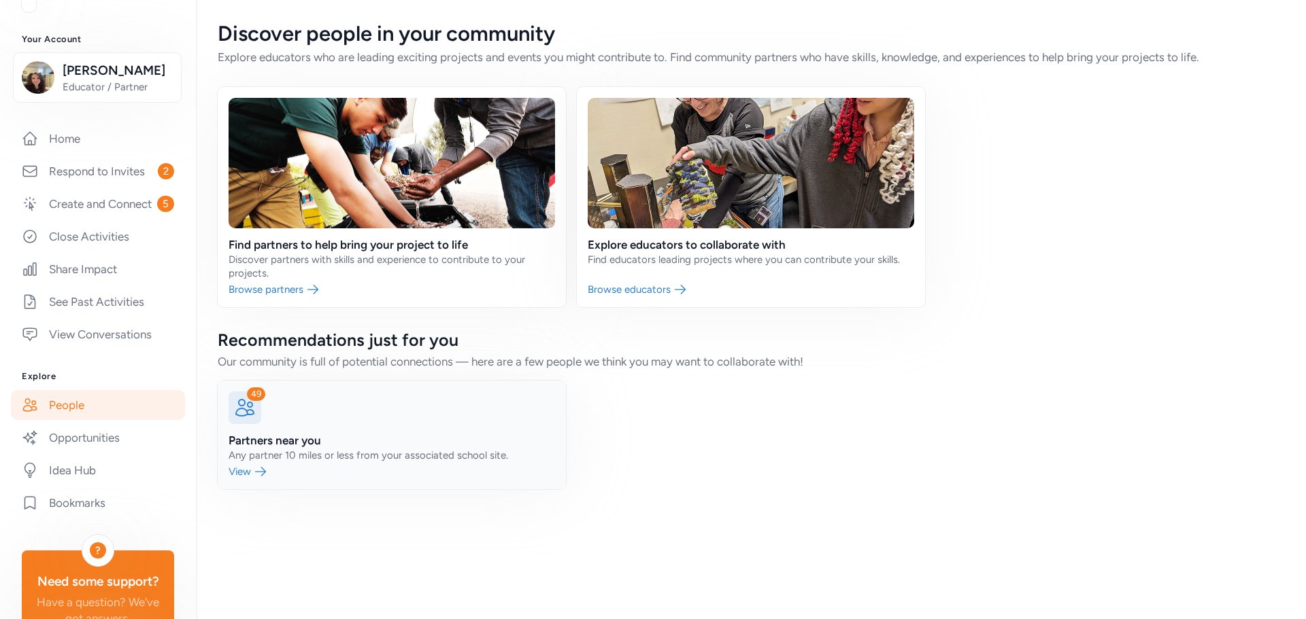
click at [304, 445] on link at bounding box center [392, 435] width 348 height 109
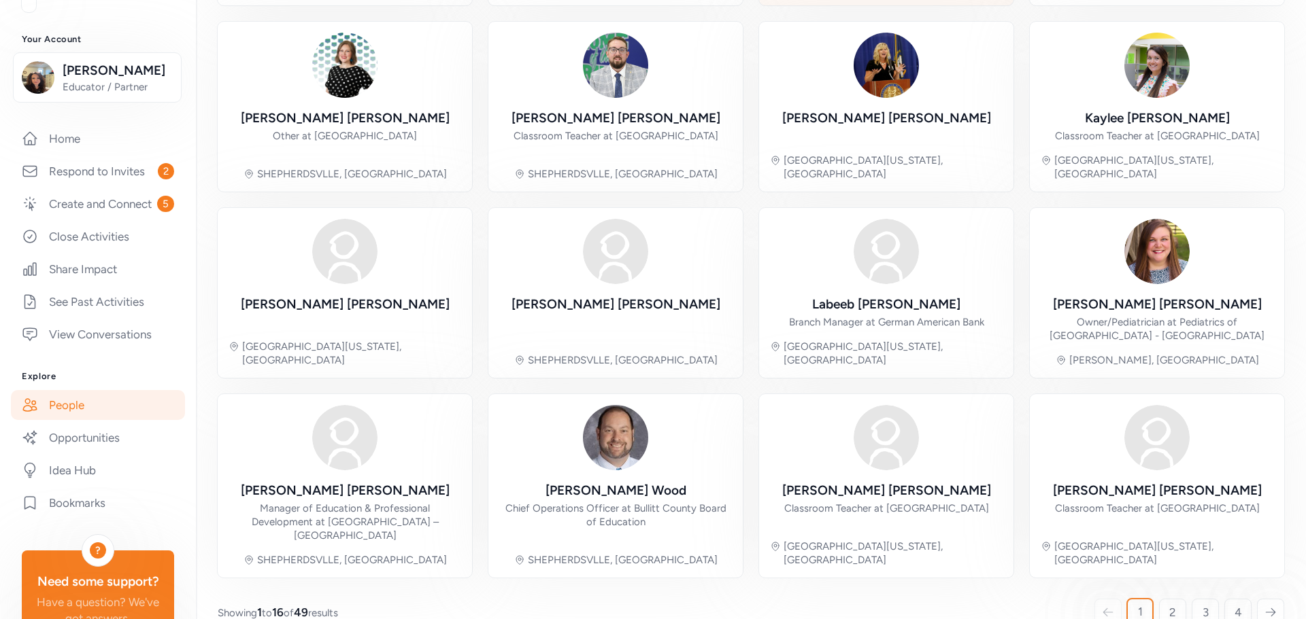
scroll to position [301, 0]
click at [1169, 604] on span "2" at bounding box center [1172, 612] width 7 height 16
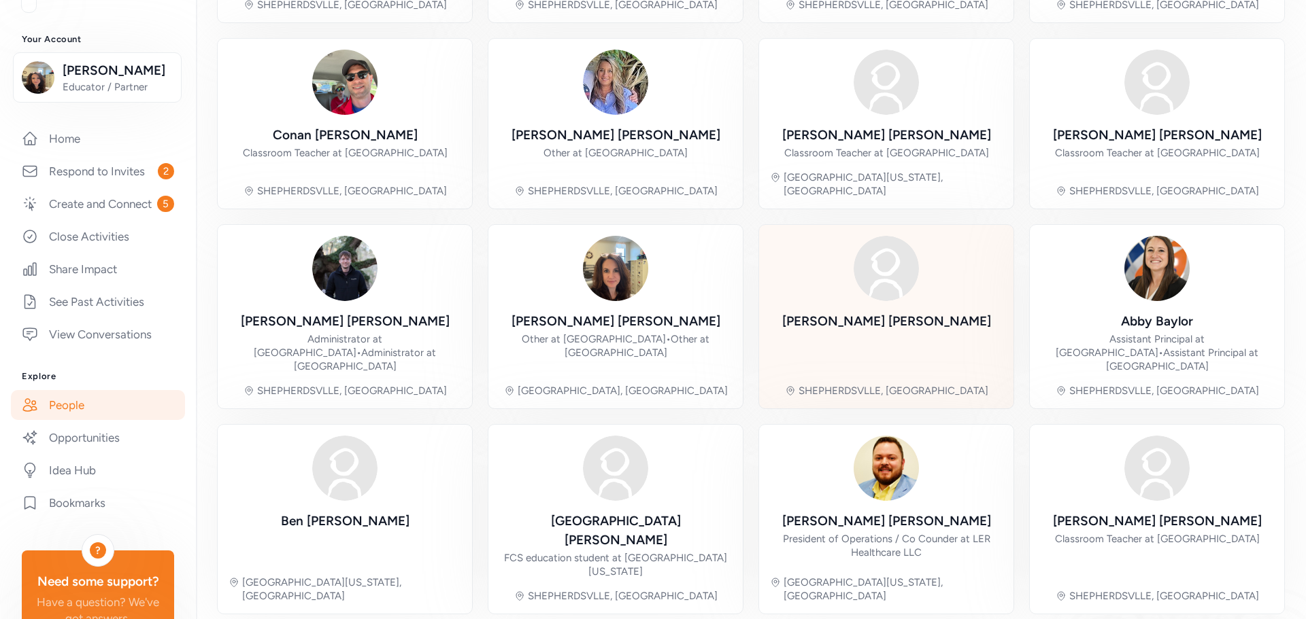
scroll to position [314, 0]
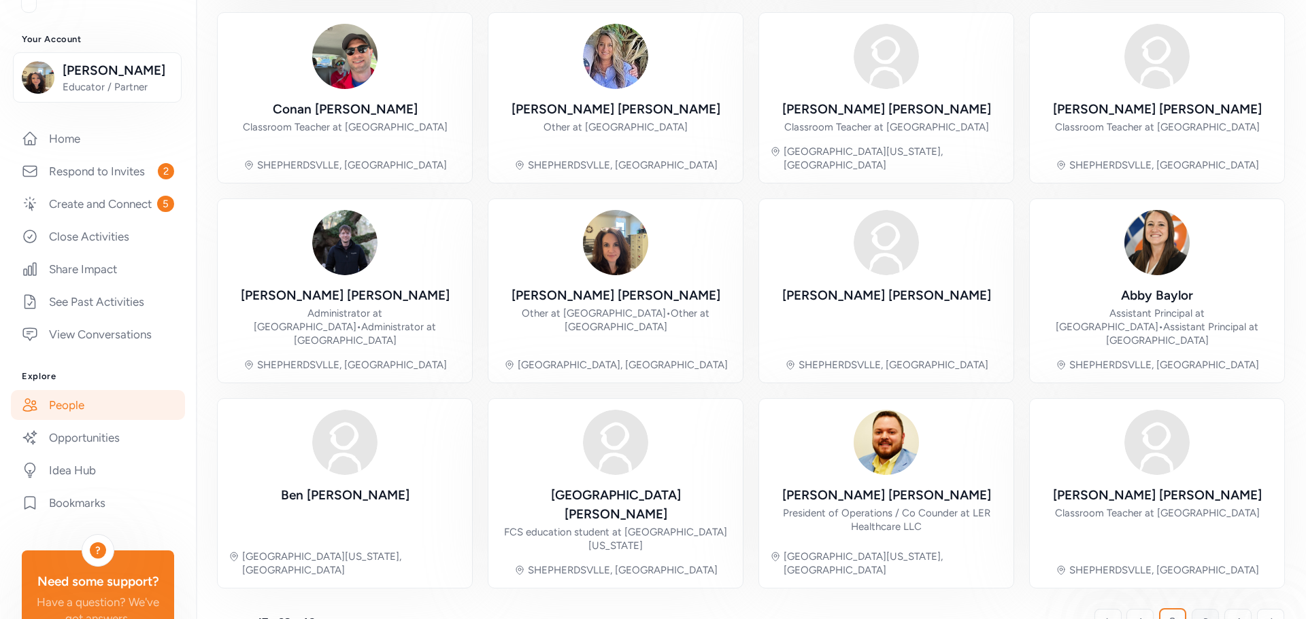
click at [1200, 609] on link "3" at bounding box center [1204, 622] width 27 height 27
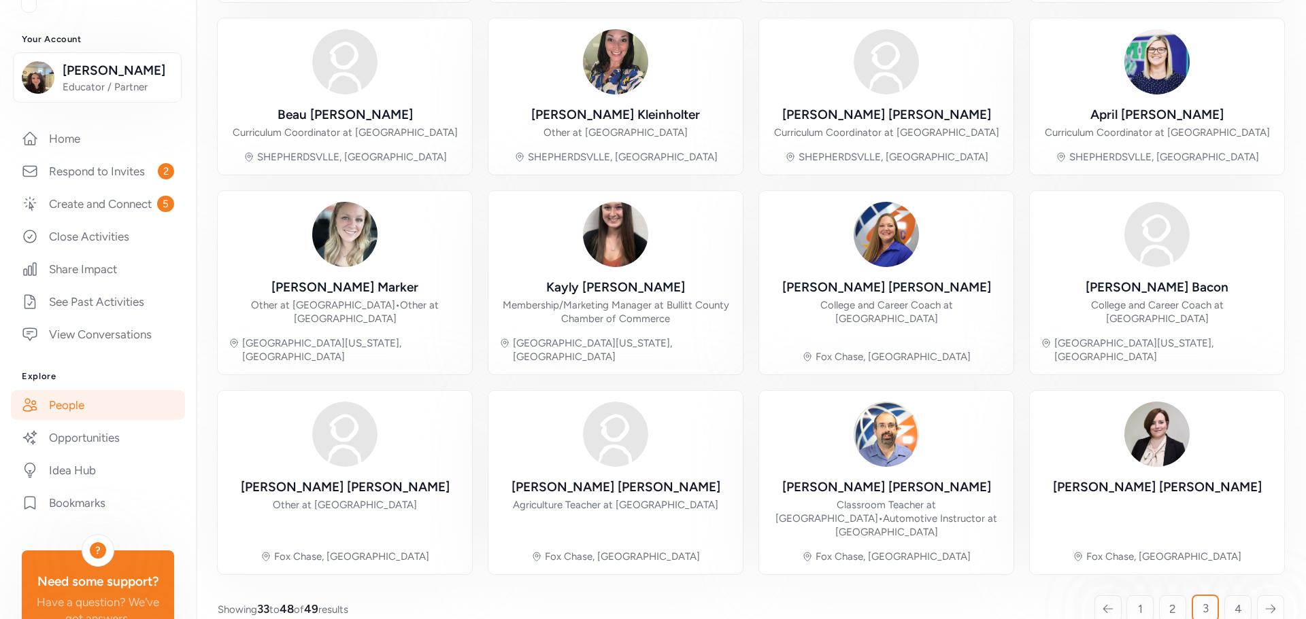
scroll to position [314, 0]
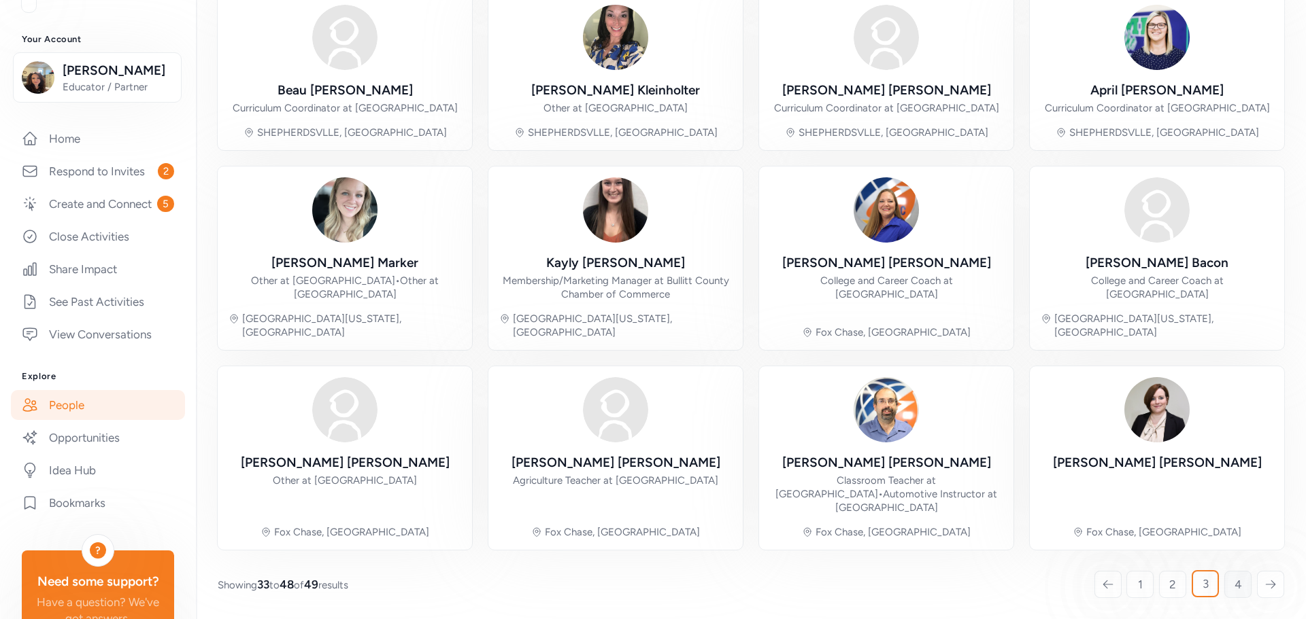
click at [1234, 587] on span "4" at bounding box center [1237, 585] width 7 height 16
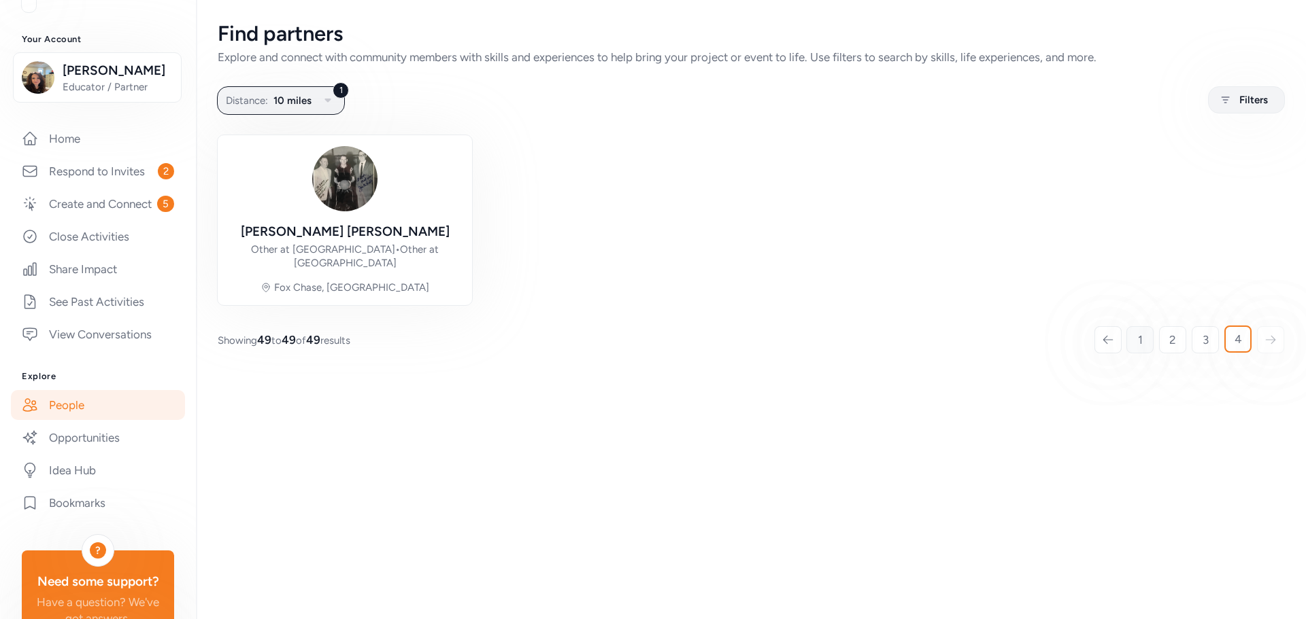
click at [1148, 339] on link "1" at bounding box center [1139, 339] width 27 height 27
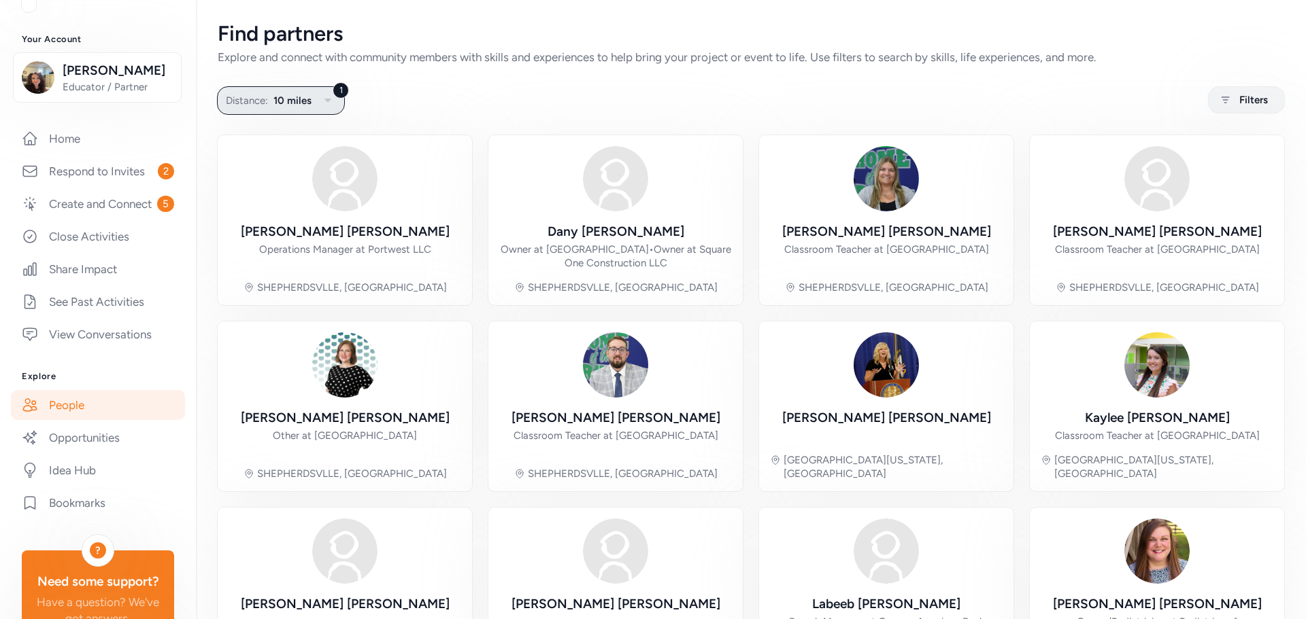
click at [328, 105] on icon "button" at bounding box center [328, 100] width 16 height 16
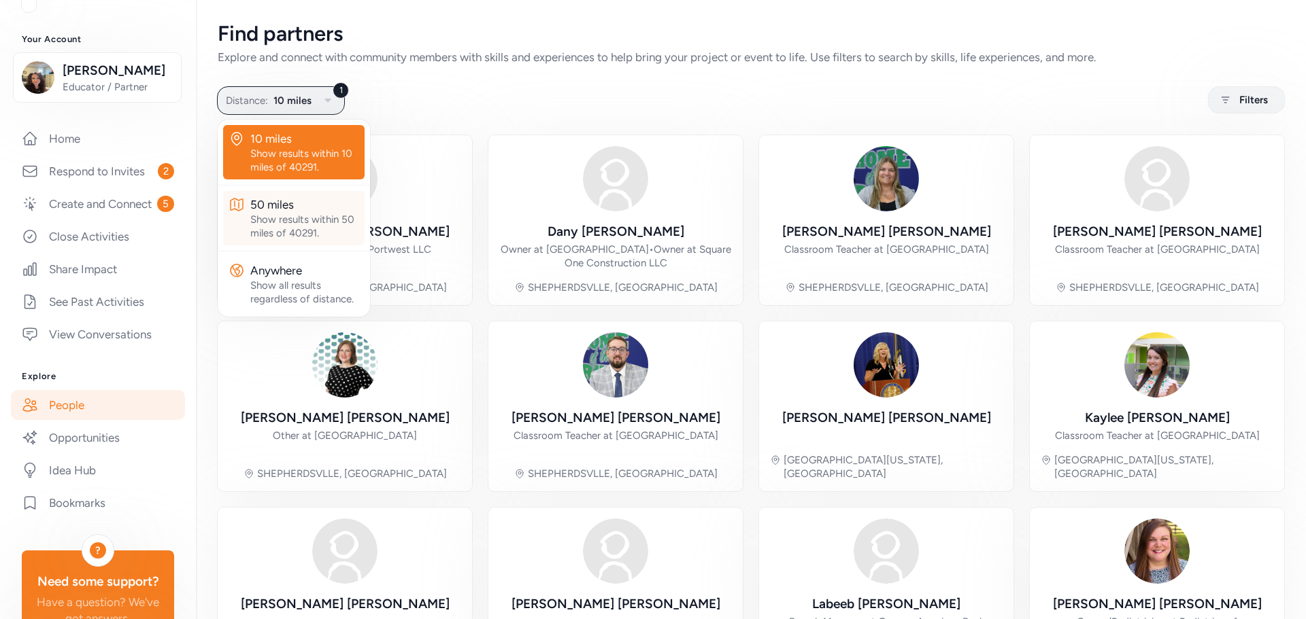
click at [310, 222] on div "Show results within 50 miles of 40291." at bounding box center [304, 226] width 109 height 27
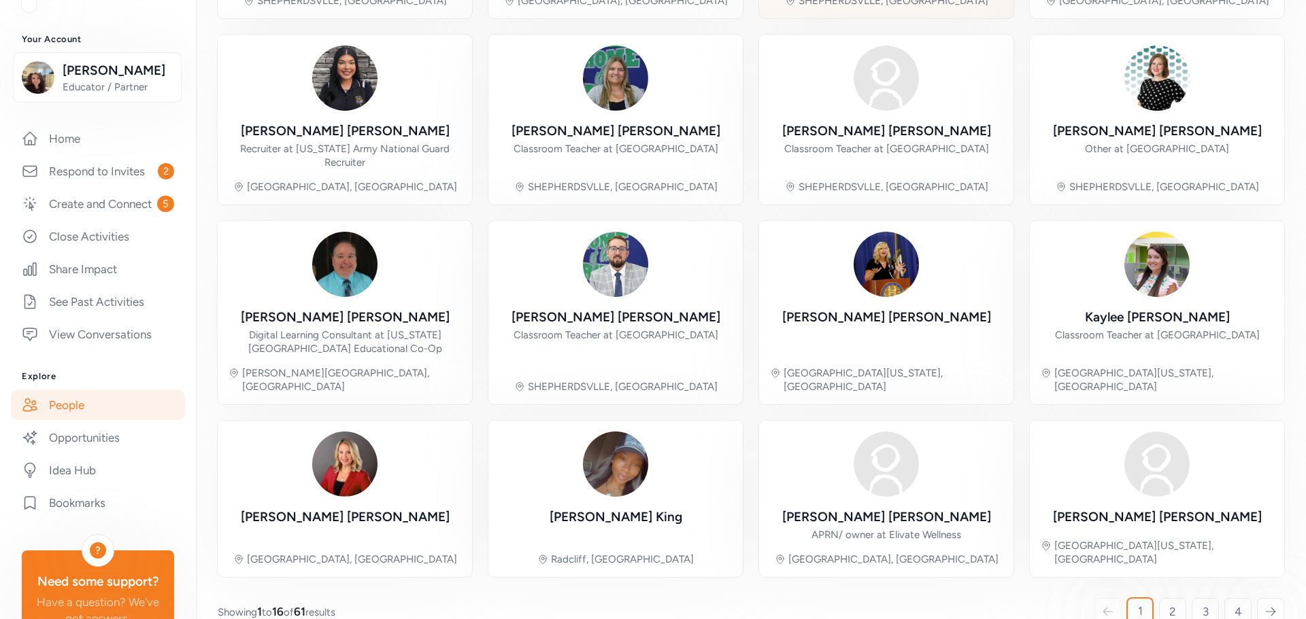
scroll to position [314, 0]
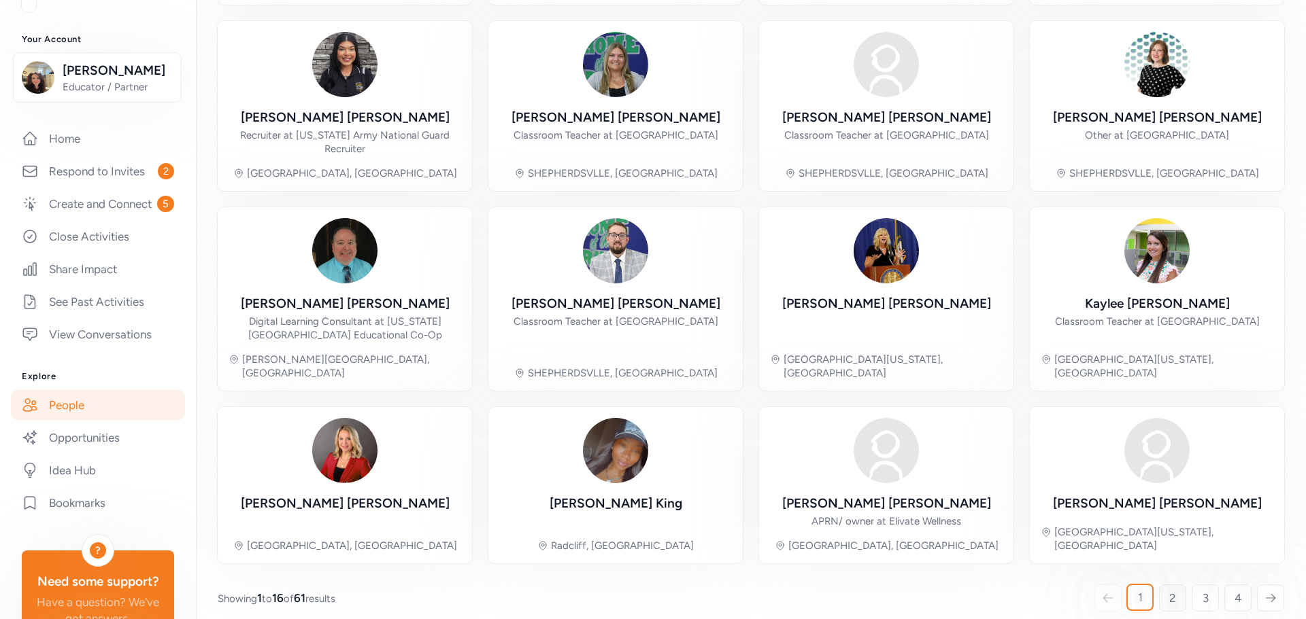
click at [1169, 590] on span "2" at bounding box center [1172, 598] width 7 height 16
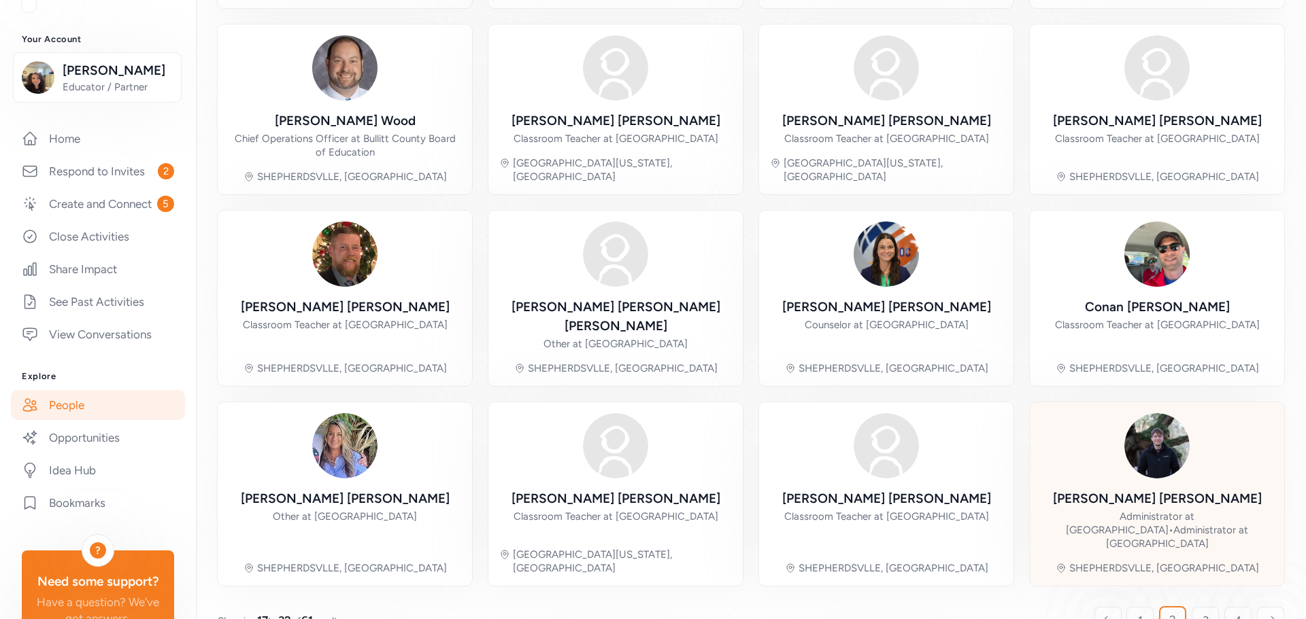
scroll to position [314, 0]
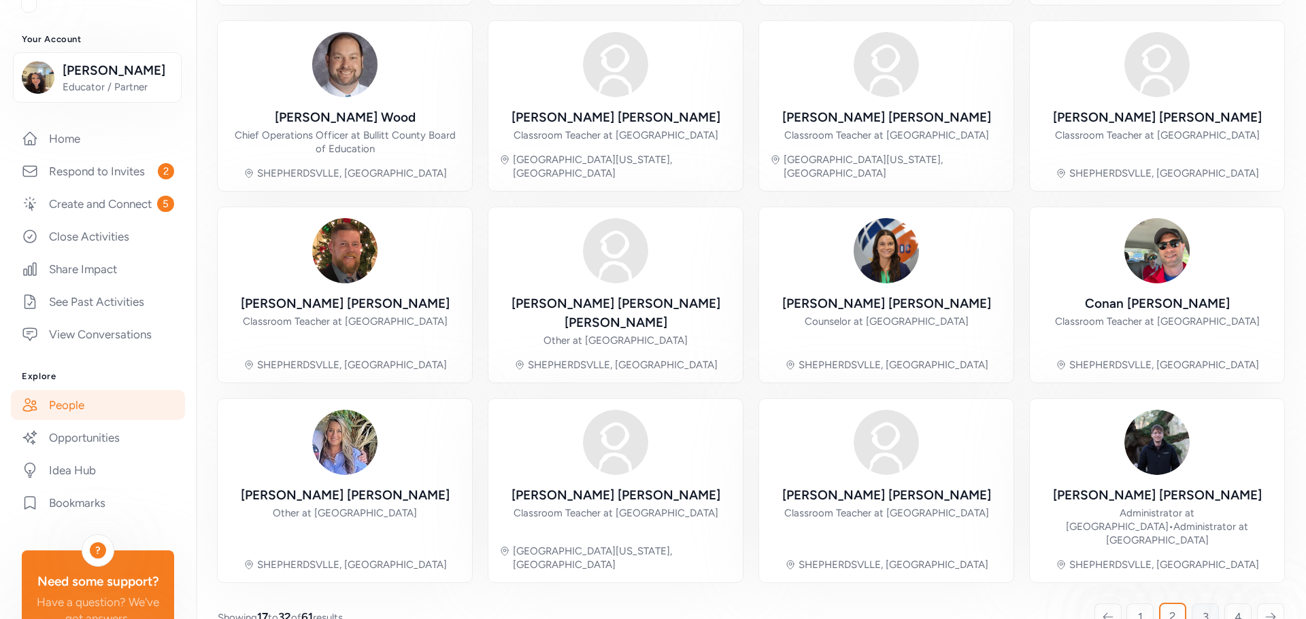
click at [1191, 604] on link "3" at bounding box center [1204, 617] width 27 height 27
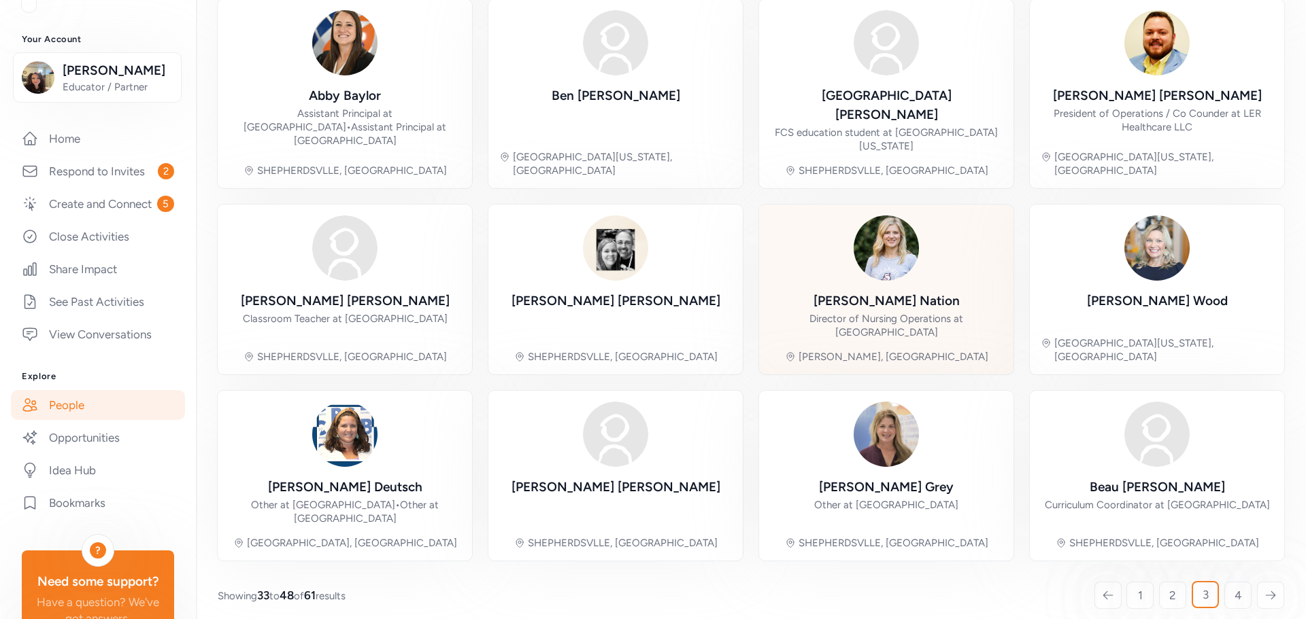
scroll to position [328, 0]
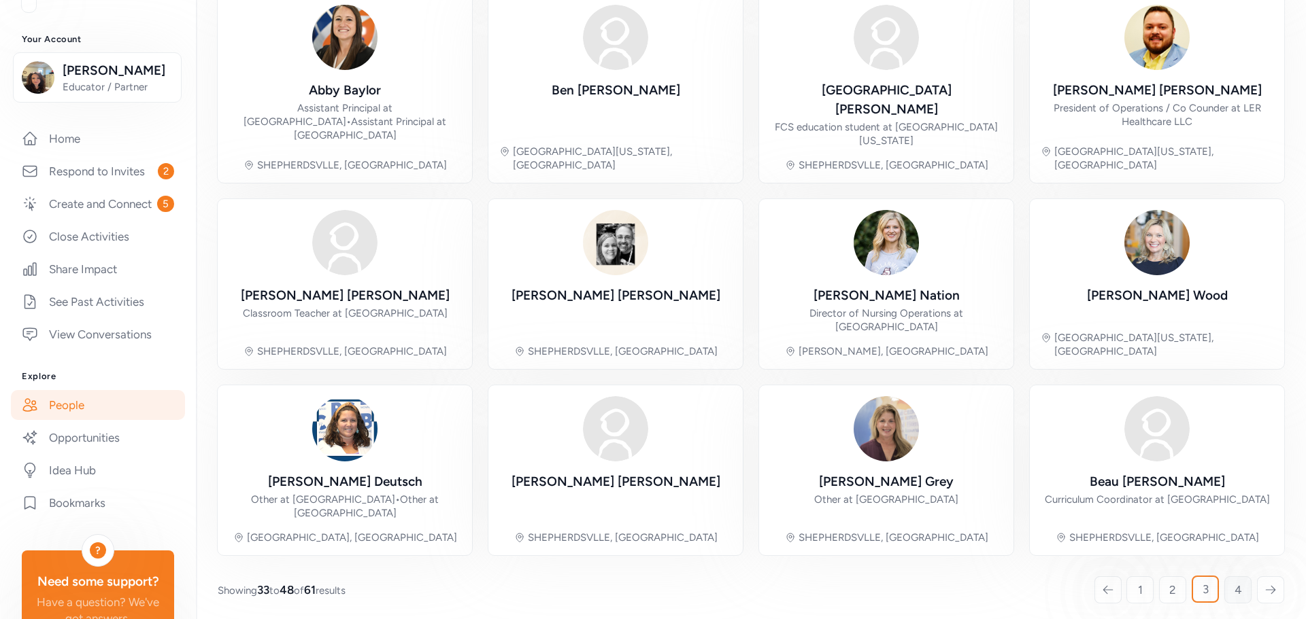
click at [1234, 582] on span "4" at bounding box center [1237, 590] width 7 height 16
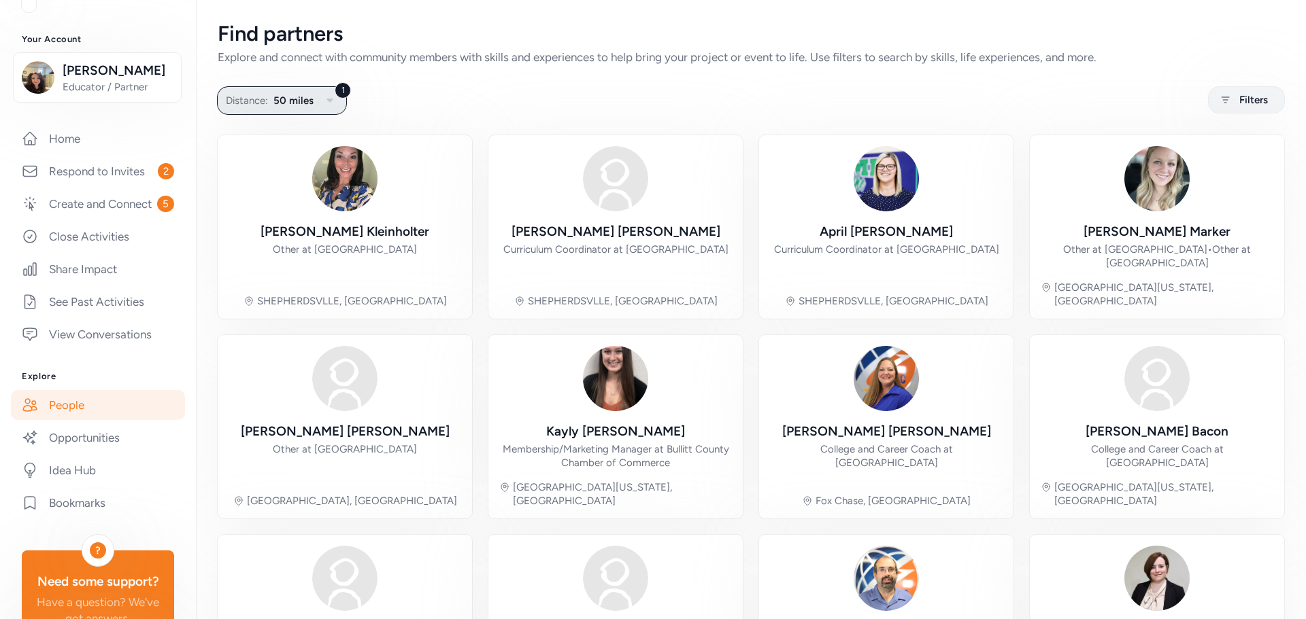
click at [328, 96] on icon "button" at bounding box center [330, 100] width 16 height 16
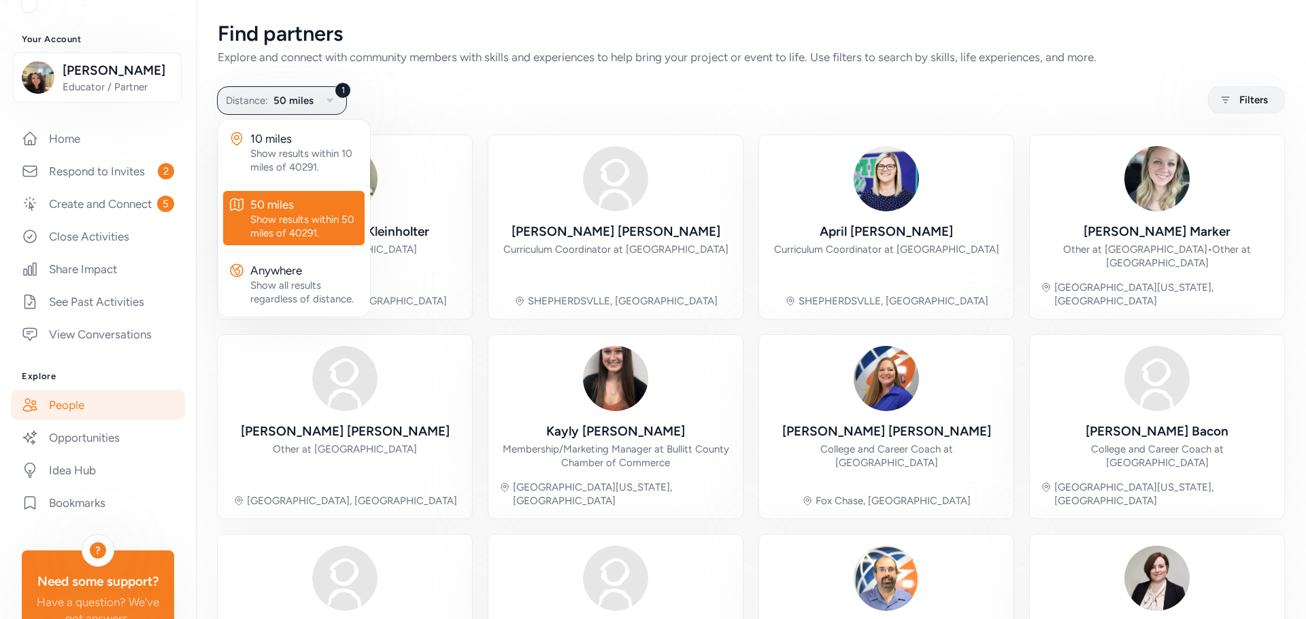
drag, startPoint x: 423, startPoint y: 114, endPoint x: 416, endPoint y: 112, distance: 7.3
click at [425, 105] on div "Find partners Explore and connect with community members with skills and experi…" at bounding box center [751, 487] width 1110 height 974
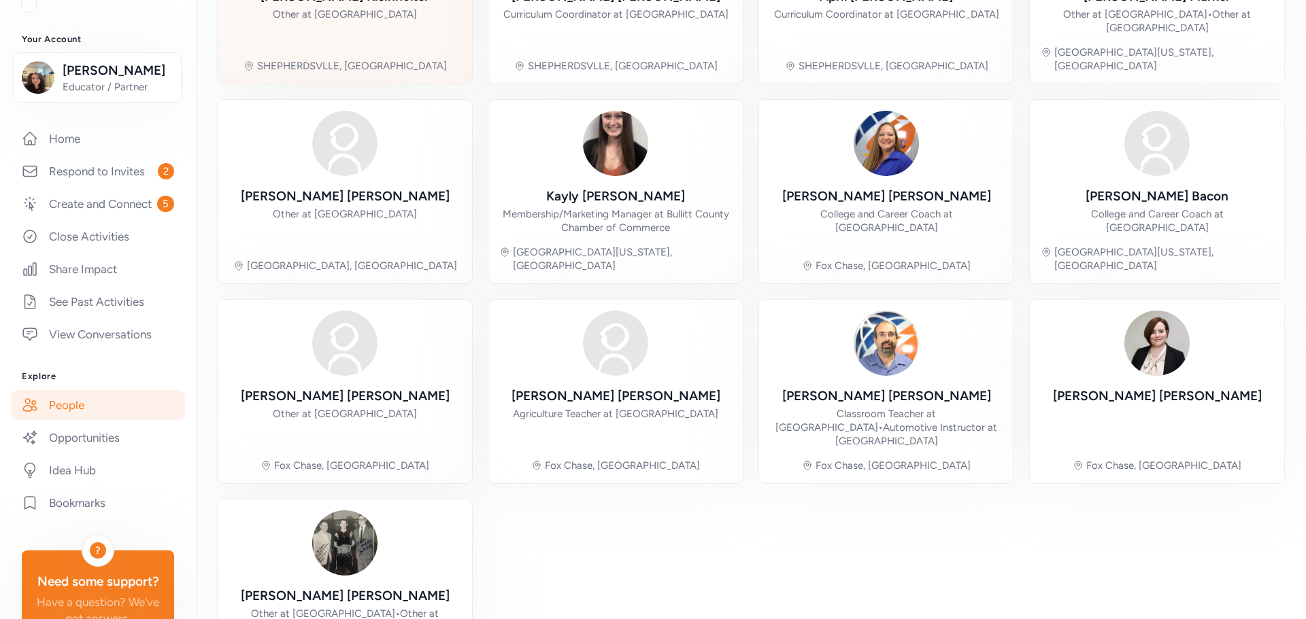
scroll to position [328, 0]
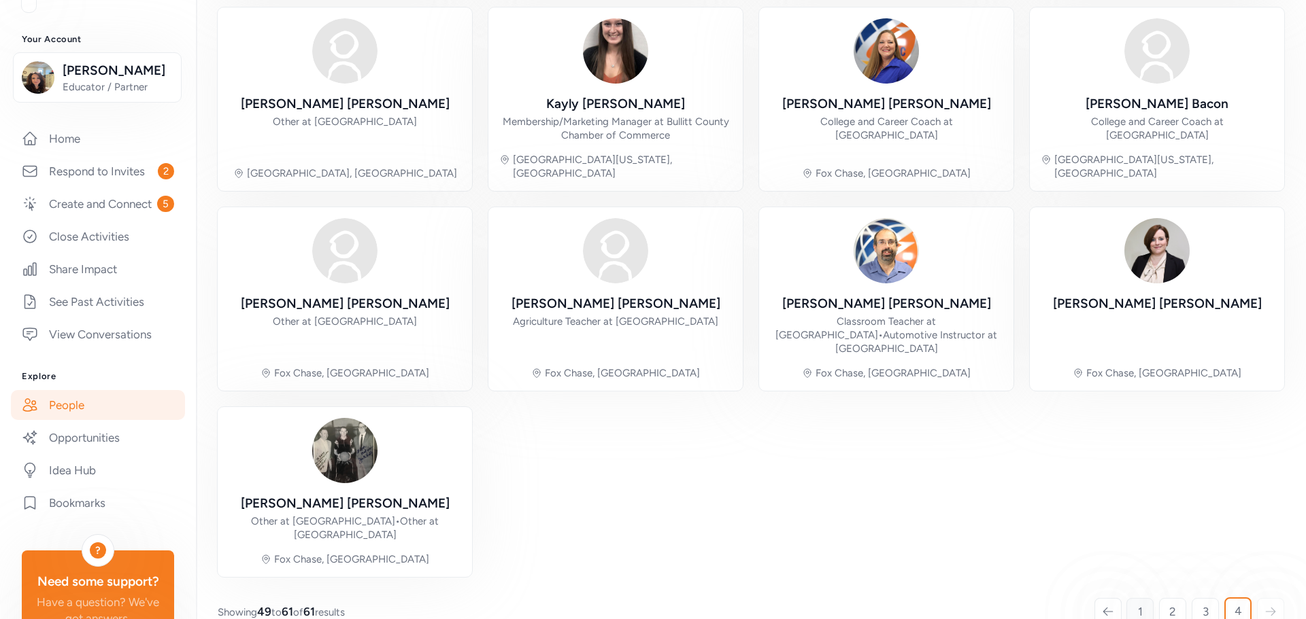
click at [1138, 604] on span "1" at bounding box center [1140, 612] width 5 height 16
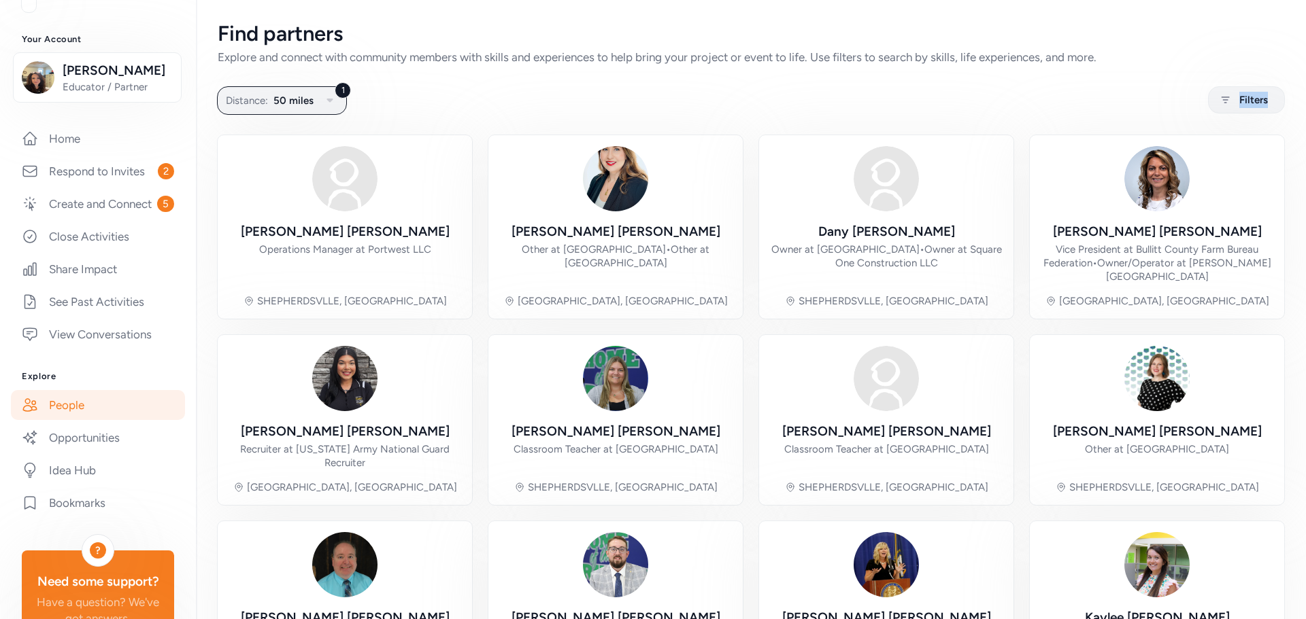
click at [573, 67] on div "Find partners Explore and connect with community members with skills and experi…" at bounding box center [751, 473] width 1110 height 947
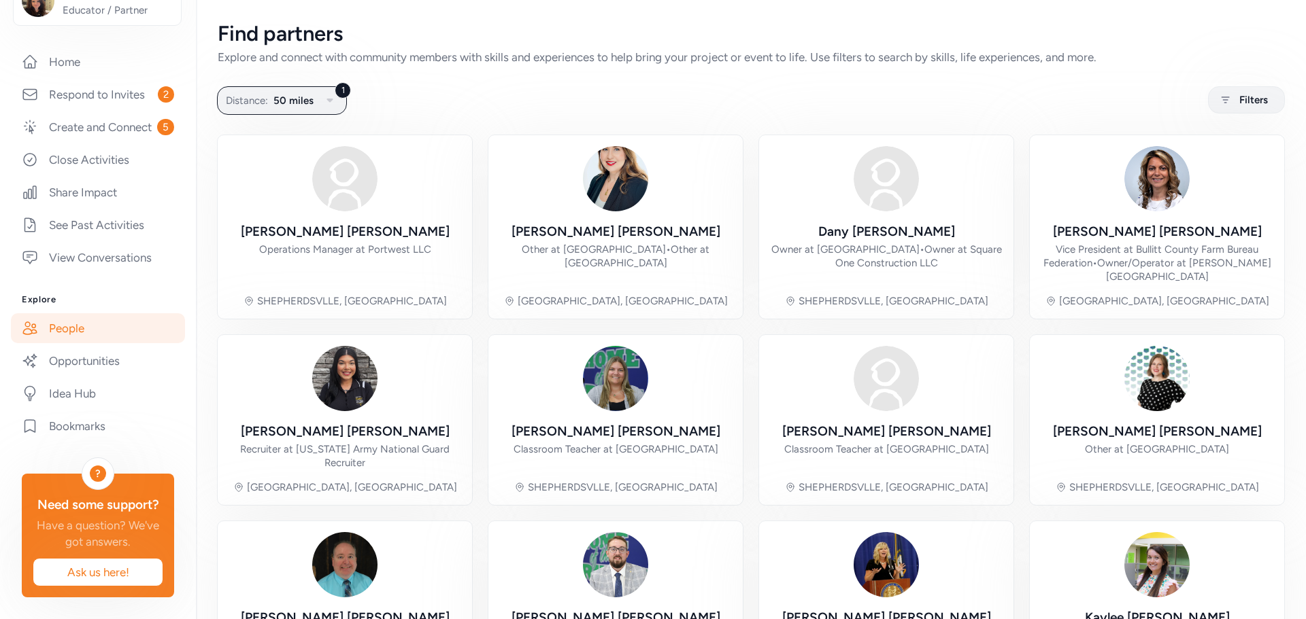
scroll to position [250, 0]
click at [116, 112] on link "Create and Connect 5" at bounding box center [98, 127] width 174 height 30
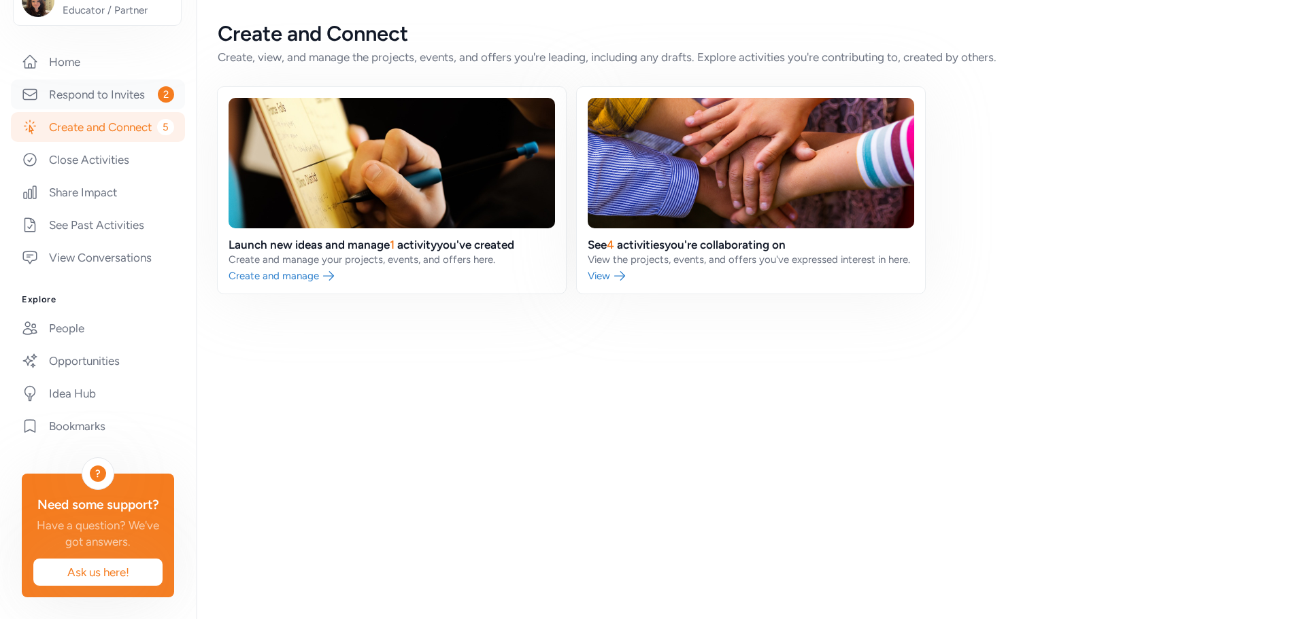
click at [105, 80] on link "Respond to Invites 2" at bounding box center [98, 95] width 174 height 30
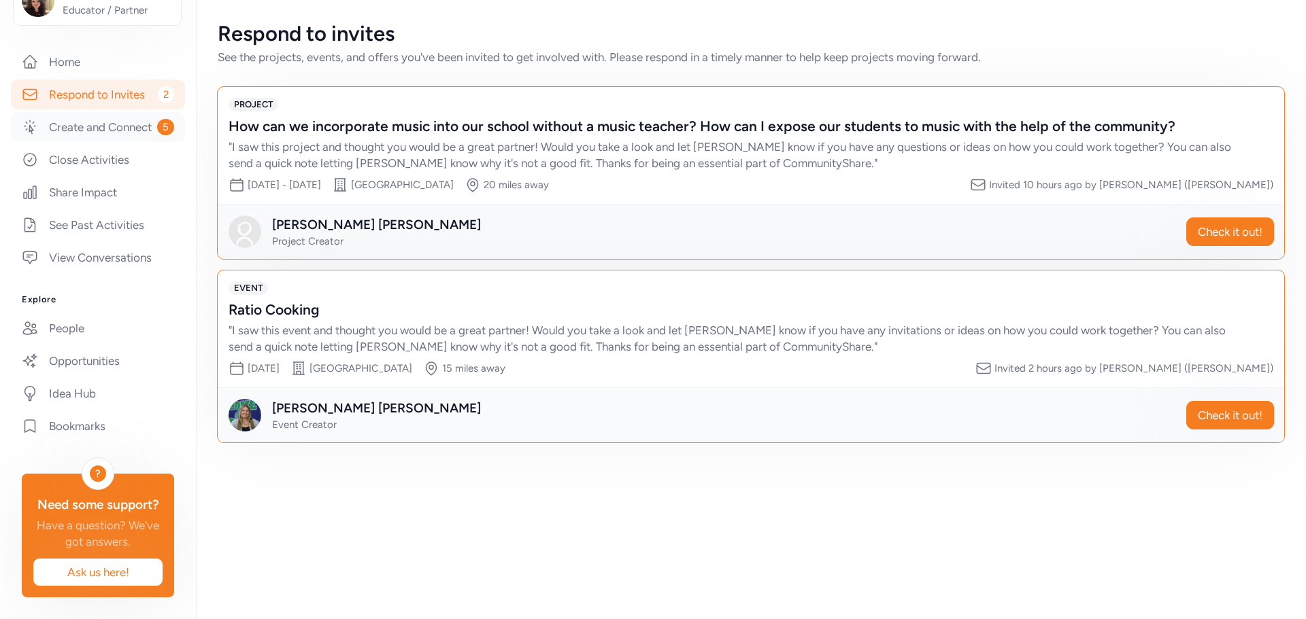
click at [102, 112] on link "Create and Connect 5" at bounding box center [98, 127] width 174 height 30
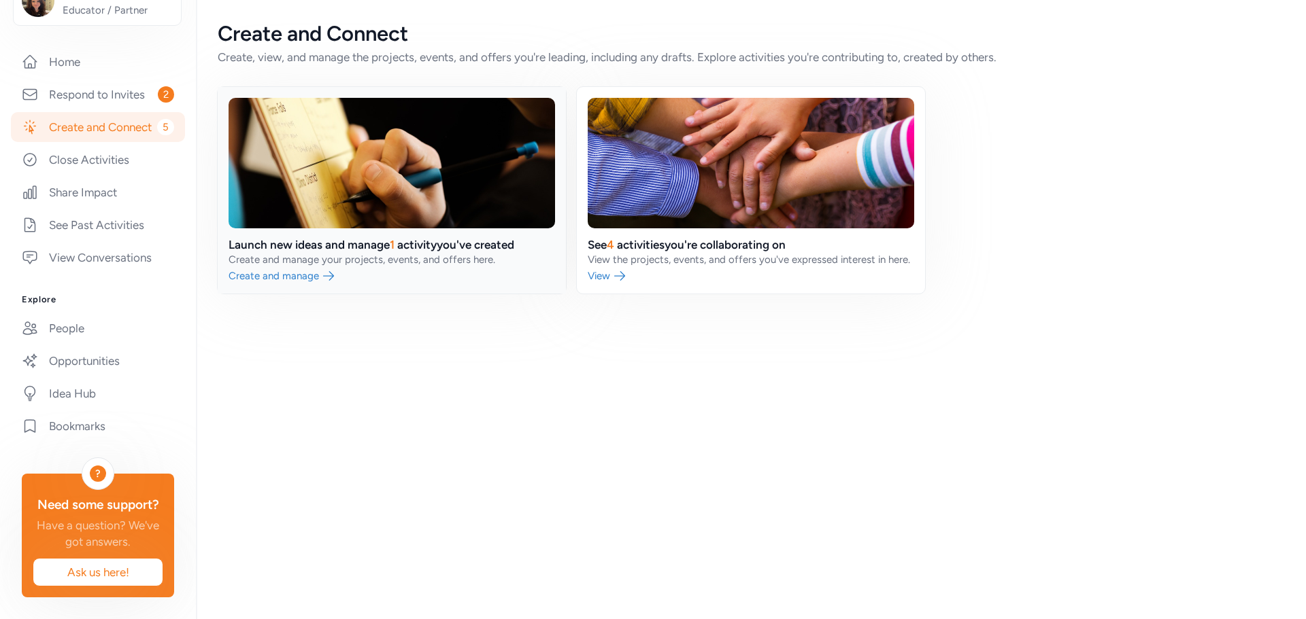
click at [326, 253] on link at bounding box center [392, 190] width 348 height 207
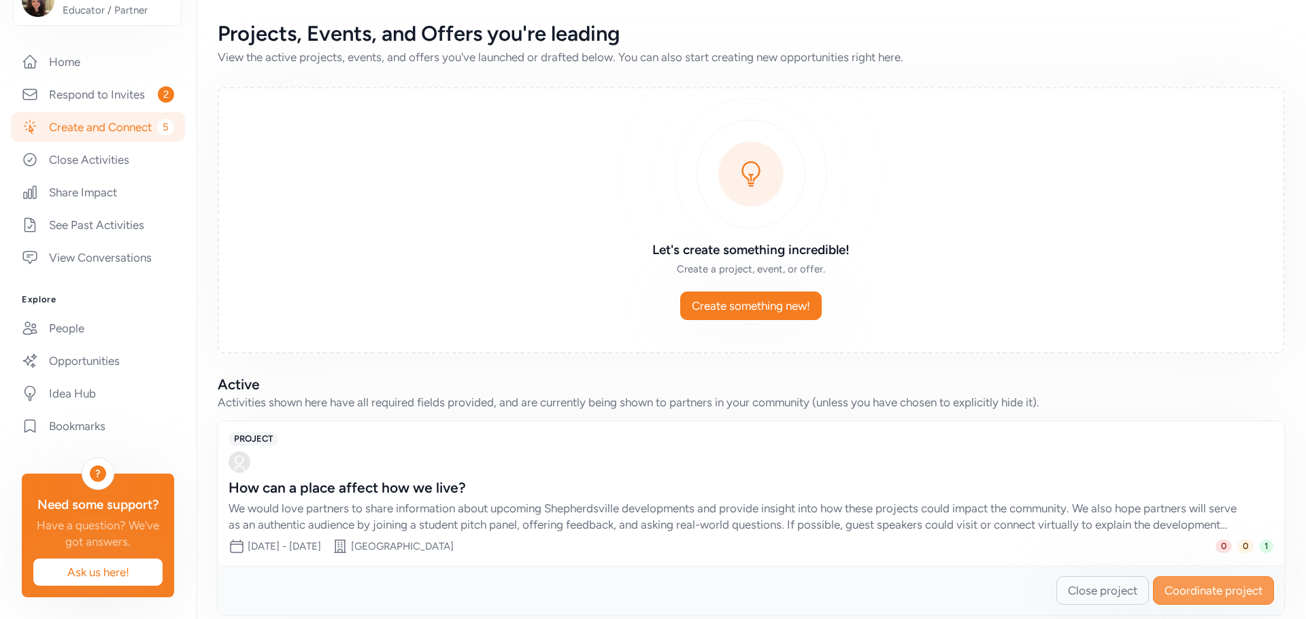
click at [1189, 590] on span "Coordinate project" at bounding box center [1213, 591] width 98 height 16
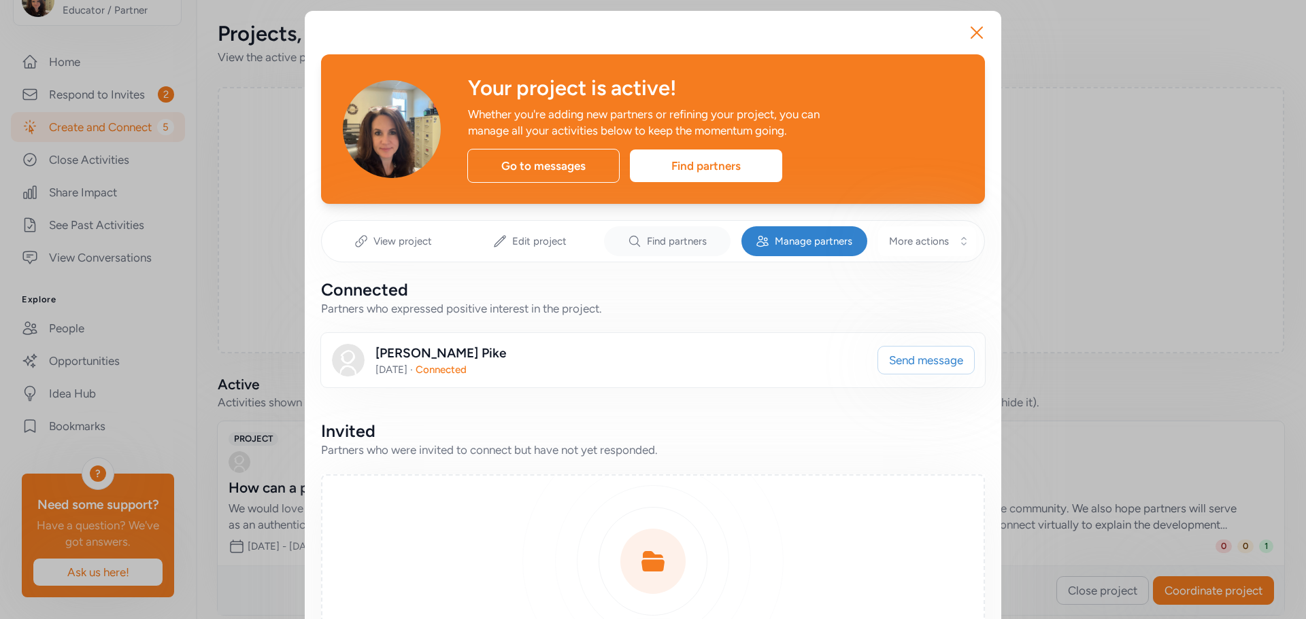
click at [638, 243] on div "Find partners" at bounding box center [667, 241] width 126 height 30
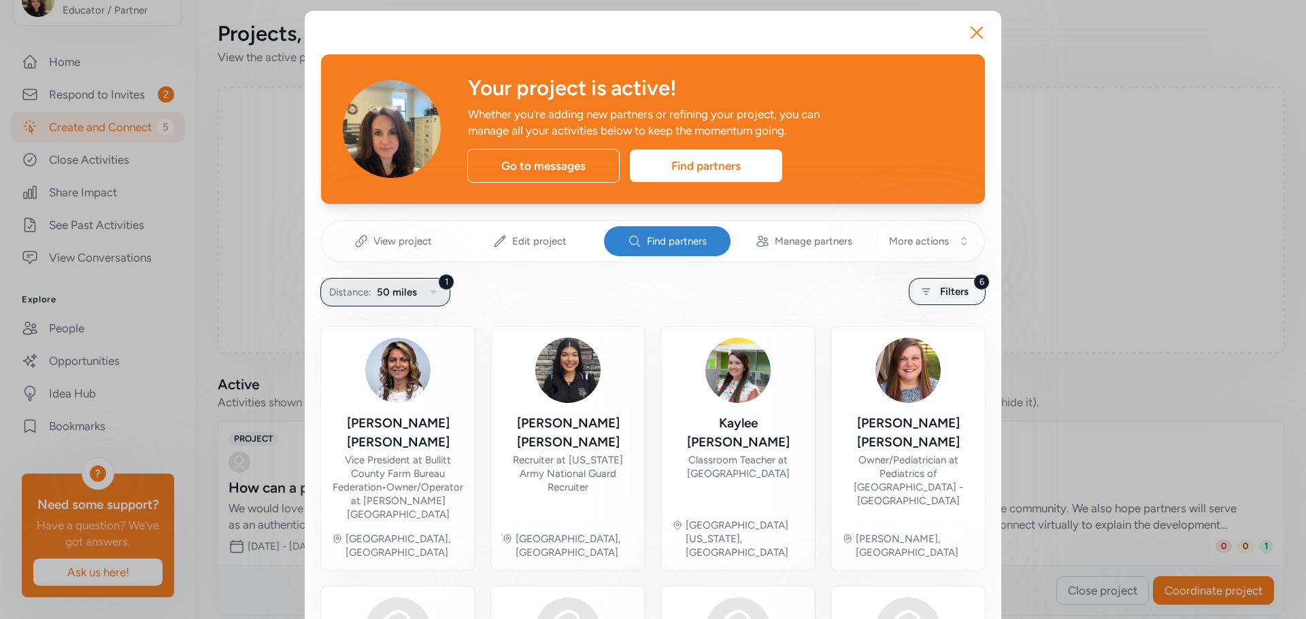
click at [425, 284] on icon "button" at bounding box center [433, 292] width 16 height 16
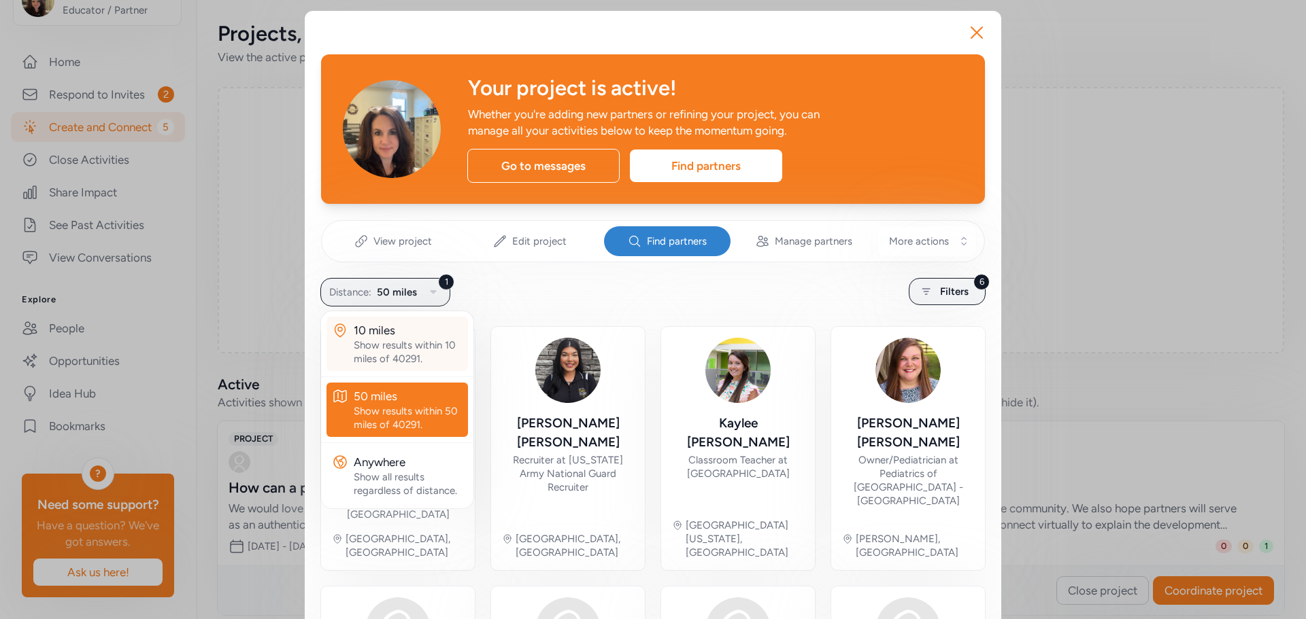
click at [371, 364] on div "Show results within 10 miles of 40291." at bounding box center [408, 352] width 109 height 27
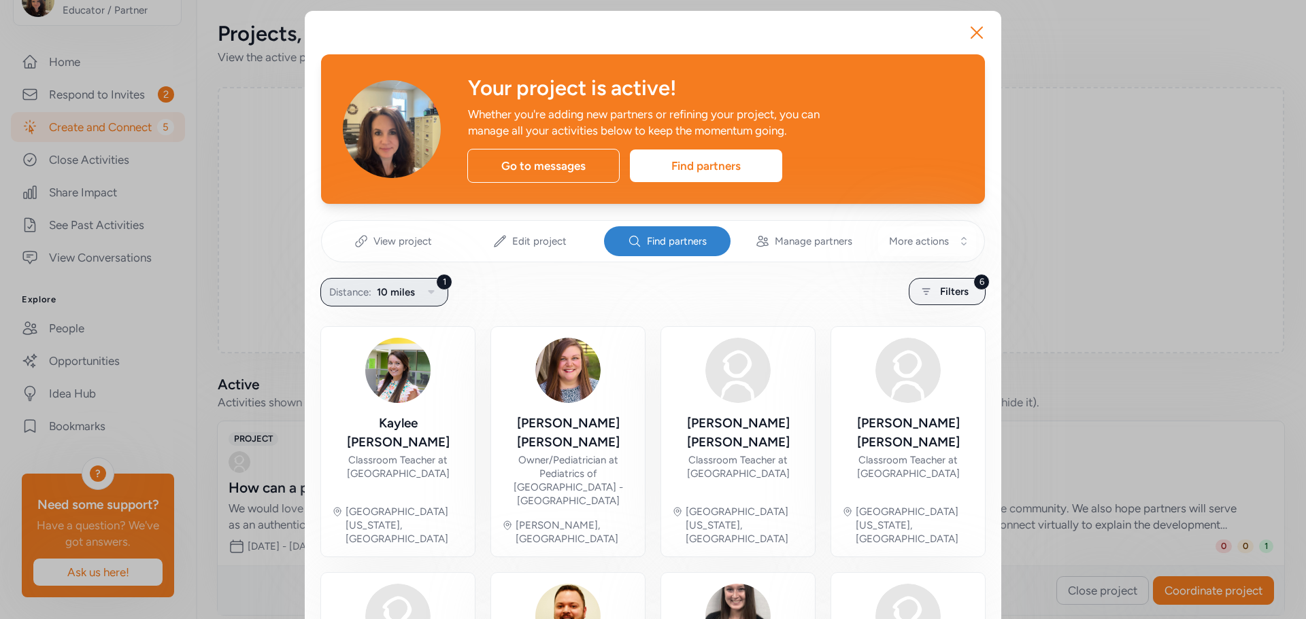
click at [406, 281] on button "1 Distance: 10 miles" at bounding box center [384, 292] width 128 height 29
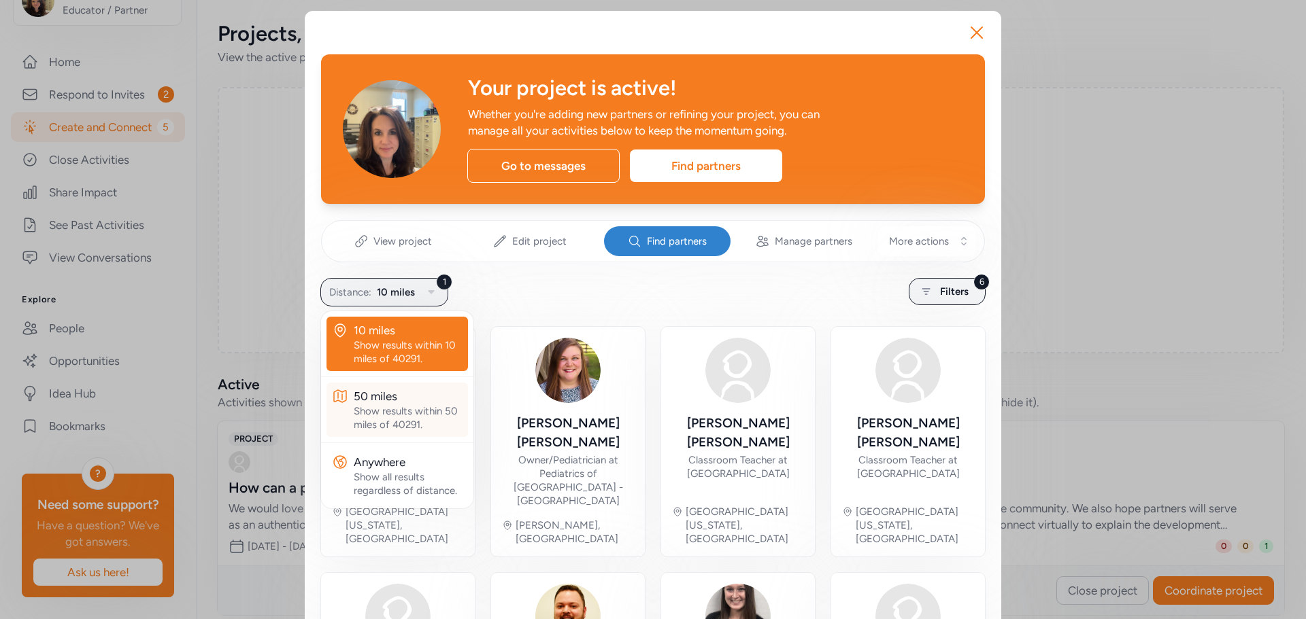
click at [404, 407] on div "Show results within 50 miles of 40291." at bounding box center [408, 418] width 109 height 27
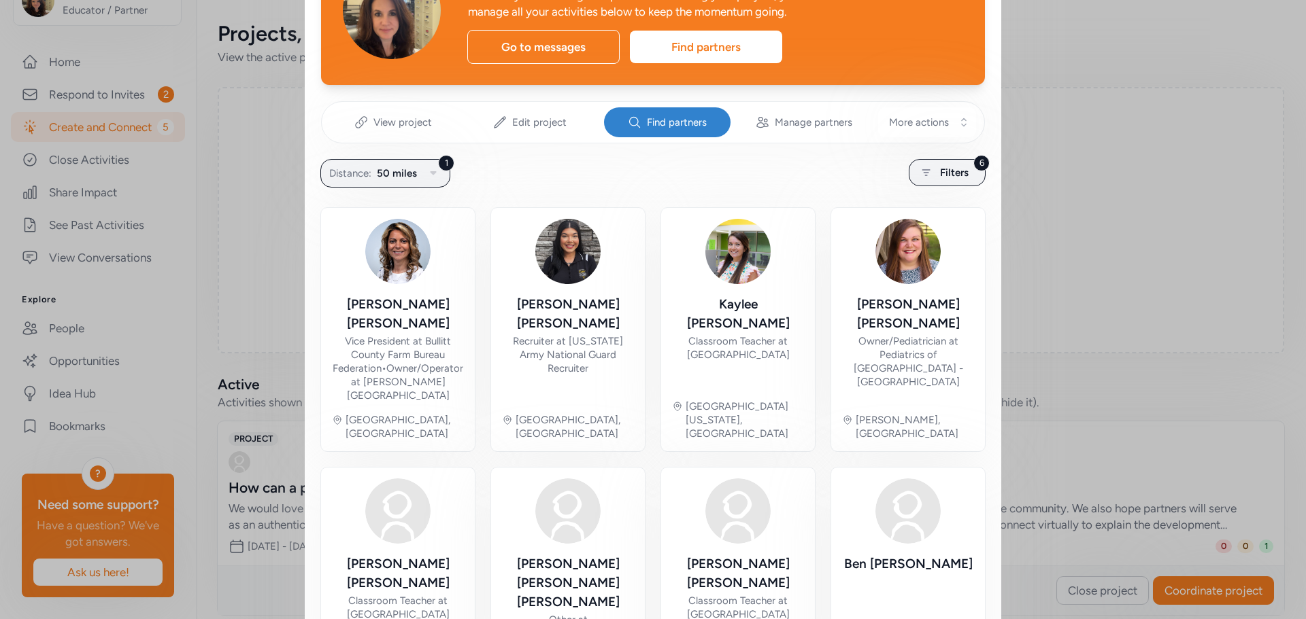
scroll to position [98, 0]
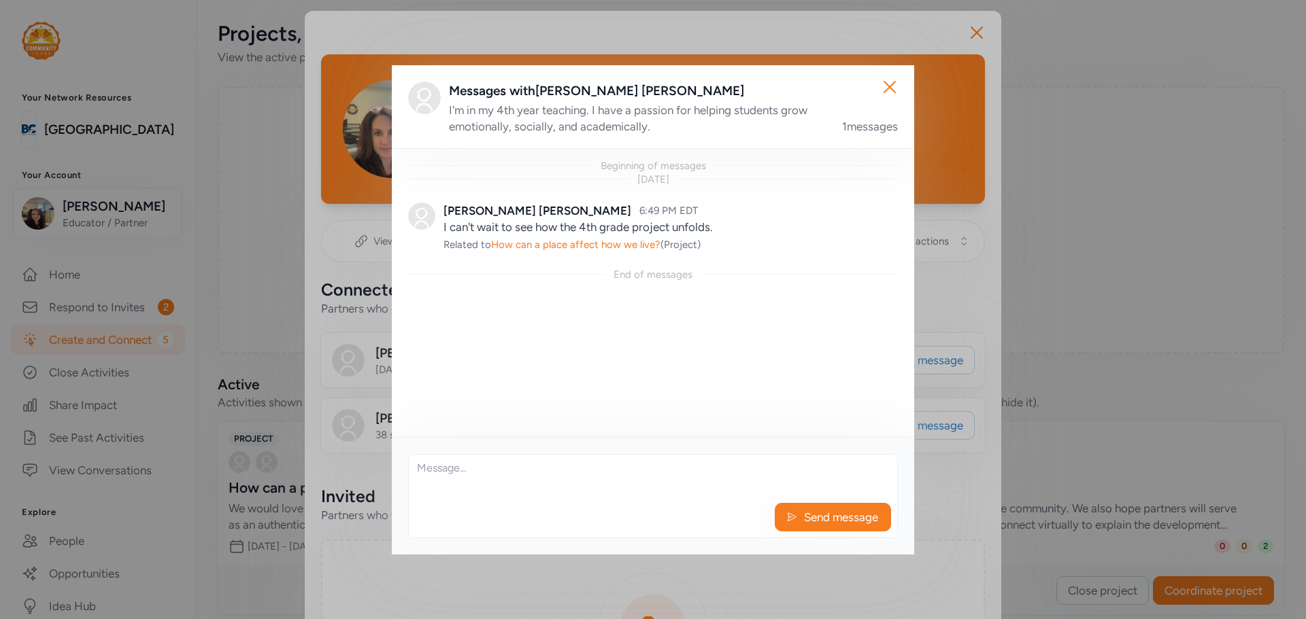
click at [566, 492] on textarea at bounding box center [653, 477] width 488 height 44
type textarea "Yay!"
click at [793, 517] on icon at bounding box center [791, 518] width 11 height 14
click at [893, 85] on icon "button" at bounding box center [890, 87] width 22 height 22
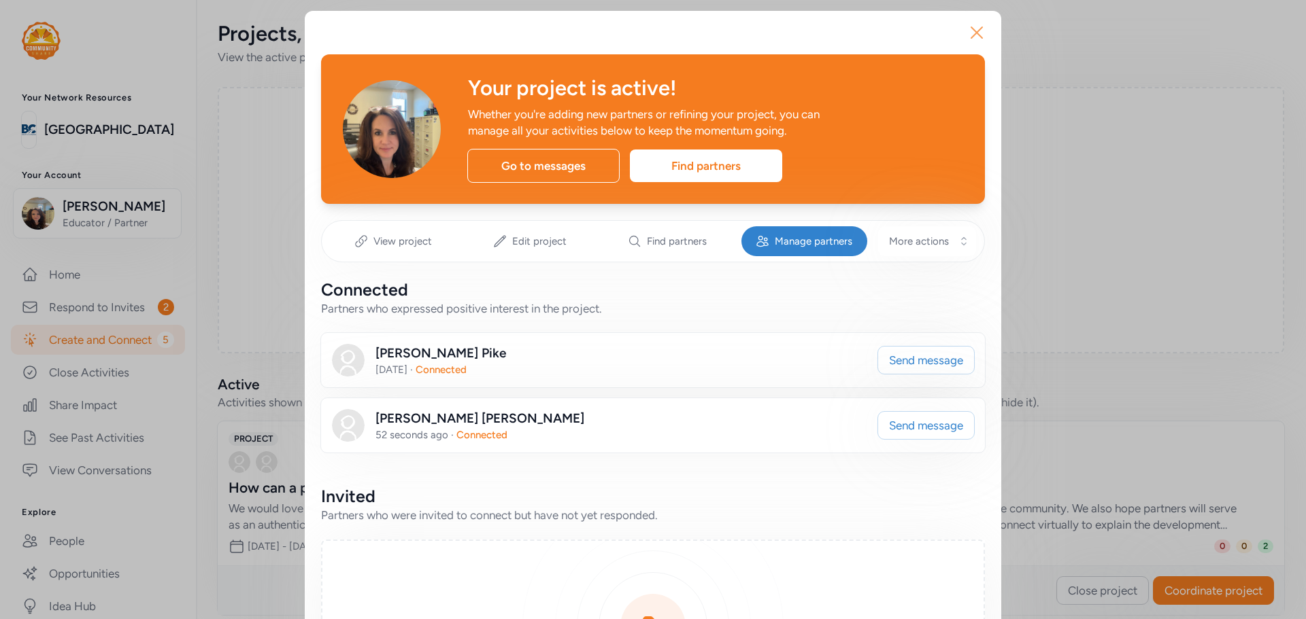
click at [966, 36] on icon "button" at bounding box center [977, 33] width 22 height 22
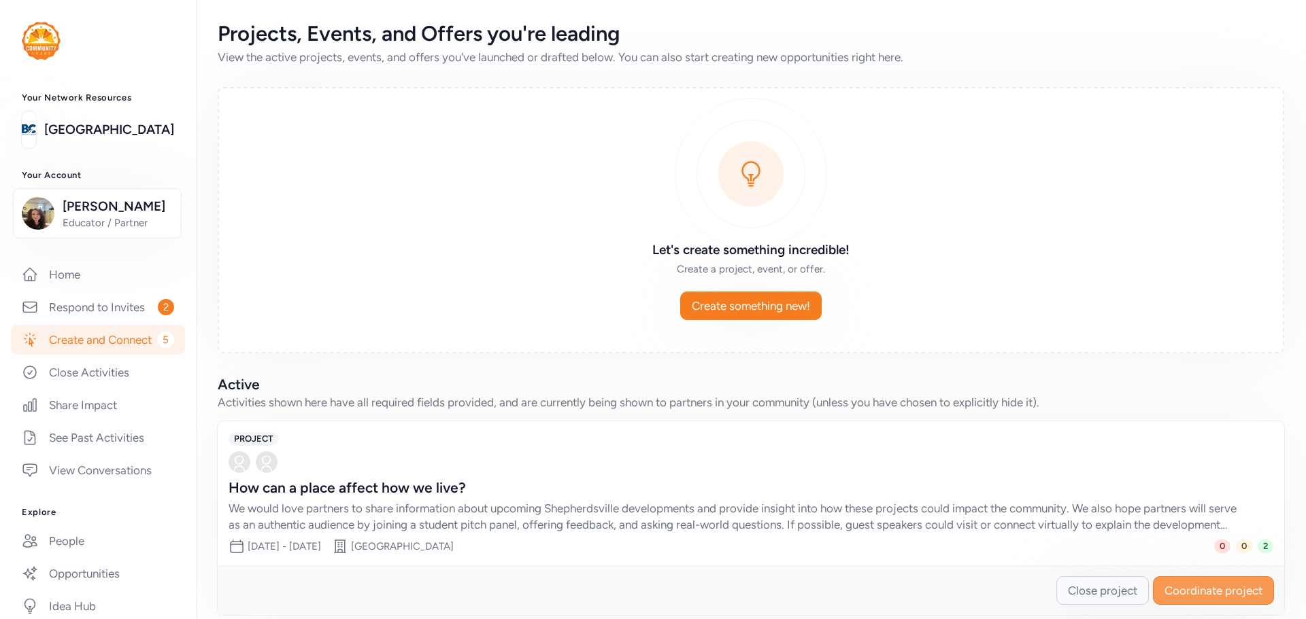
click at [1182, 596] on span "Coordinate project" at bounding box center [1213, 591] width 98 height 16
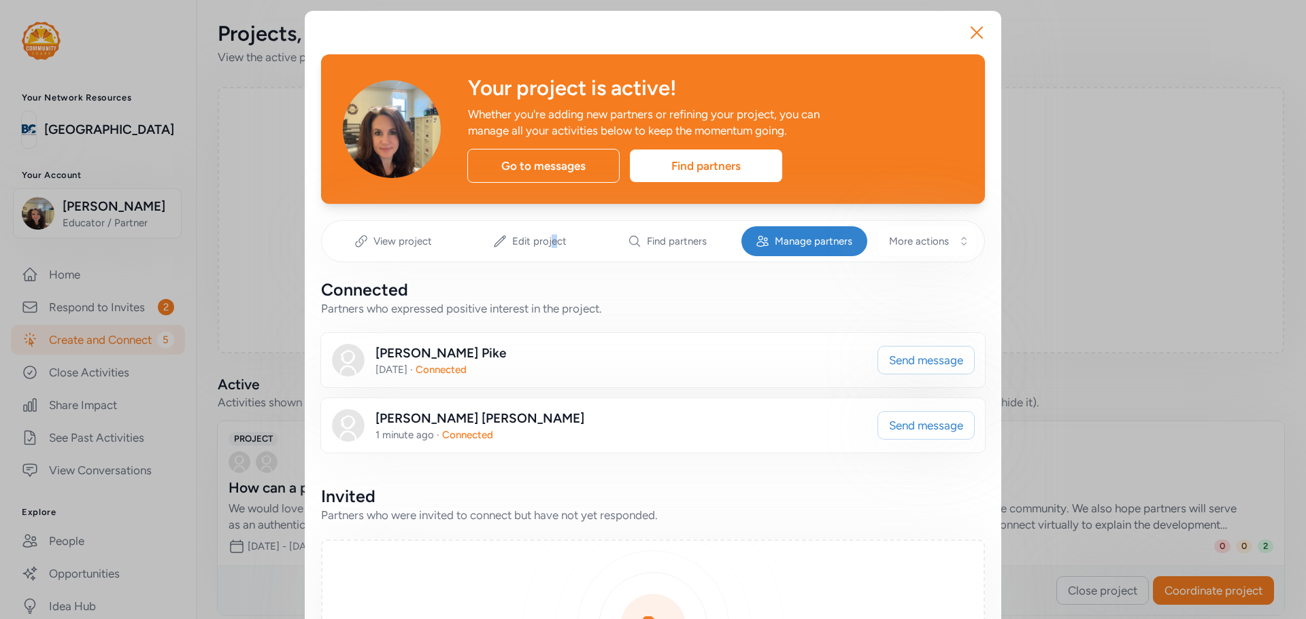
drag, startPoint x: 549, startPoint y: 238, endPoint x: 549, endPoint y: 214, distance: 23.8
click at [549, 214] on div "Your project is active! Whether you're adding new partners or refining your pro…" at bounding box center [653, 578] width 664 height 1048
click at [549, 236] on span "Edit project" at bounding box center [539, 242] width 54 height 14
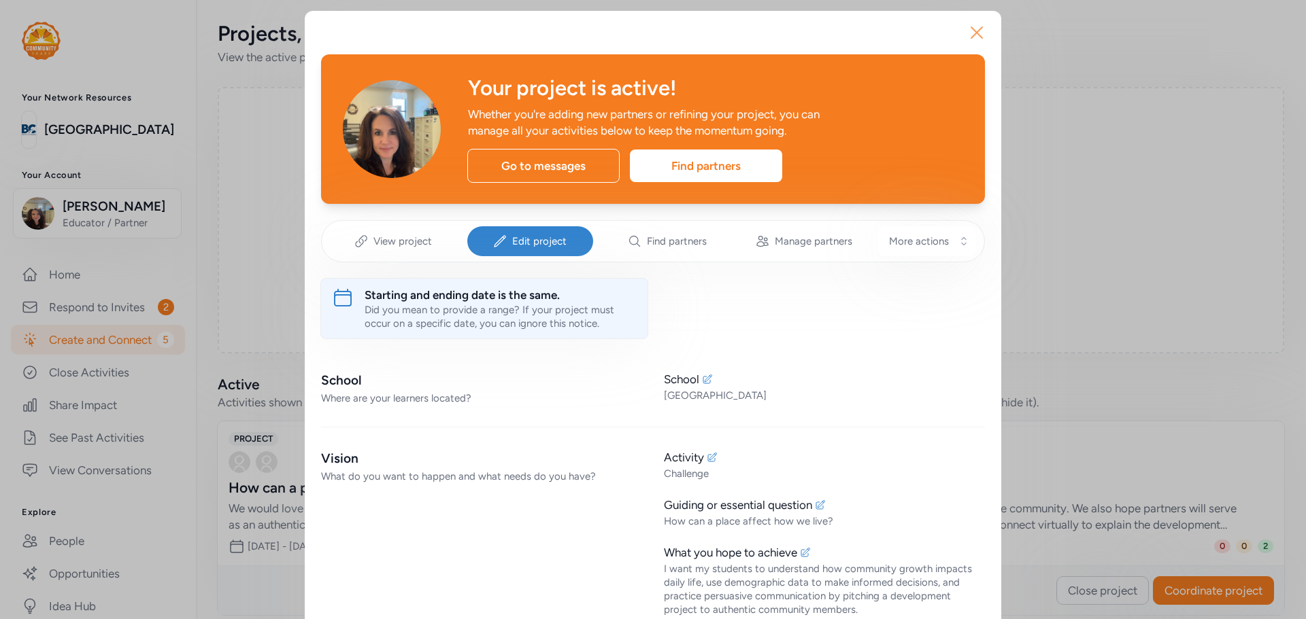
click at [976, 34] on icon "button" at bounding box center [977, 33] width 22 height 22
